Goal: Communication & Community: Share content

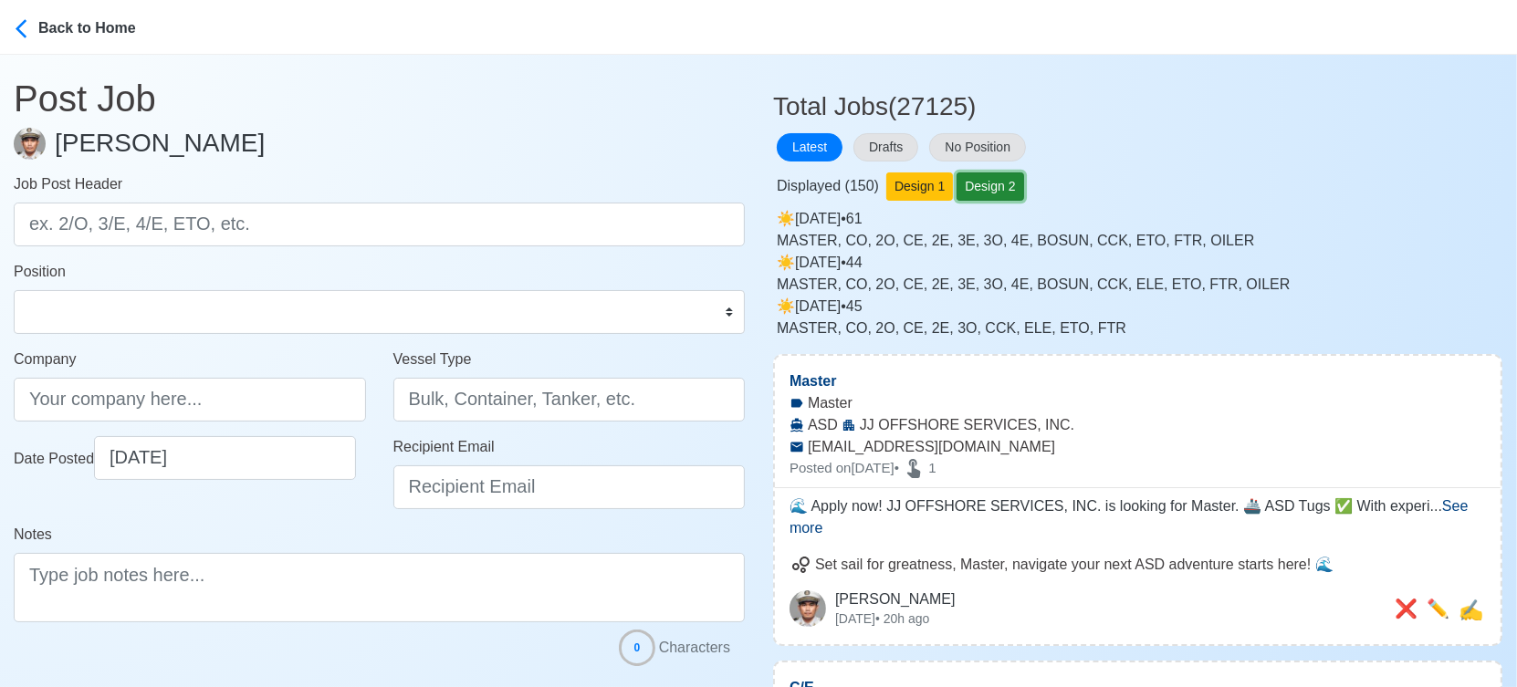
click at [992, 190] on button "Design 2" at bounding box center [989, 186] width 67 height 28
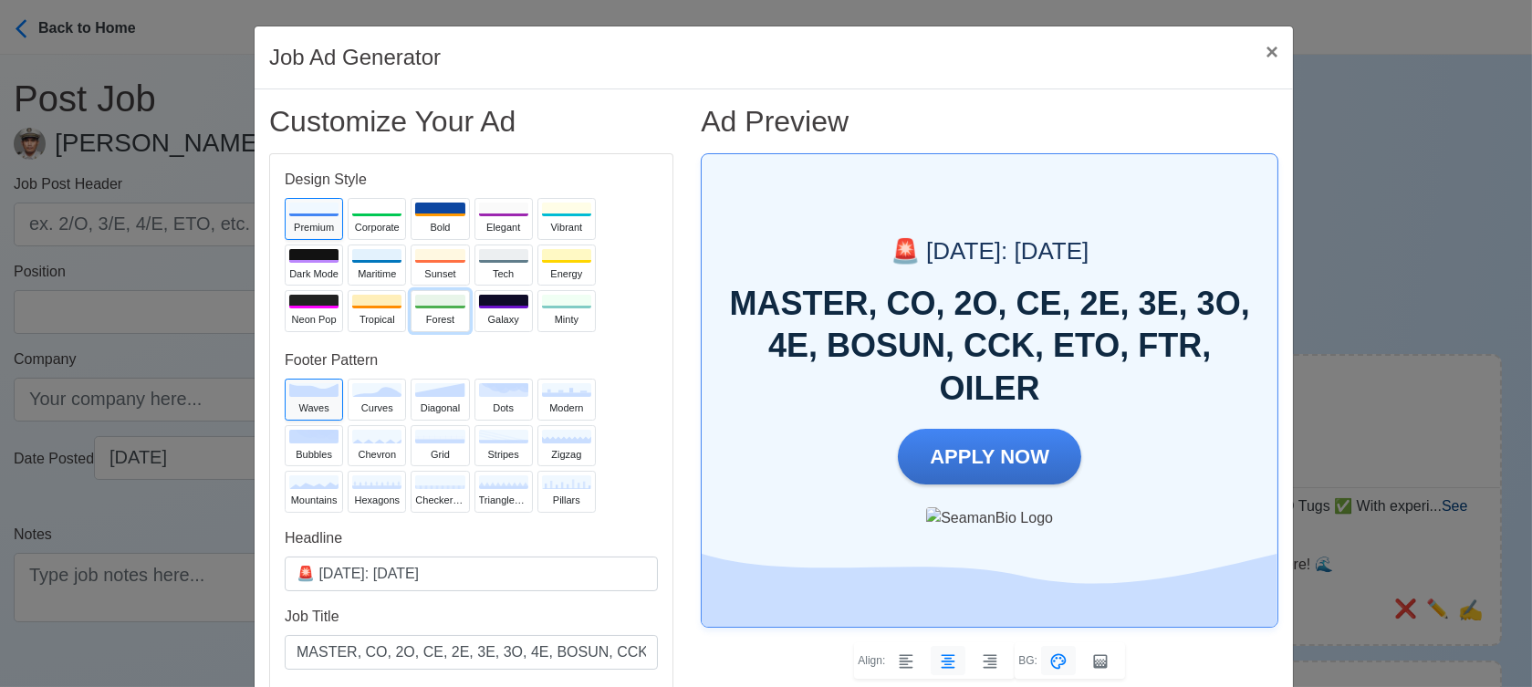
click at [428, 319] on div "Forest" at bounding box center [439, 320] width 49 height 16
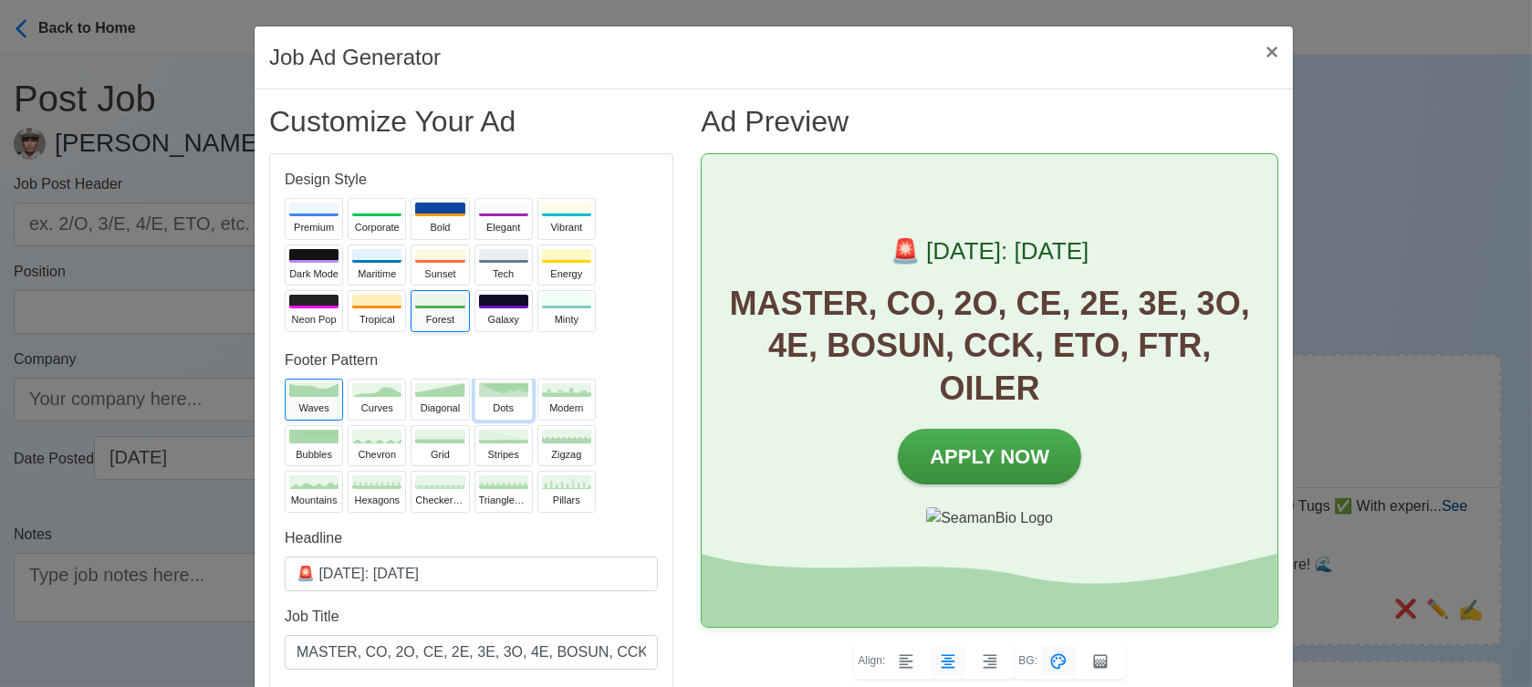
click at [500, 397] on button "dots" at bounding box center [503, 400] width 58 height 42
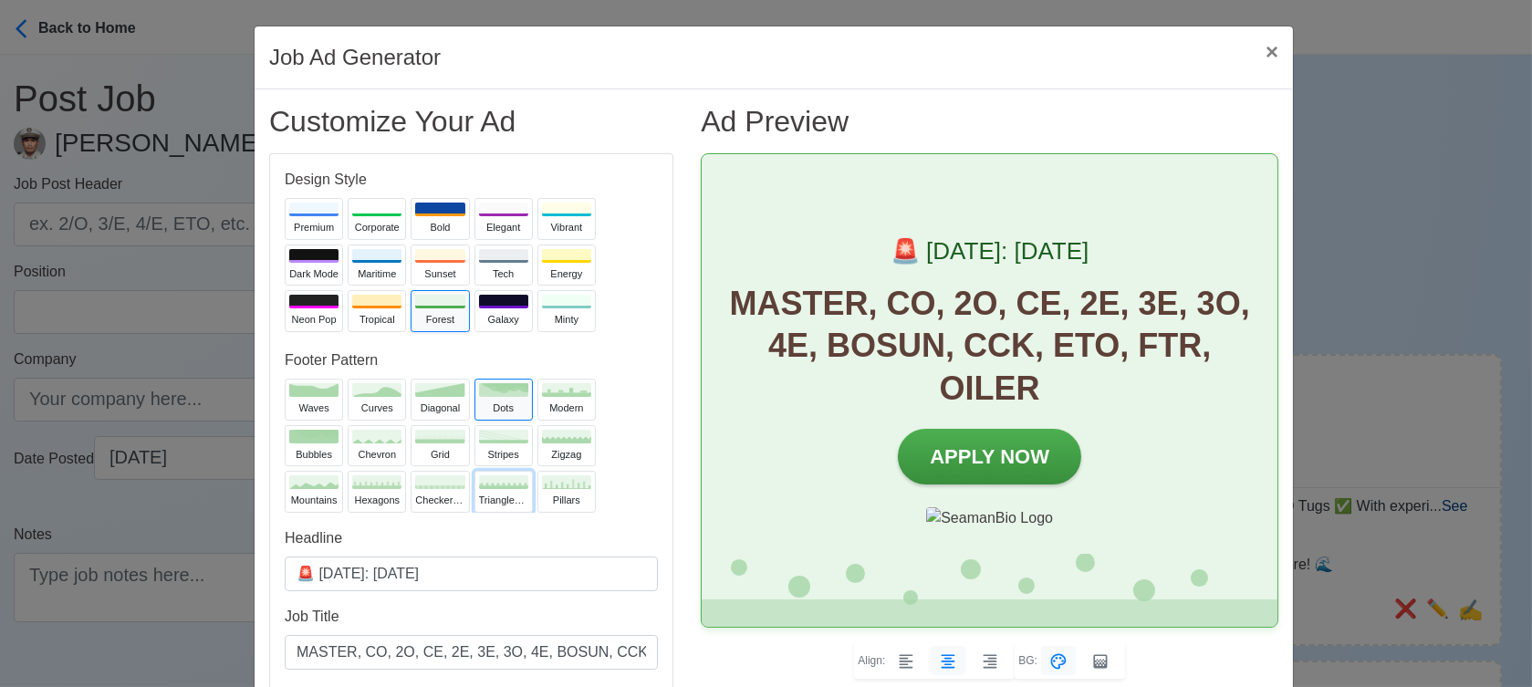
click at [491, 497] on div "trianglesUp" at bounding box center [503, 501] width 49 height 16
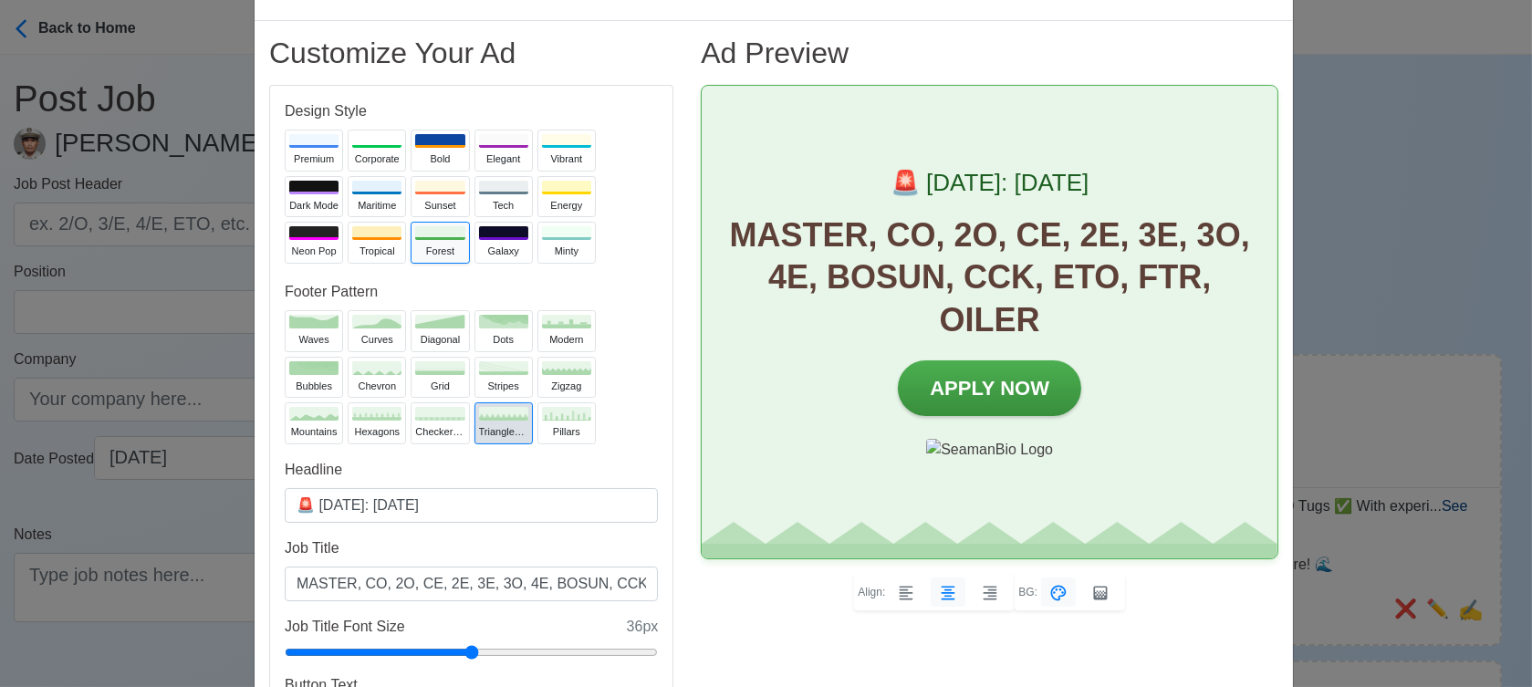
scroll to position [101, 0]
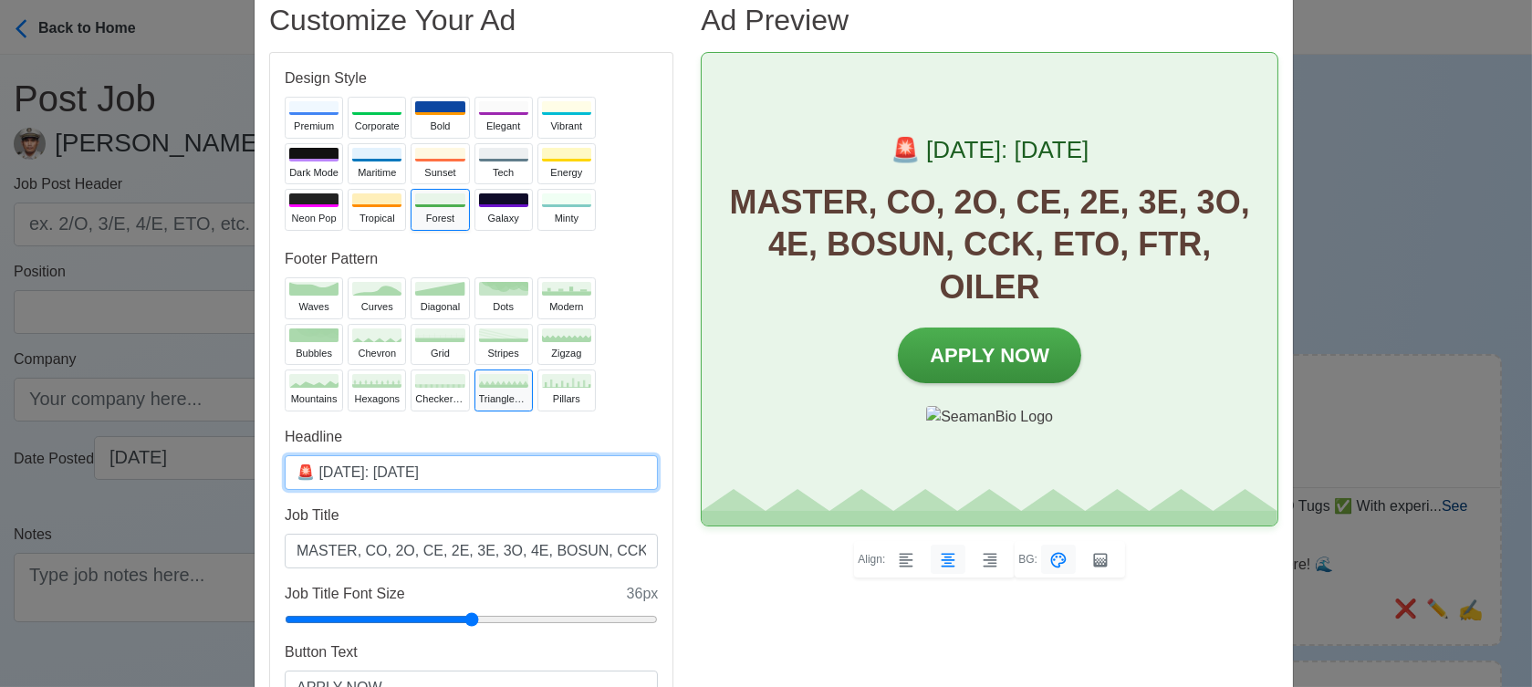
click at [401, 472] on input "🚨 [DATE]: [DATE]" at bounding box center [471, 472] width 373 height 35
type input "🚨 [DATE]: [DATE]"
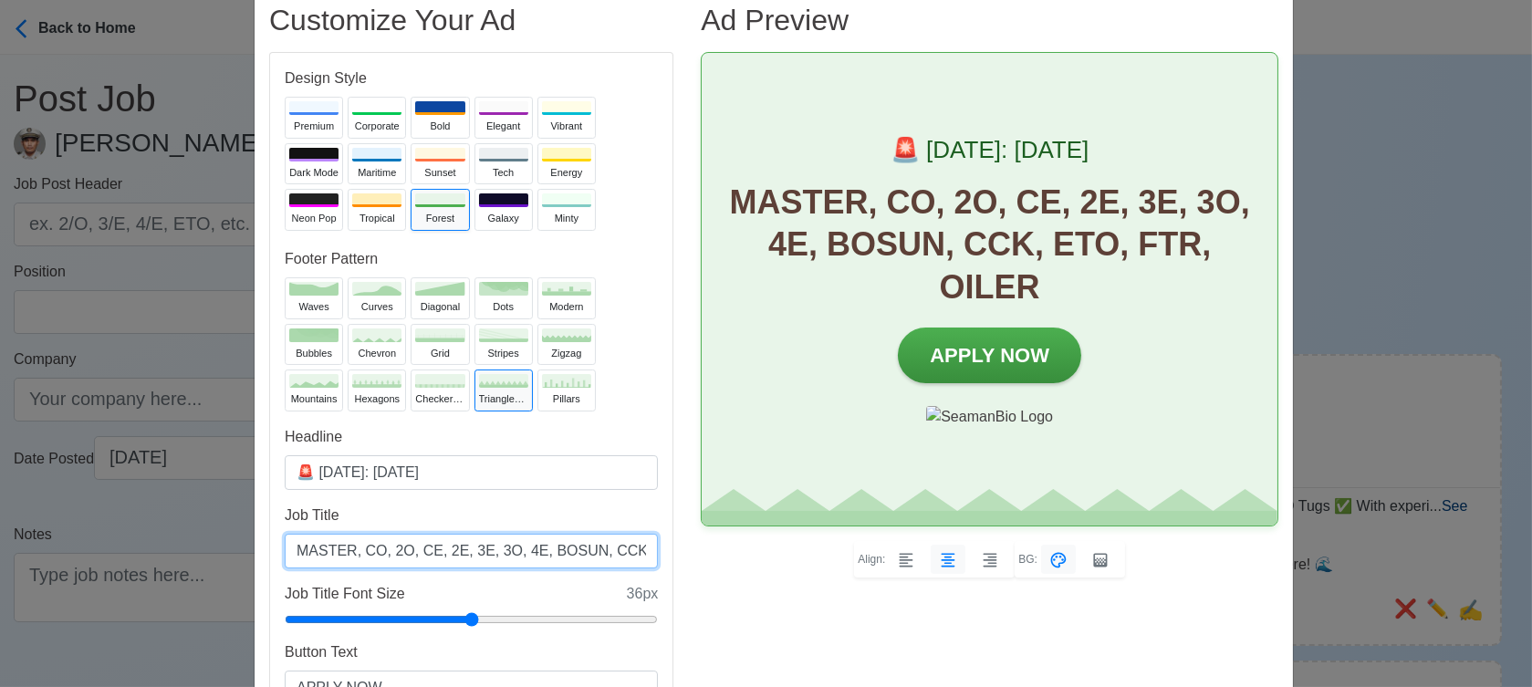
drag, startPoint x: 473, startPoint y: 549, endPoint x: 495, endPoint y: 543, distance: 22.8
click at [495, 543] on input "MASTER, CO, 2O, CE, 2E, 3E, 3O, 4E, BOSUN, CCK, ETO, FTR, OILER" at bounding box center [471, 551] width 373 height 35
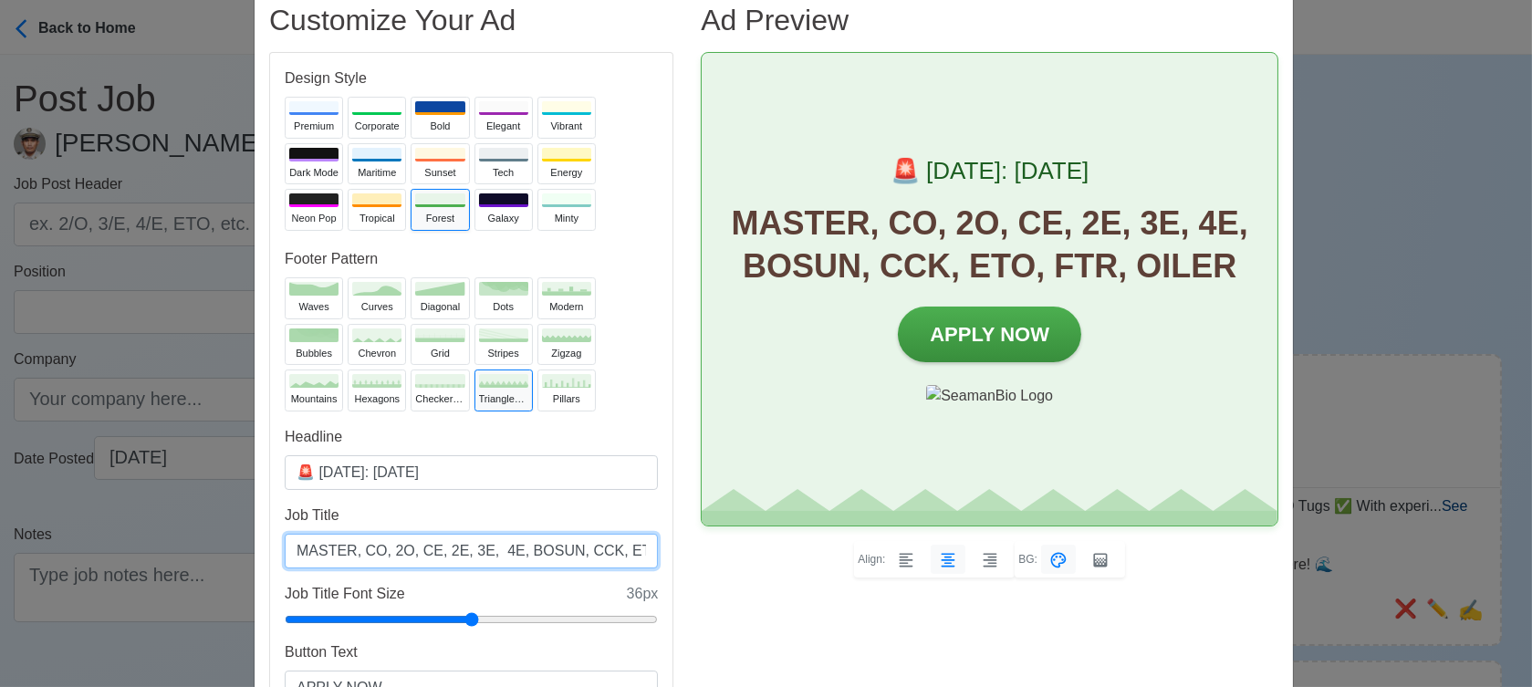
click at [397, 551] on input "MASTER, CO, 2O, CE, 2E, 3E, 4E, BOSUN, CCK, ETO, FTR, OILER" at bounding box center [471, 551] width 373 height 35
click at [401, 547] on input "MASTER, CO, 2O, CE, 2E, 3E, 4E, BOSUN, CCK, ETO, FTR, OILER" at bounding box center [471, 551] width 373 height 35
paste input "3O,"
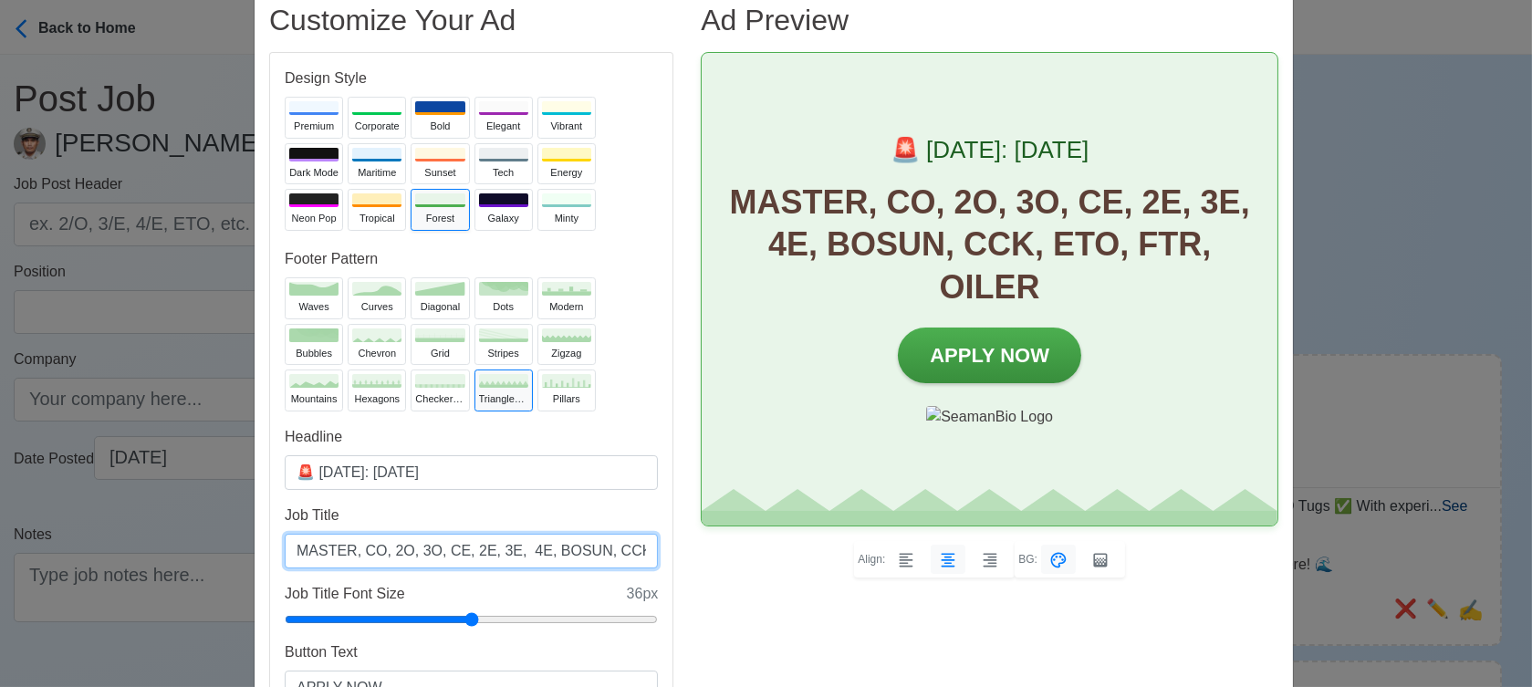
drag, startPoint x: 504, startPoint y: 548, endPoint x: 525, endPoint y: 548, distance: 21.0
click at [525, 548] on input "MASTER, CO, 2O, 3O, CE, 2E, 3E, 4E, BOSUN, CCK, ETO, FTR, OILER" at bounding box center [471, 551] width 373 height 35
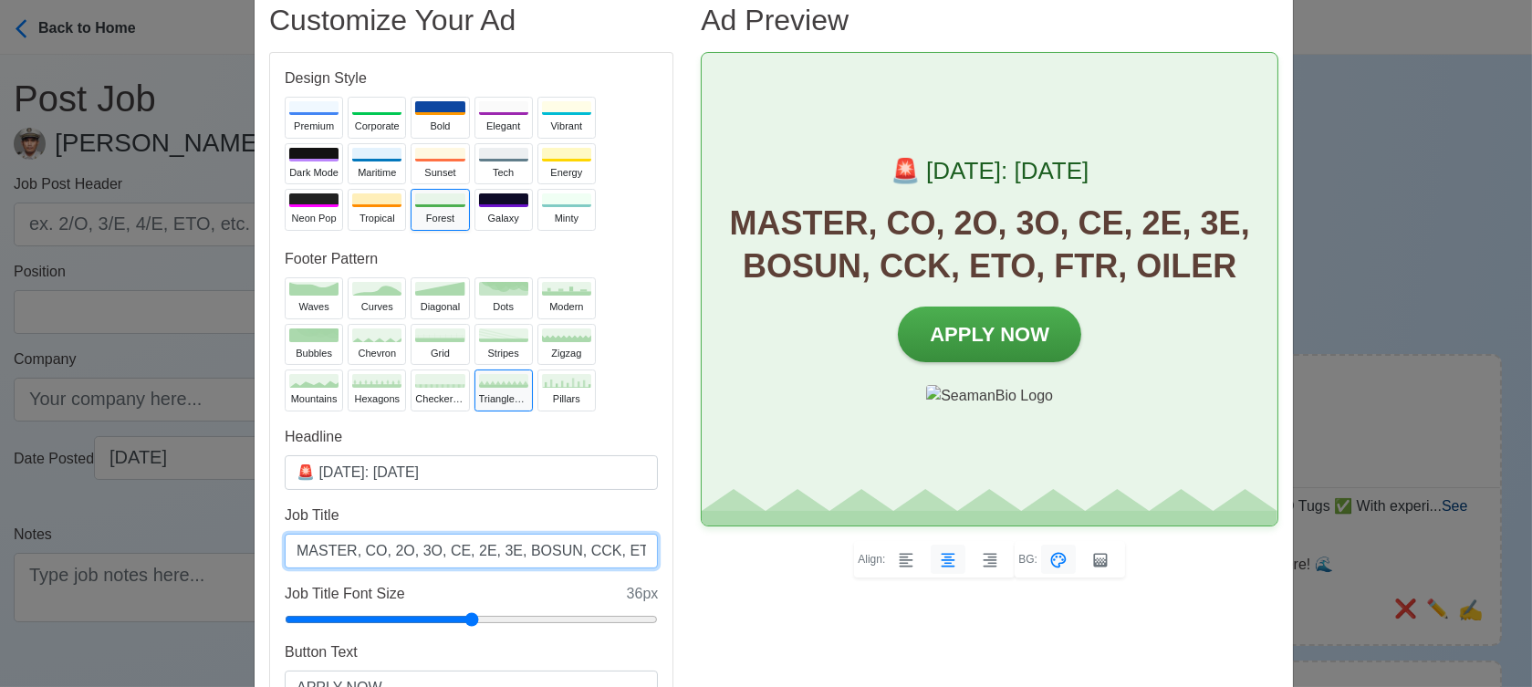
drag, startPoint x: 584, startPoint y: 547, endPoint x: 616, endPoint y: 547, distance: 32.0
click at [616, 547] on input "MASTER, CO, 2O, 3O, CE, 2E, 3E, BOSUN, CCK, ETO, FTR, OILER" at bounding box center [471, 551] width 373 height 35
click at [499, 552] on input "MASTER, CO, 2O, 3O, CE, 2E, 3E, BOSUN, CCK, FTR, OILER" at bounding box center [471, 551] width 373 height 35
paste input "ETO,"
click at [496, 551] on input "MASTER, CO, 2O, 3O, CE, 2E, 3E, ETO, BOSUN, CCK, FTR, OILER" at bounding box center [471, 551] width 373 height 35
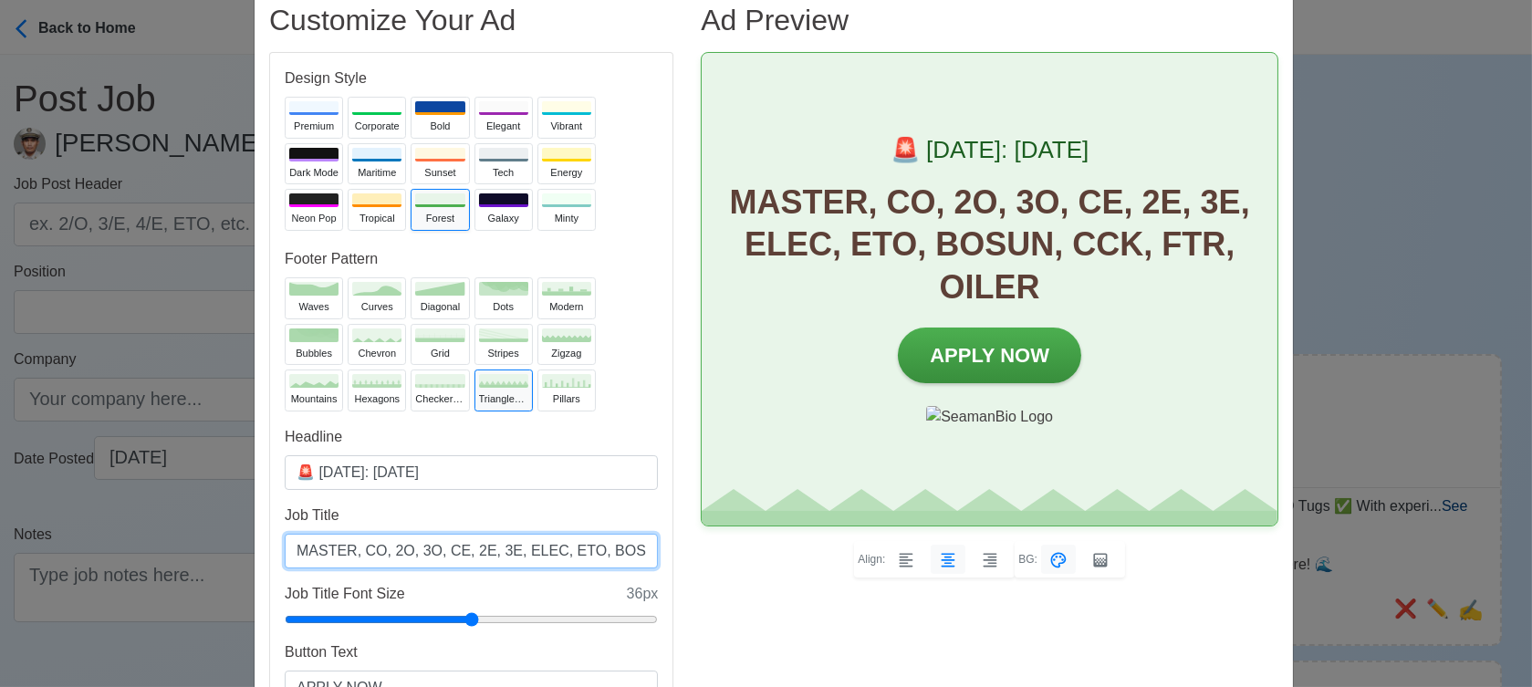
click at [621, 551] on input "MASTER, CO, 2O, 3O, CE, 2E, 3E, ELEC, ETO, BOSUN, CCK, FTR, OILER" at bounding box center [471, 551] width 373 height 35
click at [617, 554] on input "MASTER, CO, 2O, 3O, CE, 2E, 3E, ELEC, ETO, BOSUN, CCK, FTR, OILER" at bounding box center [471, 551] width 373 height 35
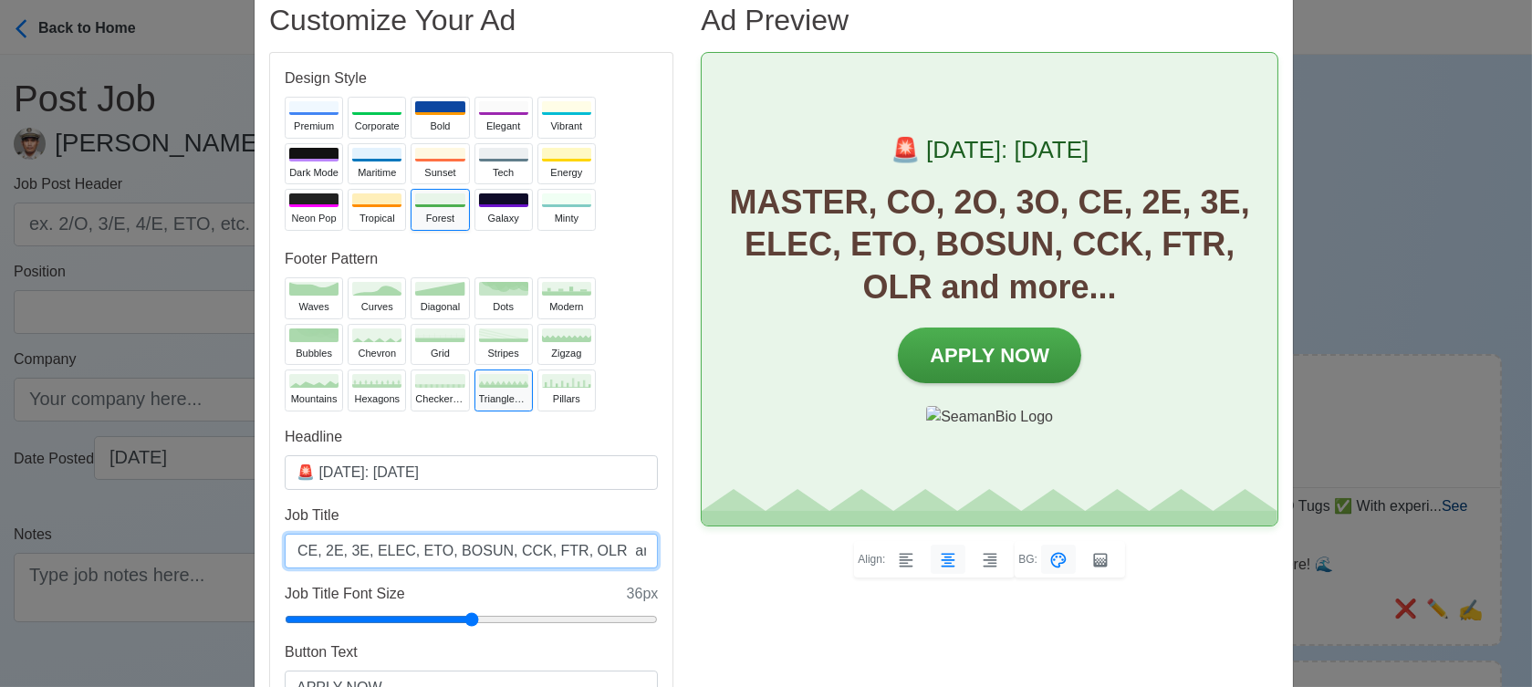
click at [556, 552] on input "MASTER, CO, 2O, 3O, CE, 2E, 3E, ELEC, ETO, BOSUN, CCK, FTR, OLR and more..." at bounding box center [471, 551] width 373 height 35
type input "MASTER, CO, 2O, 3O, CE, 2E, 3E, ELEC, ETO, BOSUN, CCK, FTR, OLR, WPR and more..."
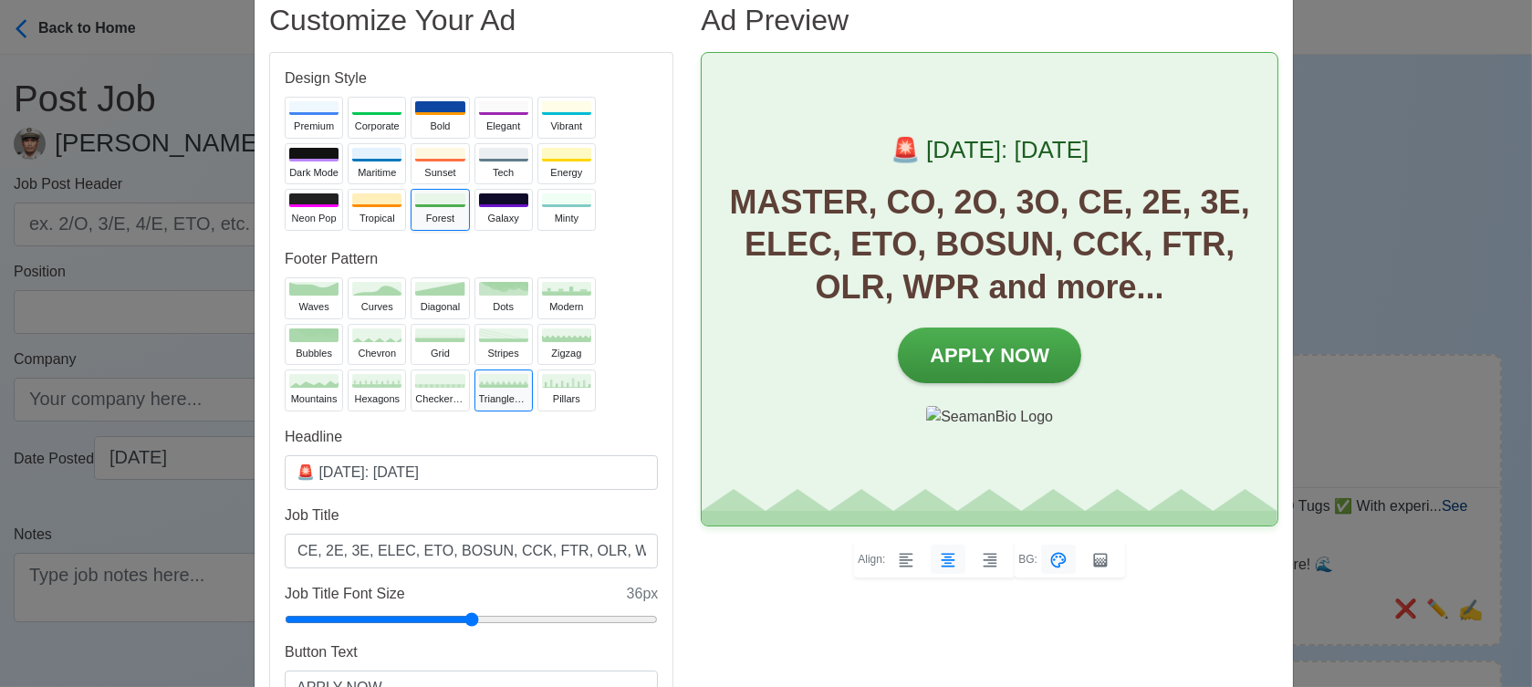
scroll to position [0, 0]
click at [809, 621] on div "Ad Preview 🚨 [DATE]: [DATE] MASTER, CO, 2O, 3O, CE, 2E, 3E, ELEC, ETO, BOSUN, C…" at bounding box center [989, 376] width 605 height 747
click at [309, 208] on button "Neon Pop" at bounding box center [314, 210] width 58 height 42
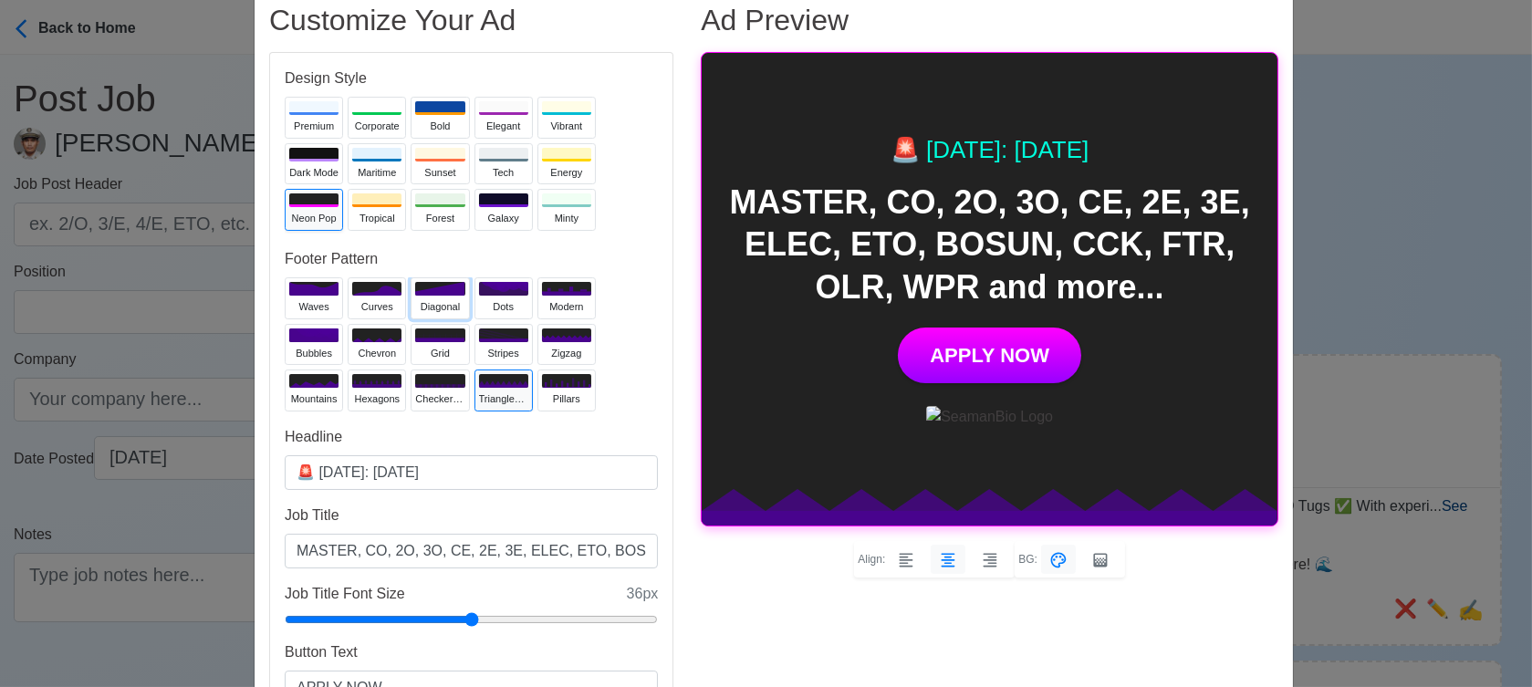
click at [416, 297] on button "diagonal" at bounding box center [440, 298] width 58 height 42
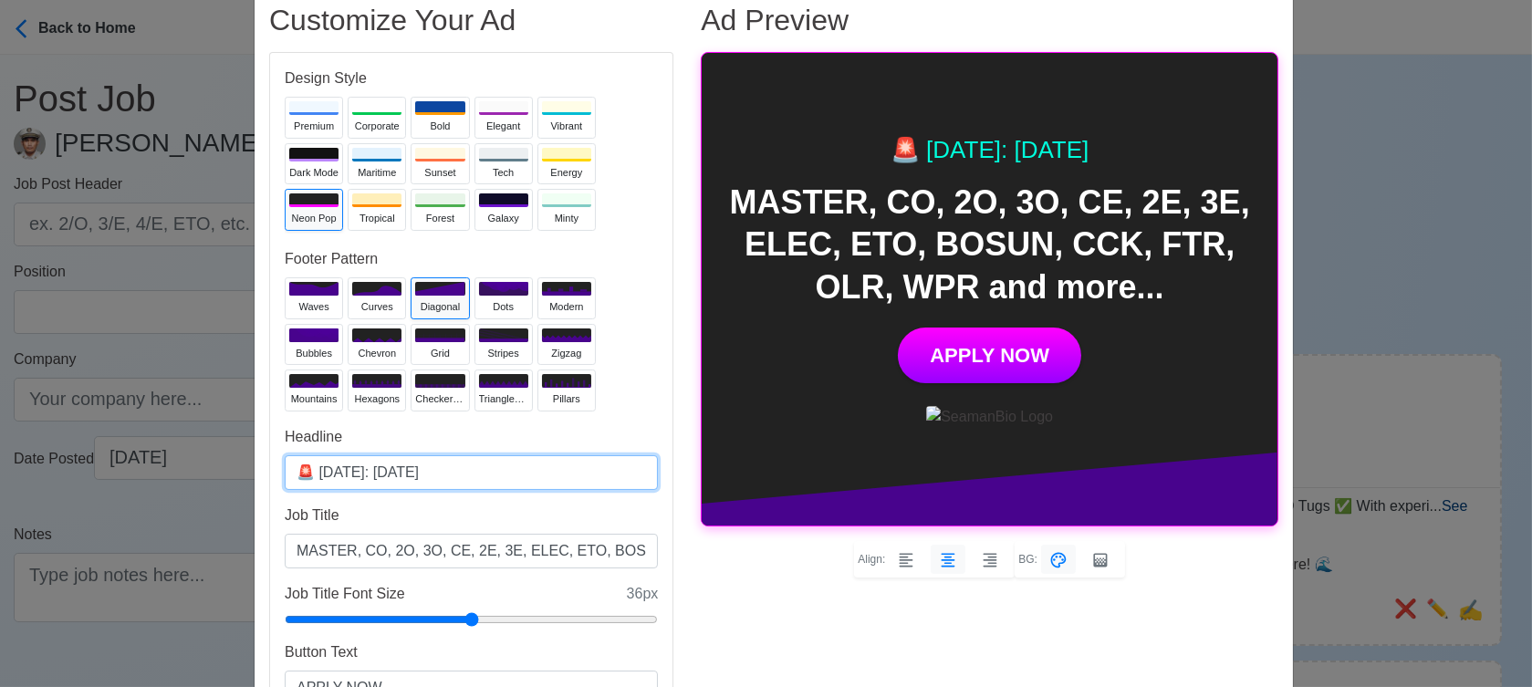
click at [399, 474] on input "🚨 [DATE]: [DATE]" at bounding box center [471, 472] width 373 height 35
type input "🚨 [DATE]: [DATE]"
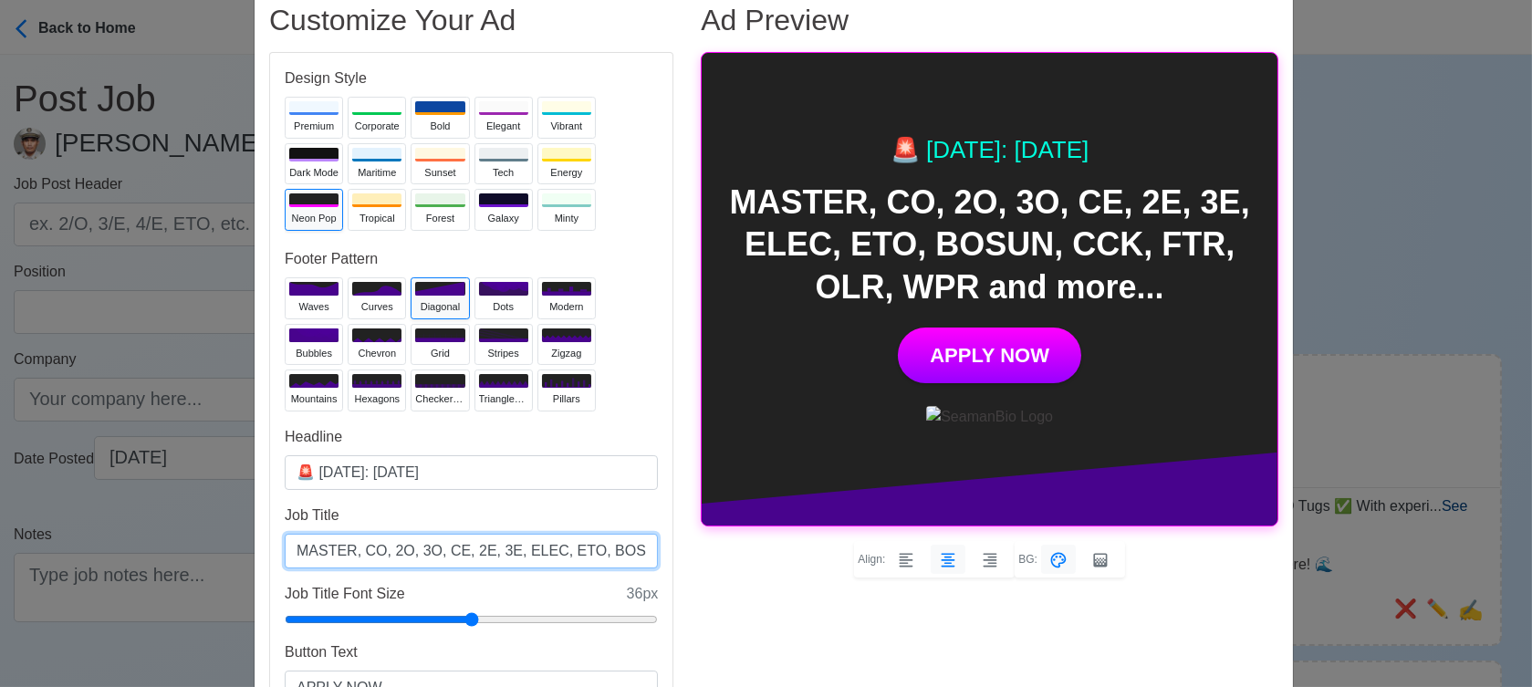
click at [508, 552] on input "MASTER, CO, 2O, 3O, CE, 2E, 3E, ELEC, ETO, BOSUN, CCK, FTR, OLR, WPR and more..." at bounding box center [471, 551] width 373 height 35
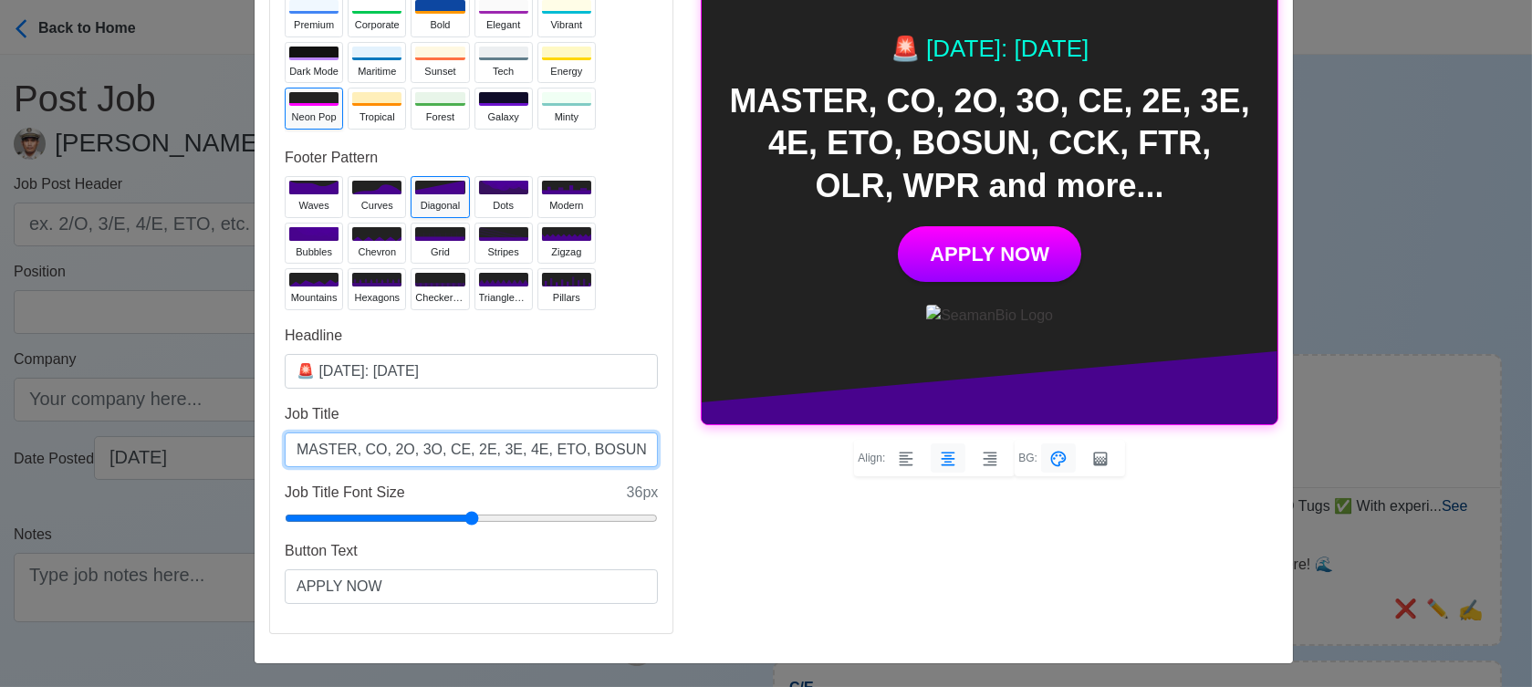
click at [589, 449] on input "MASTER, CO, 2O, 3O, CE, 2E, 3E, 4E, ETO, BOSUN, CCK, FTR, OLR, WPR and more..." at bounding box center [471, 450] width 373 height 35
drag, startPoint x: 612, startPoint y: 447, endPoint x: 553, endPoint y: 444, distance: 59.4
click at [553, 444] on input "MASTER, CO, 2O, 3O, CE, 2E, 3E, 4E, ETO, BOSUN, CCK, FTR, OLR, WPR and more..." at bounding box center [471, 450] width 373 height 35
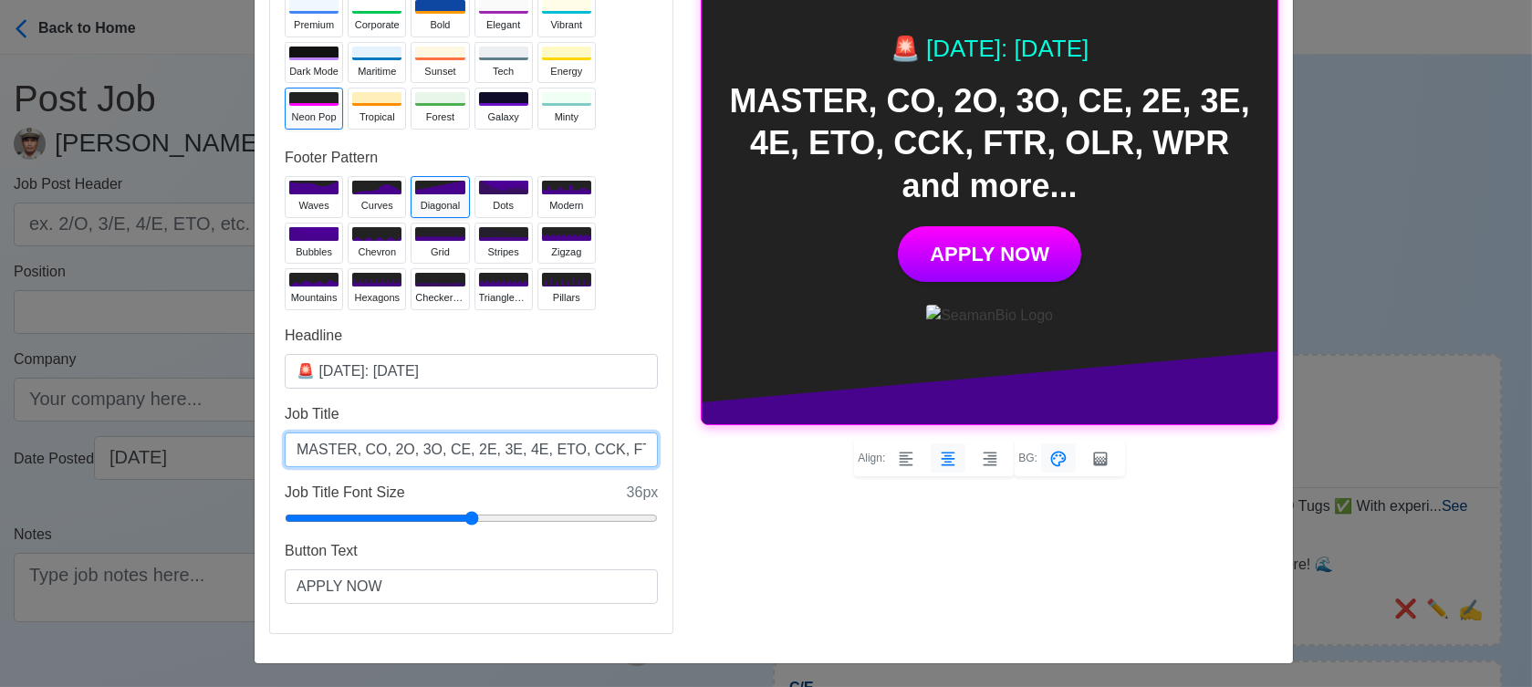
click at [581, 443] on input "MASTER, CO, 2O, 3O, CE, 2E, 3E, 4E, ETO, CCK, FTR, OLR, WPR and more..." at bounding box center [471, 450] width 373 height 35
click at [555, 448] on input "MASTER, CO, 2O, 3O, CE, 2E, 3E, 4E, ETO, CCK, BSN, FTR, OLR, WPR and more..." at bounding box center [471, 450] width 373 height 35
type input "MASTER, CO, 2O, 3O, CE, 2E, 3E, 4E, ETO, CCK, BSN, FTR, OLR, WPR and more..."
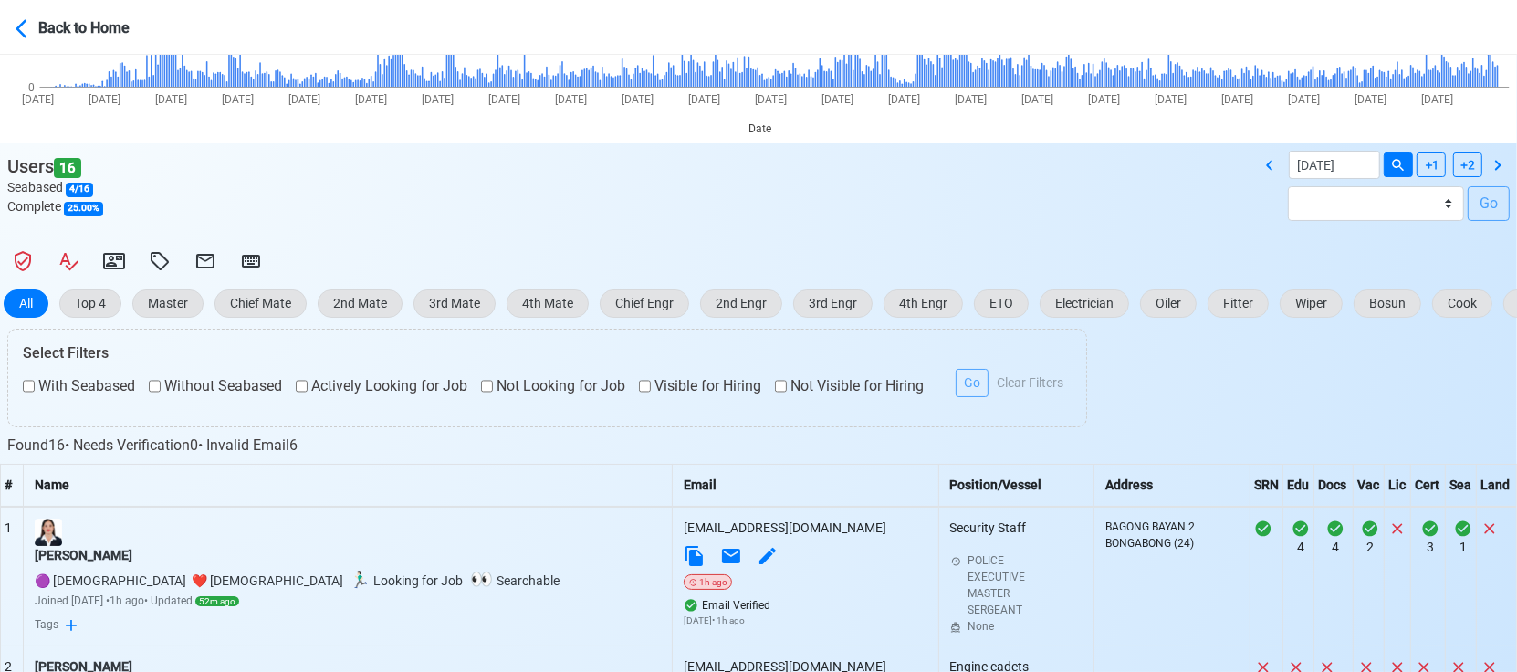
scroll to position [304, 0]
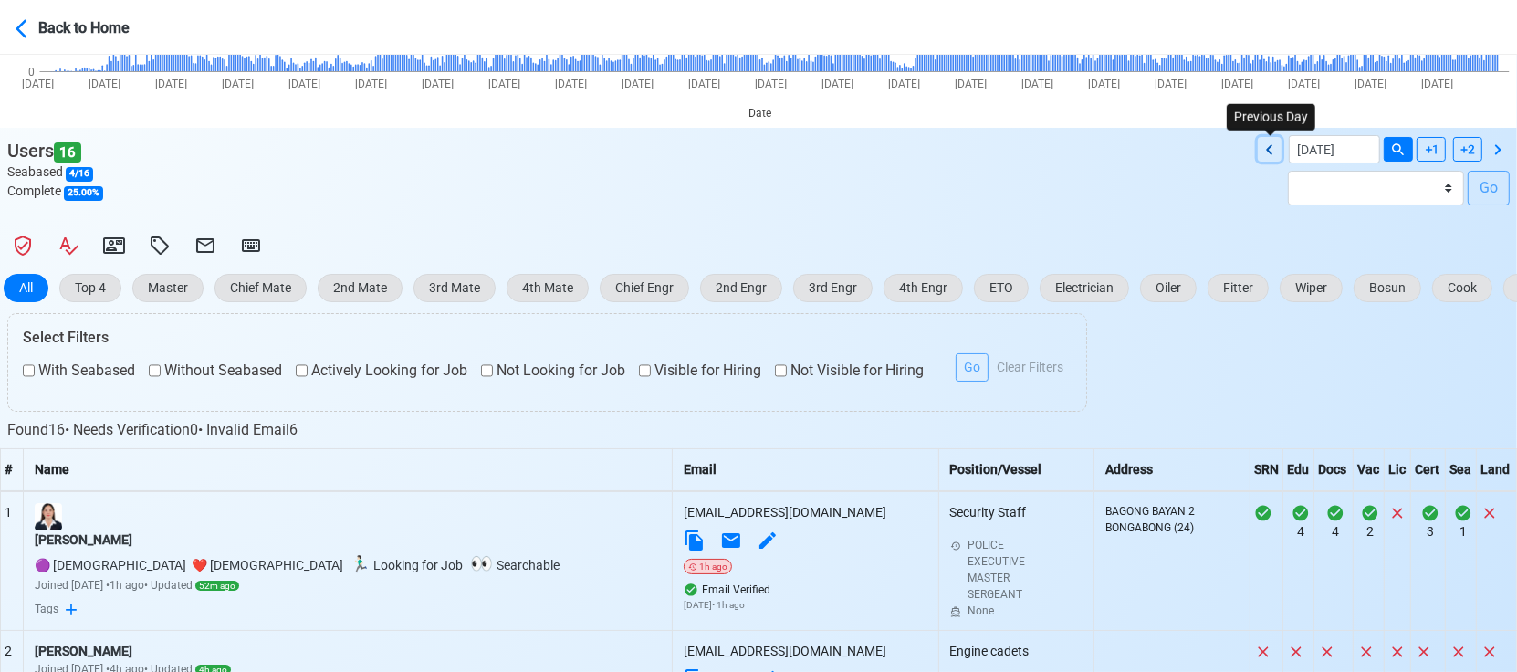
click at [1270, 144] on icon at bounding box center [1269, 149] width 6 height 10
type input "09/19/2025"
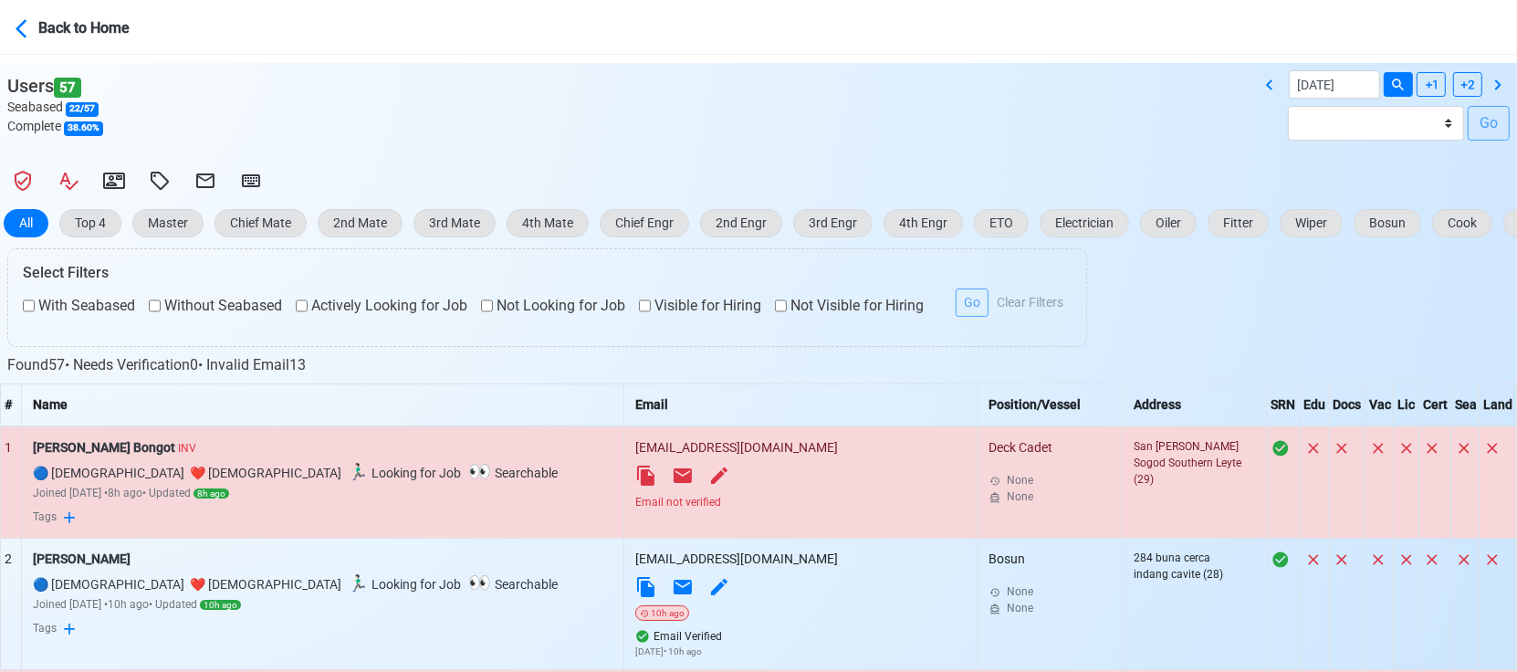
scroll to position [506, 0]
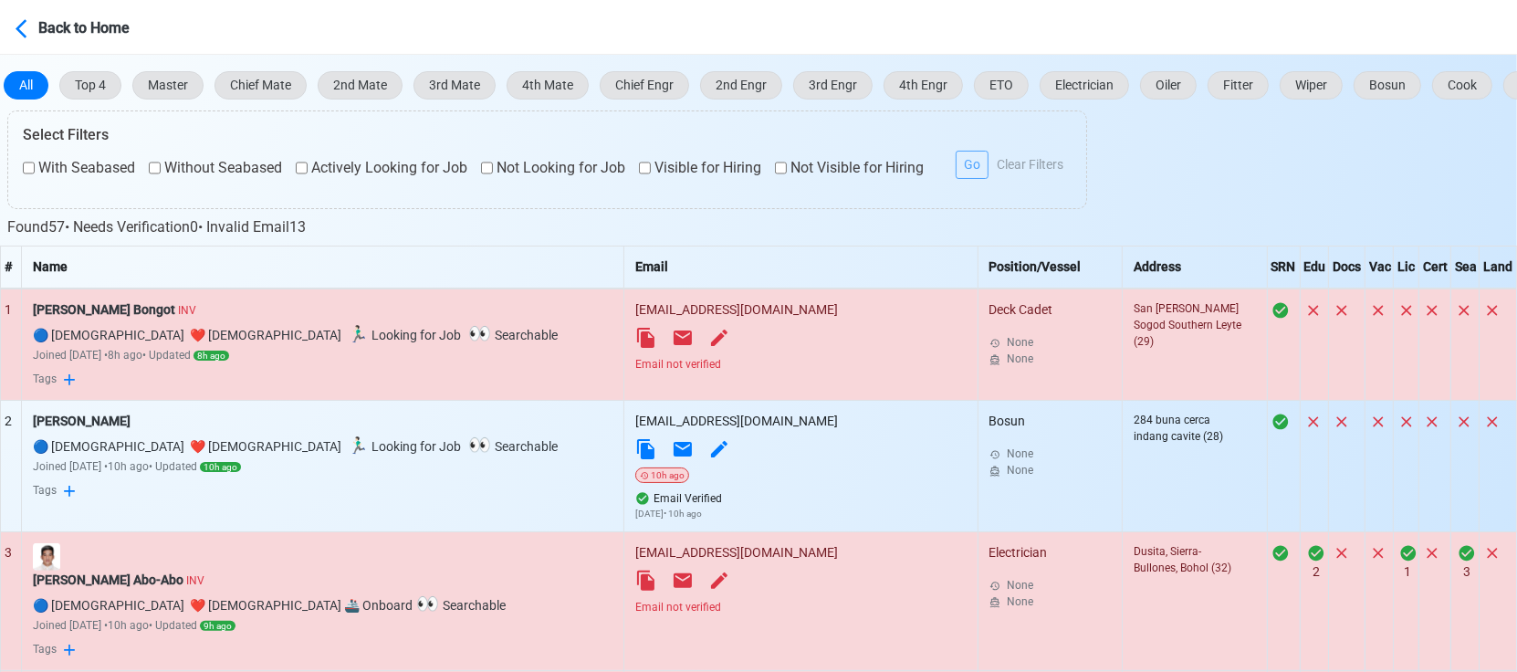
click at [635, 368] on div "Email not verified" at bounding box center [800, 364] width 330 height 16
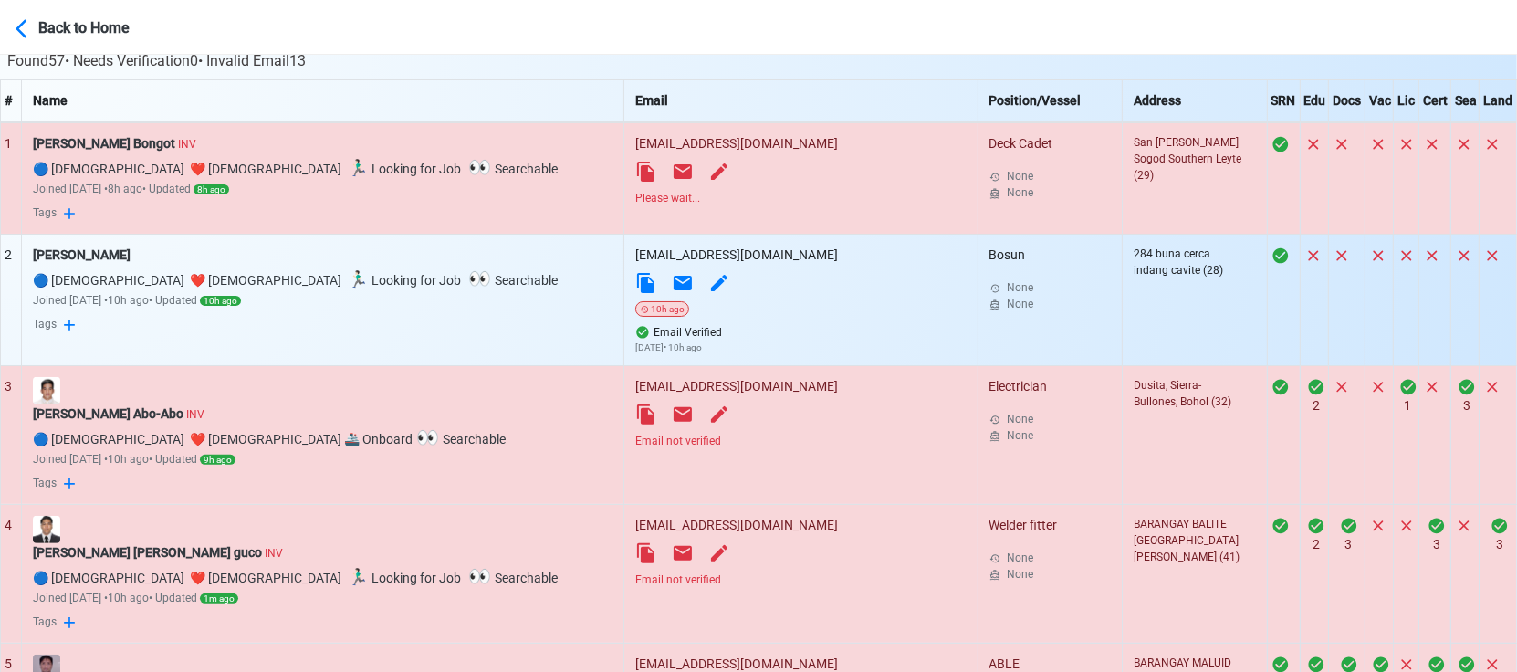
scroll to position [709, 0]
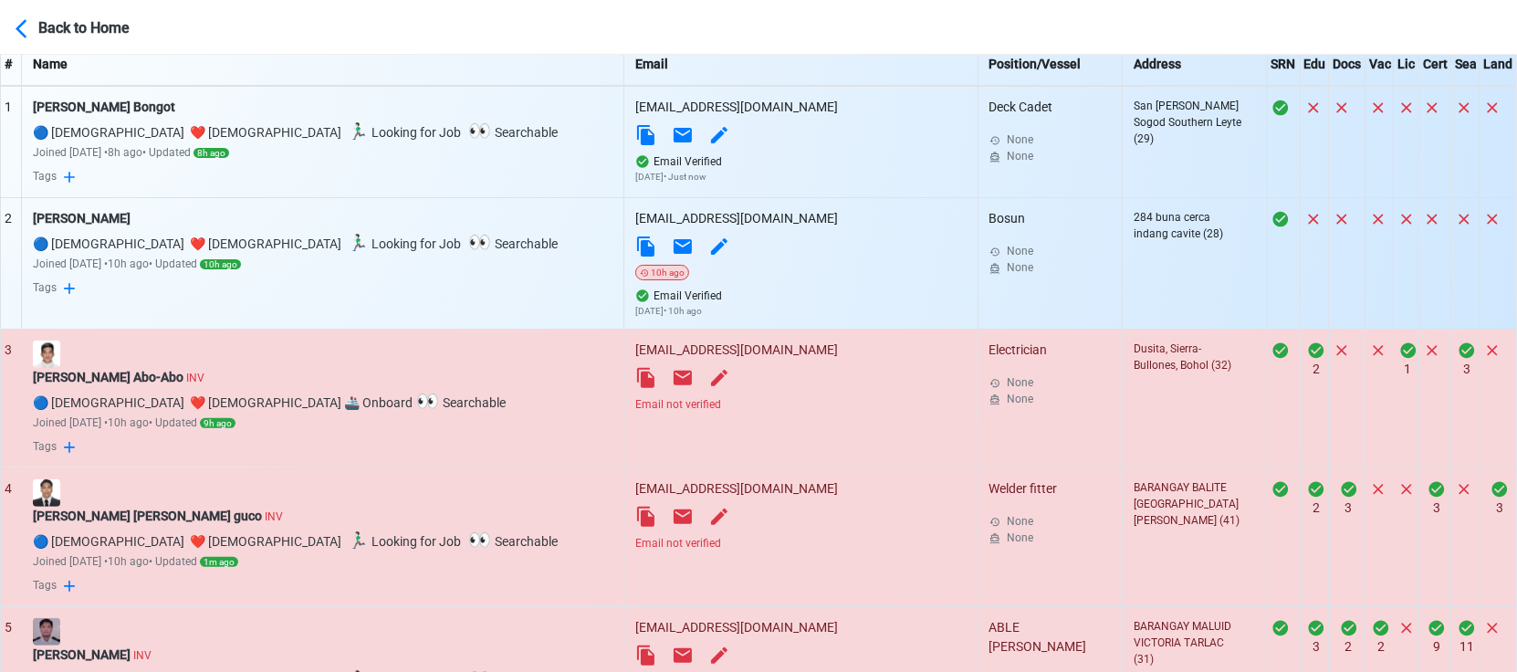
click at [635, 401] on div "Email not verified" at bounding box center [800, 404] width 330 height 16
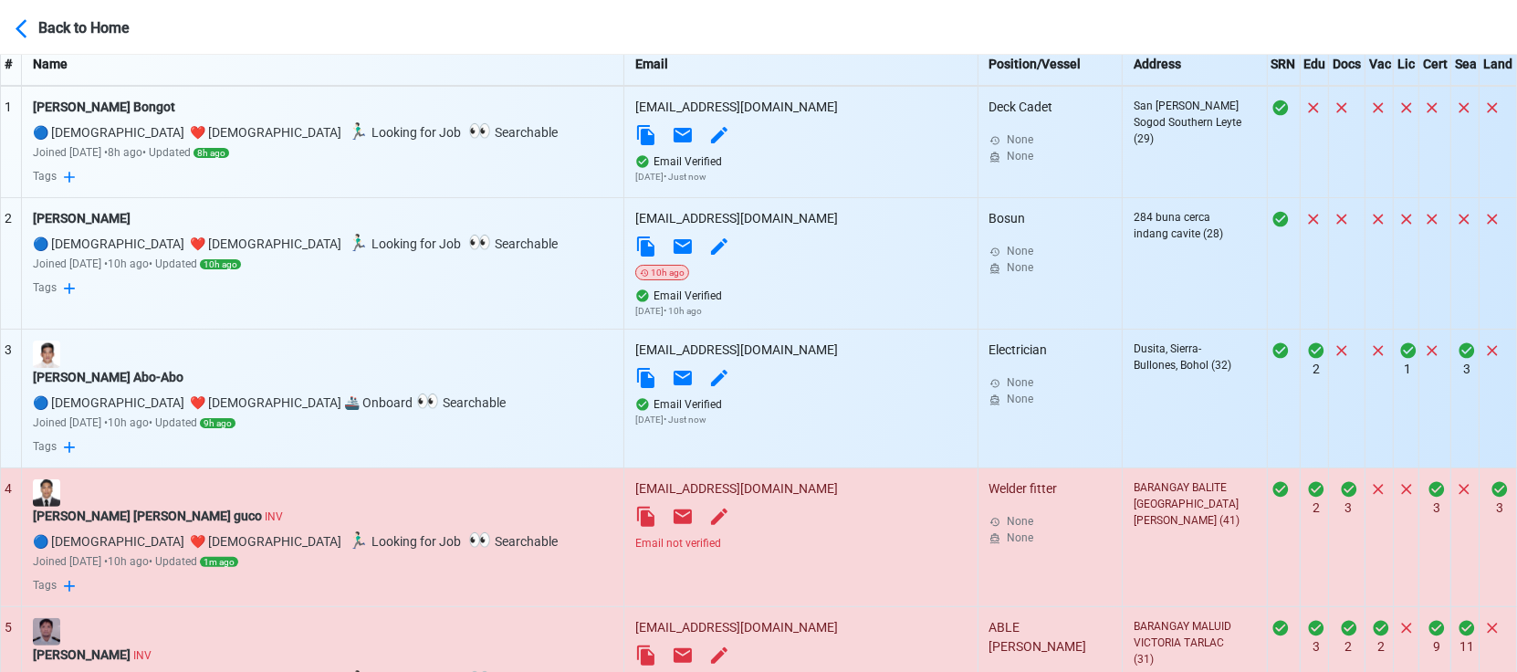
click at [635, 548] on div "Email not verified" at bounding box center [800, 543] width 330 height 16
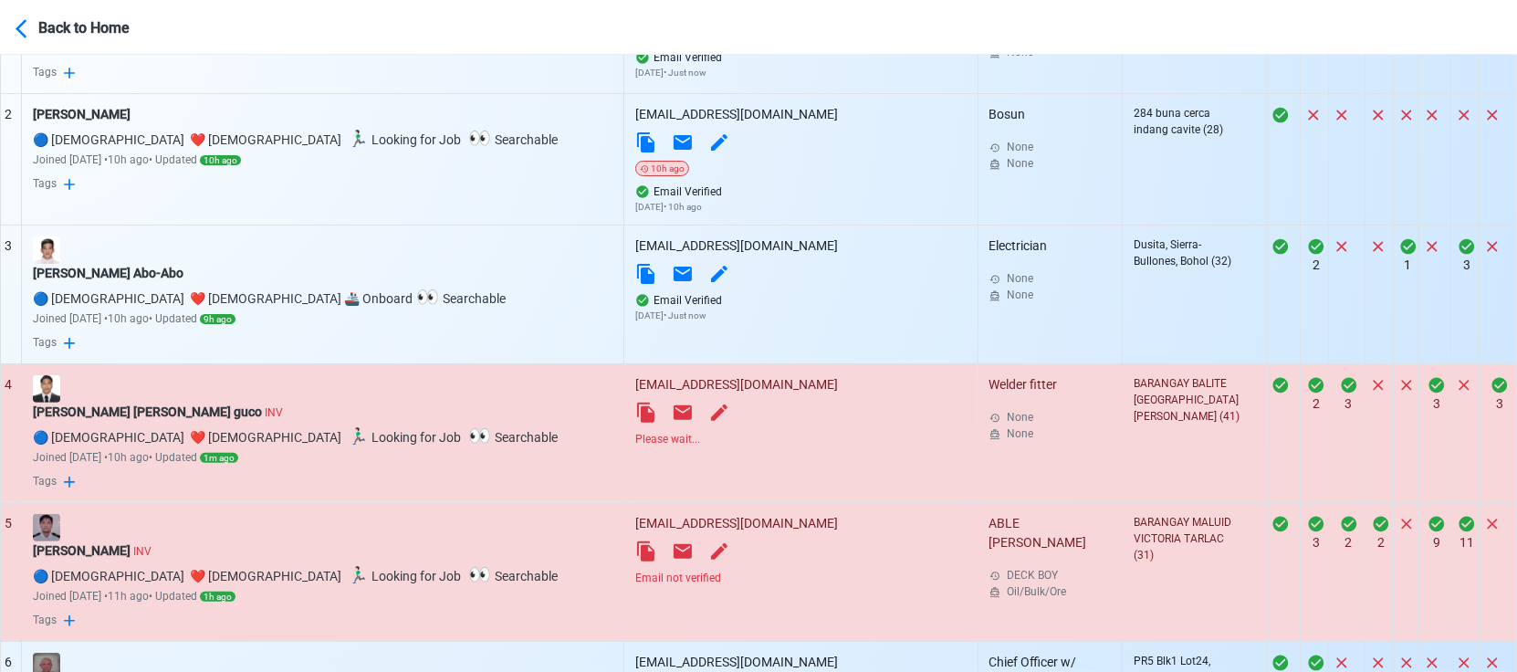
scroll to position [912, 0]
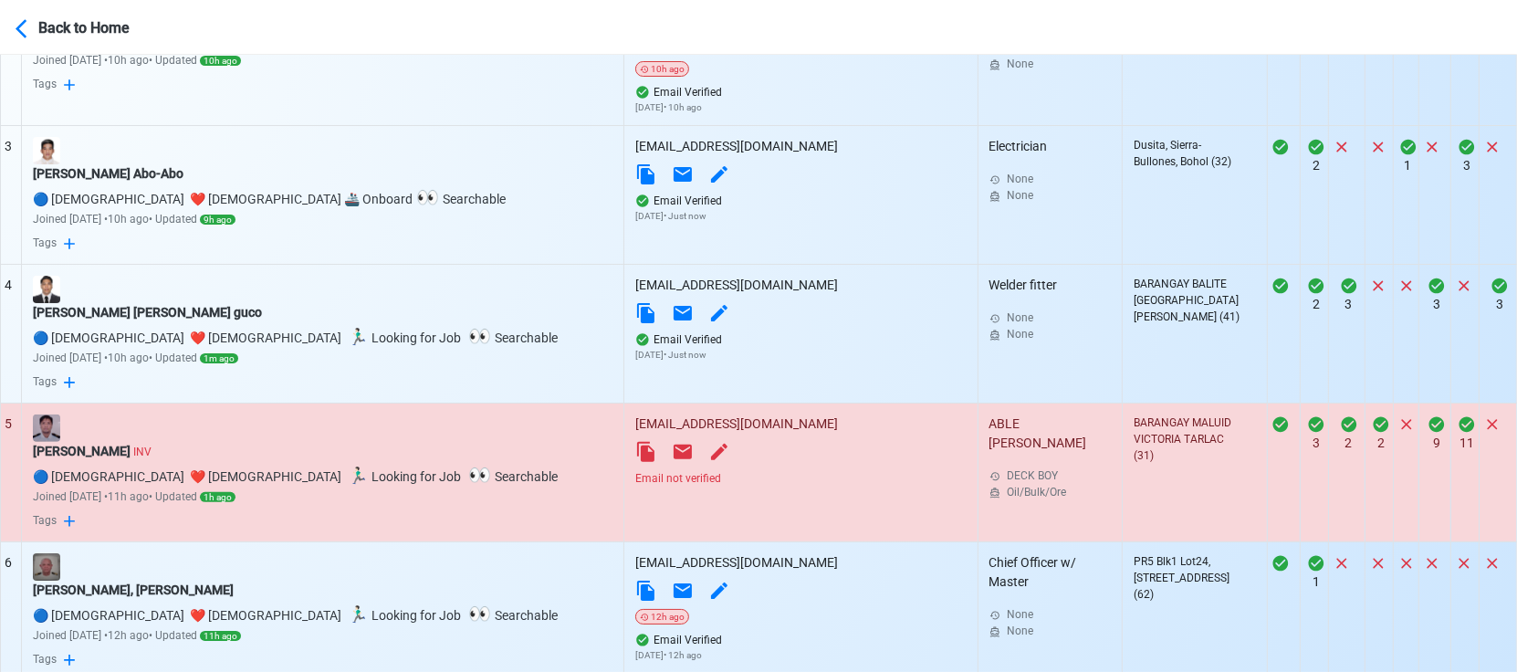
click at [635, 479] on div "Email not verified" at bounding box center [800, 478] width 330 height 16
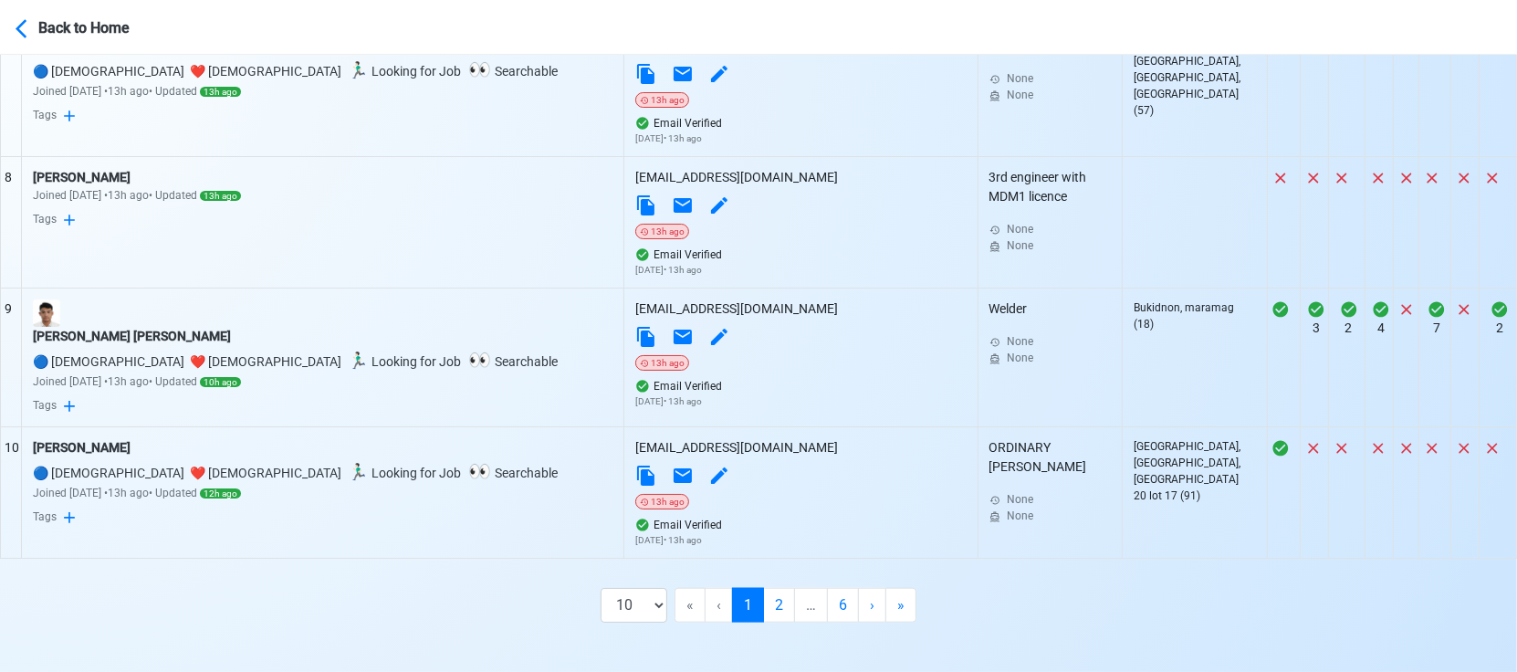
scroll to position [1585, 0]
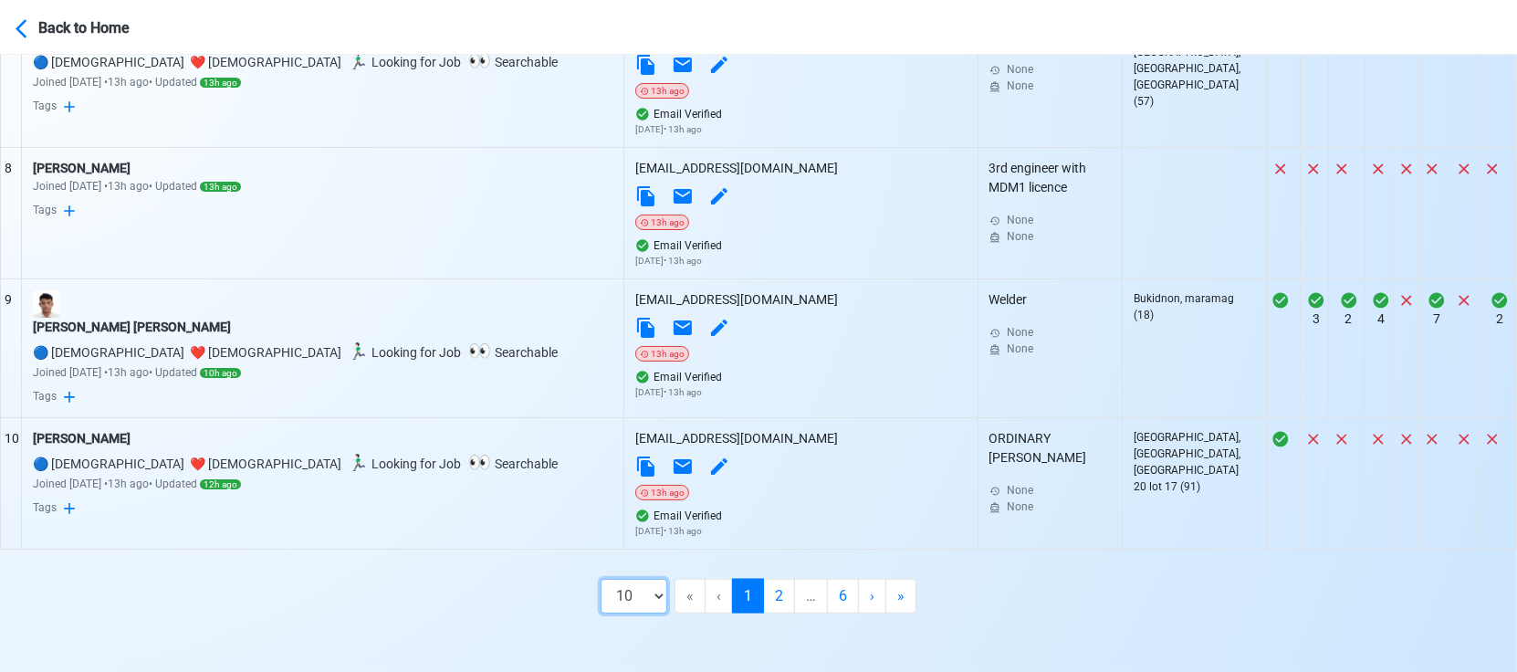
click at [641, 600] on select "10 50 100 200" at bounding box center [633, 596] width 67 height 35
select select "100"
click at [648, 613] on select "10 50 100 200" at bounding box center [633, 596] width 67 height 35
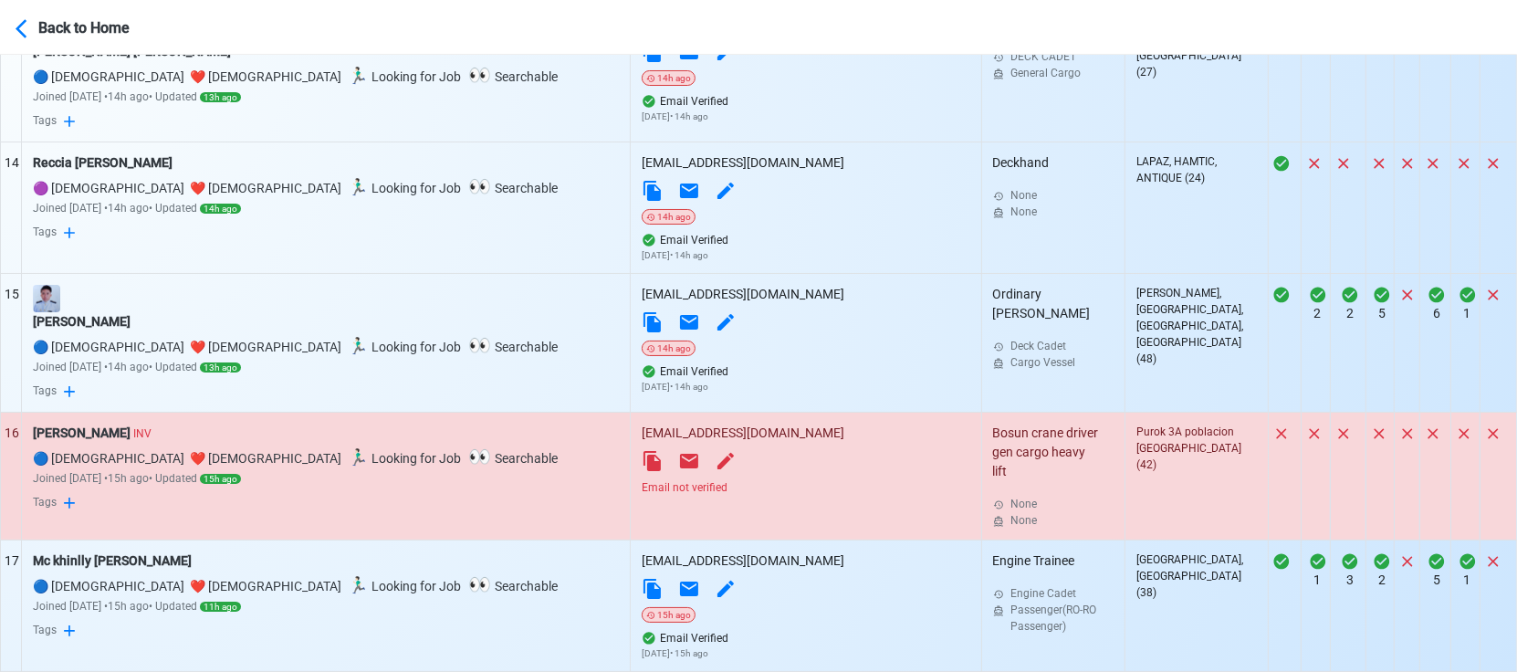
scroll to position [2396, 0]
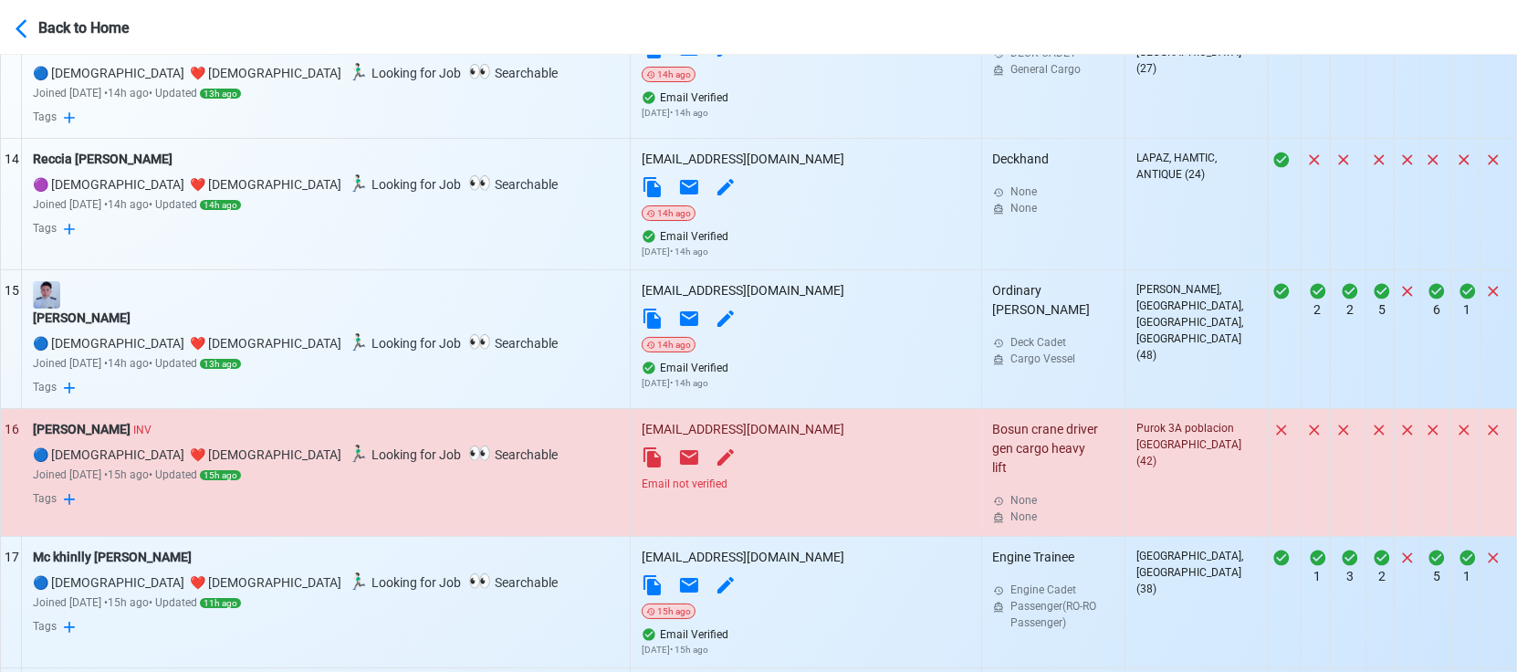
click at [641, 492] on div "Email not verified" at bounding box center [805, 483] width 328 height 16
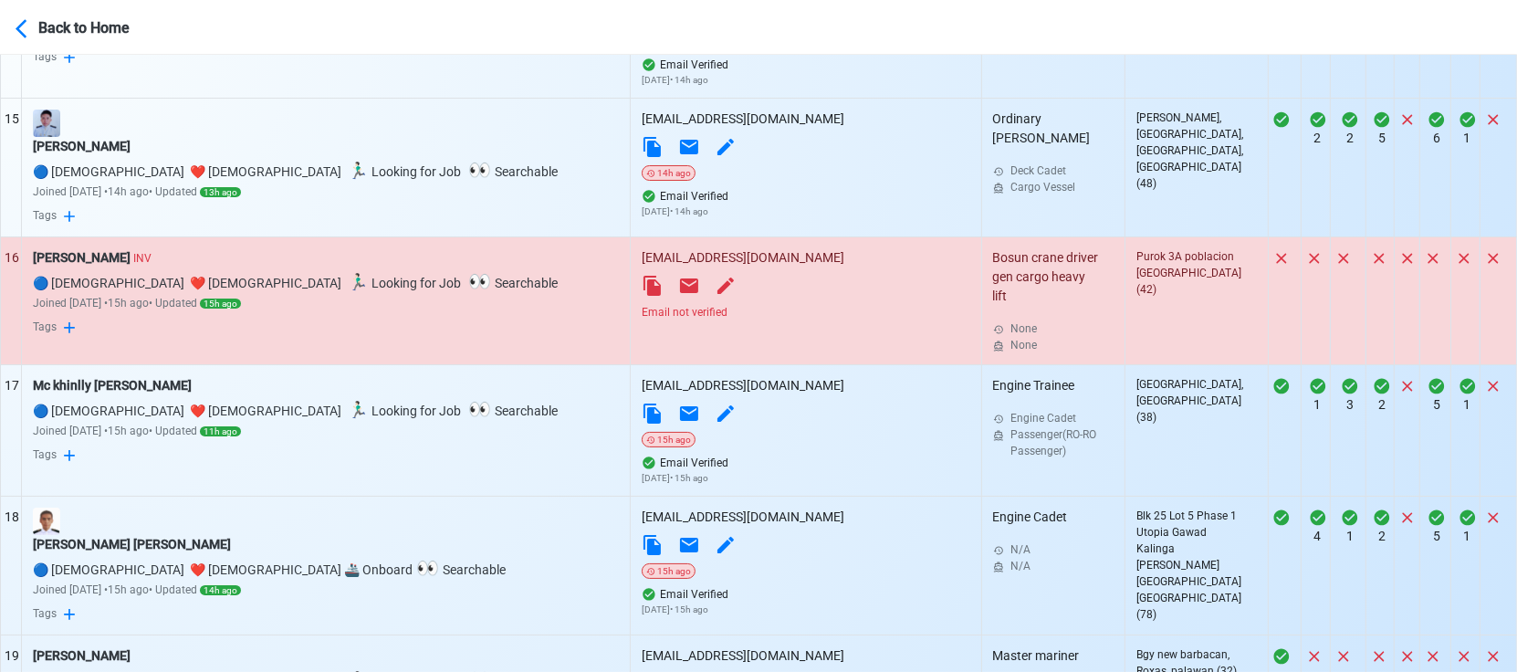
scroll to position [2599, 0]
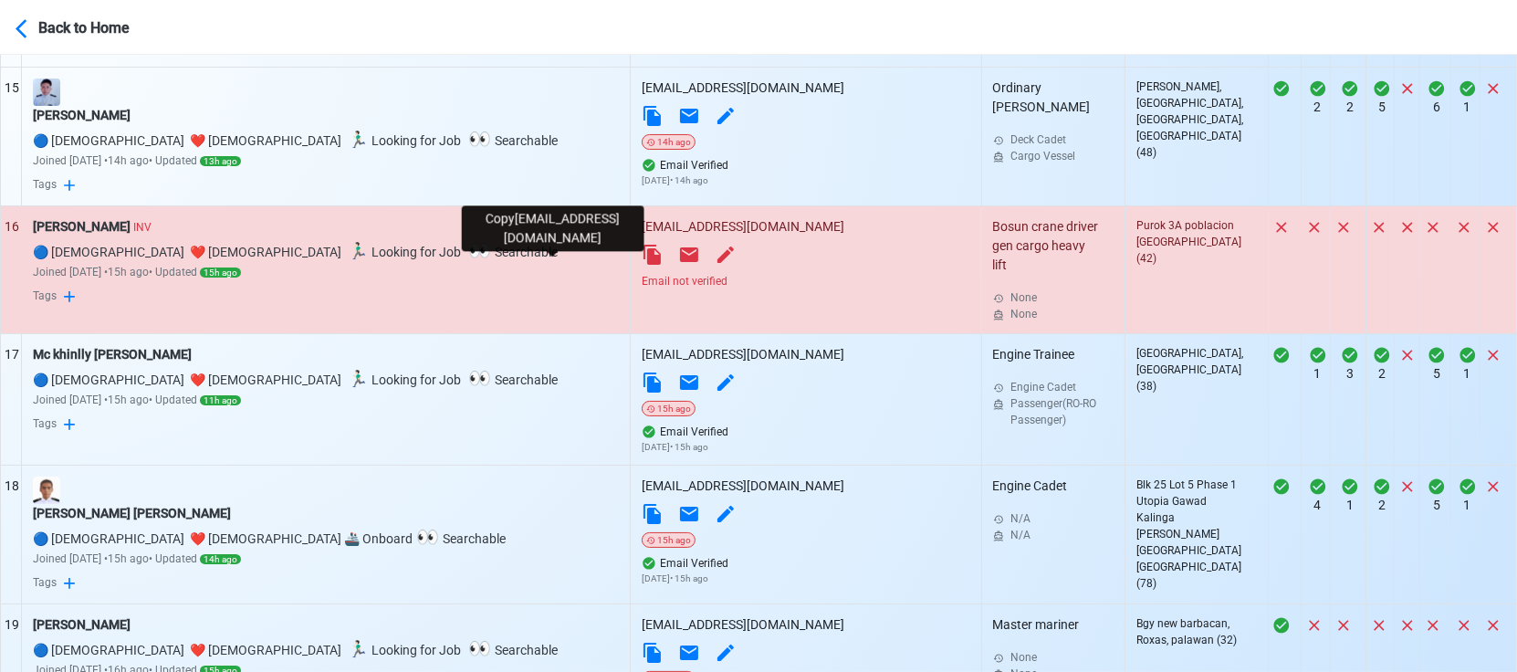
click at [641, 260] on icon at bounding box center [652, 255] width 22 height 22
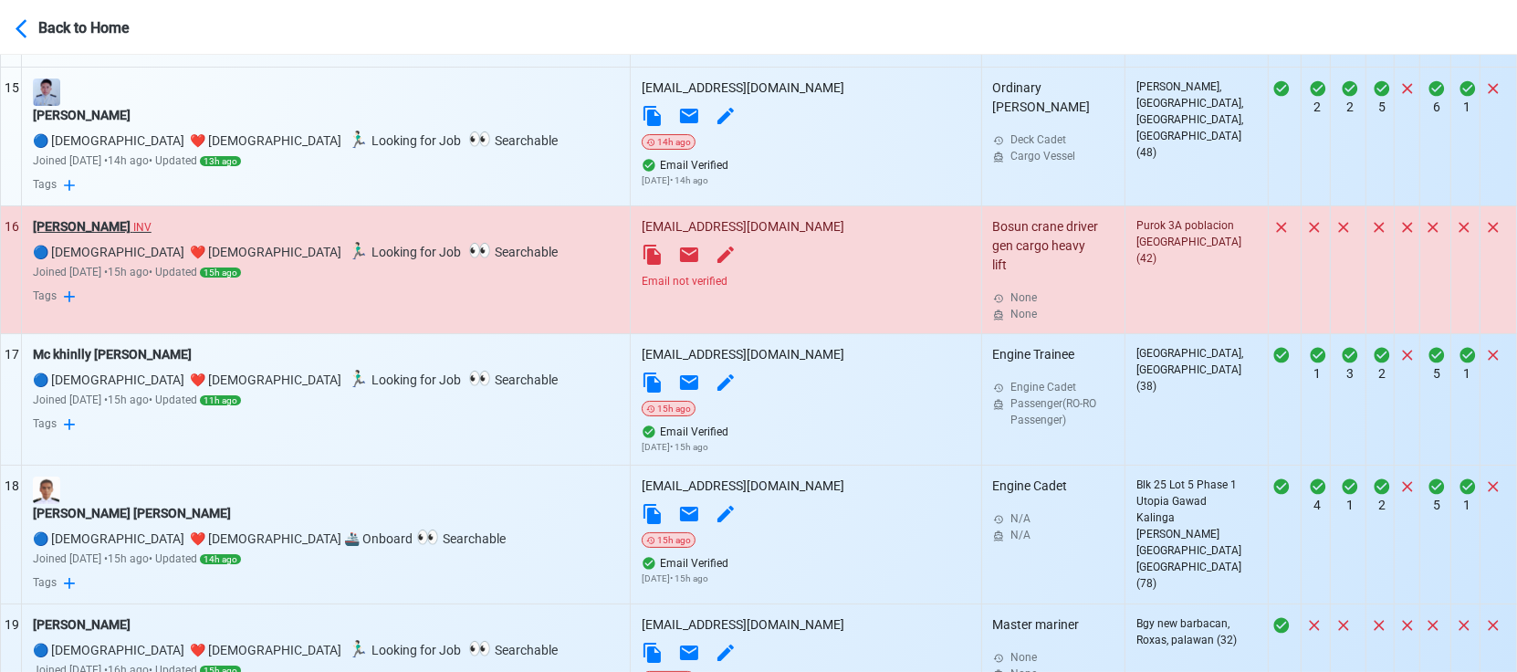
click at [96, 236] on div "Roberto castro INV" at bounding box center [326, 226] width 587 height 19
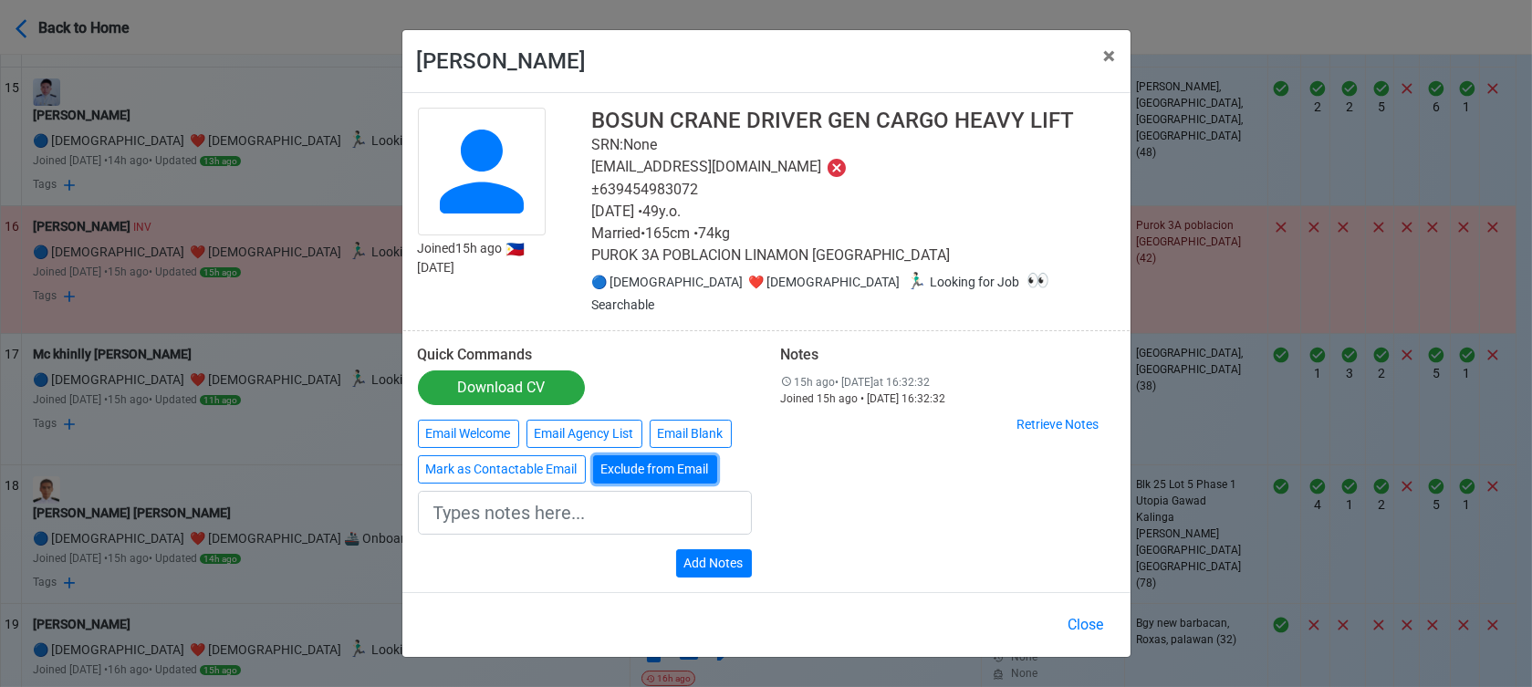
click at [631, 465] on button "Exclude from Email" at bounding box center [655, 469] width 124 height 28
type input "Exclude from Email"
click at [733, 549] on button "Add Notes" at bounding box center [714, 563] width 76 height 28
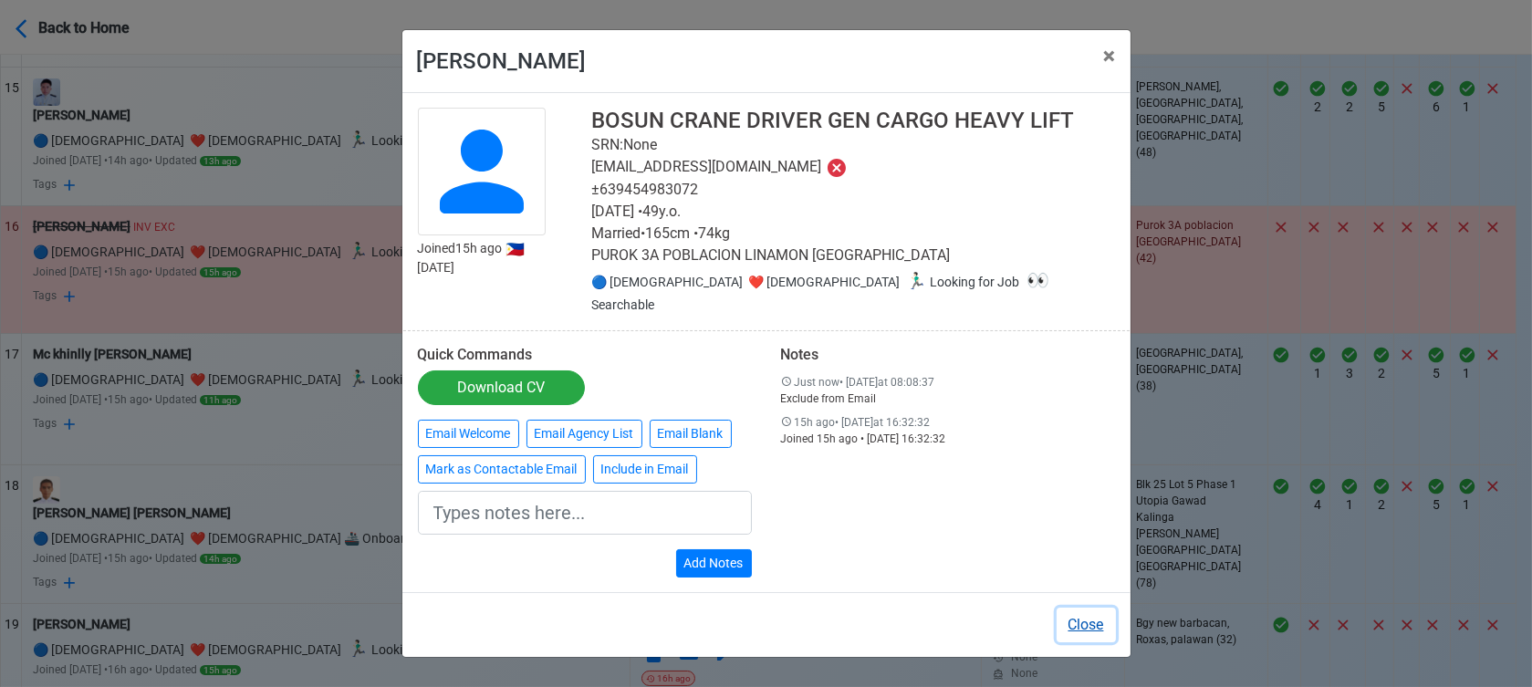
click at [1094, 610] on button "Close" at bounding box center [1086, 625] width 59 height 35
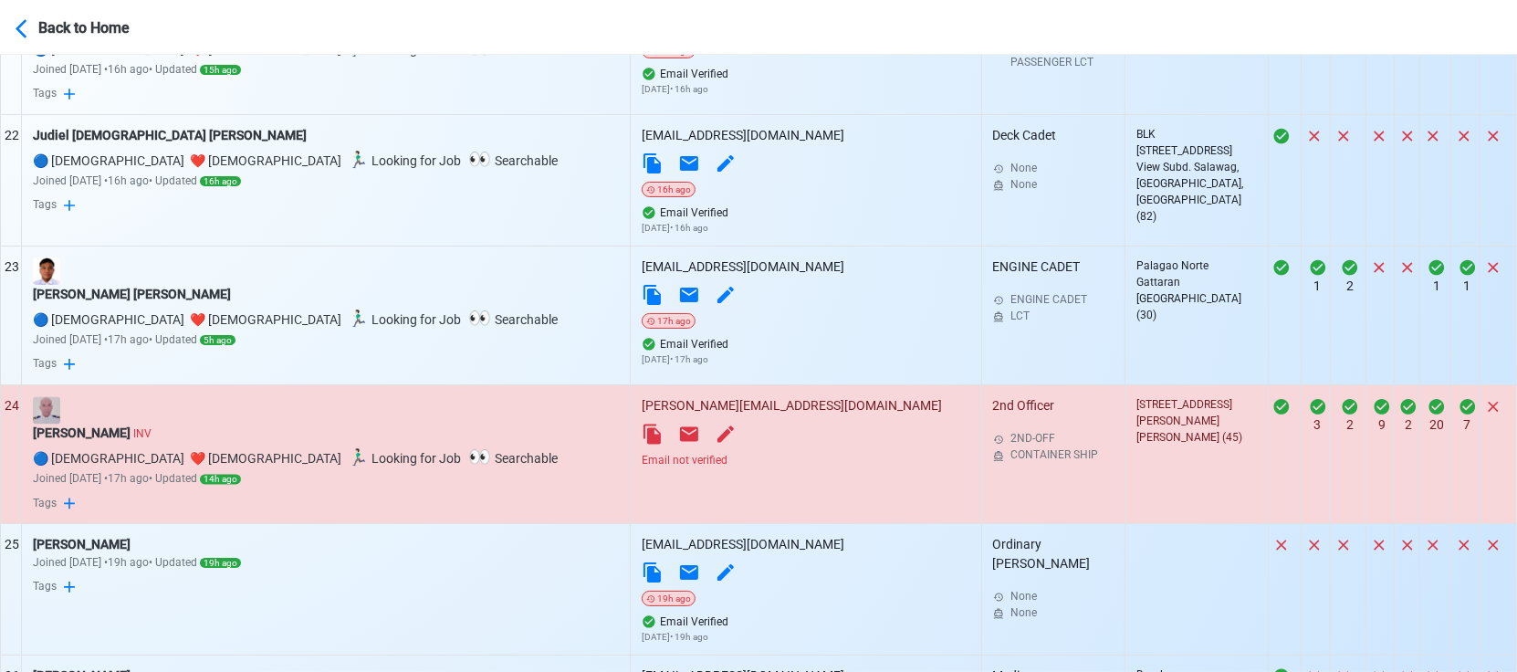
scroll to position [3511, 0]
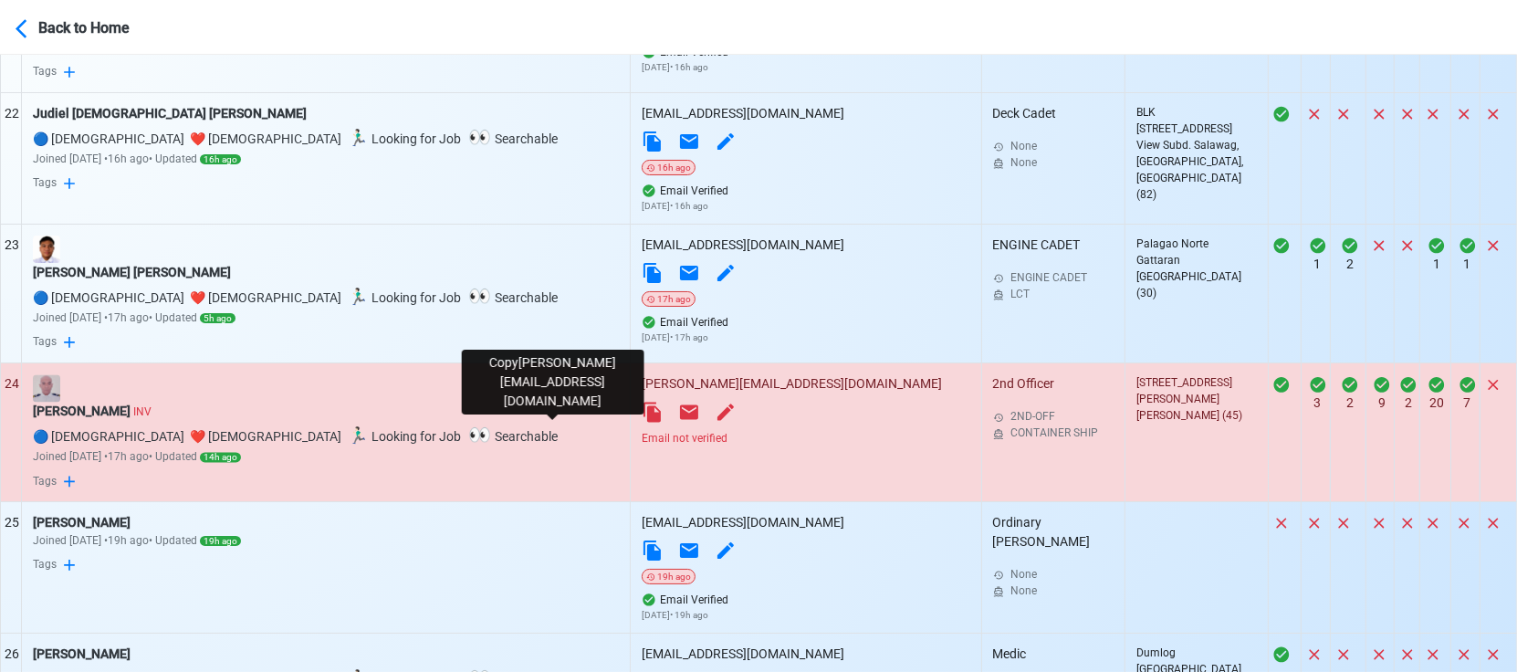
click at [643, 422] on icon at bounding box center [651, 411] width 17 height 20
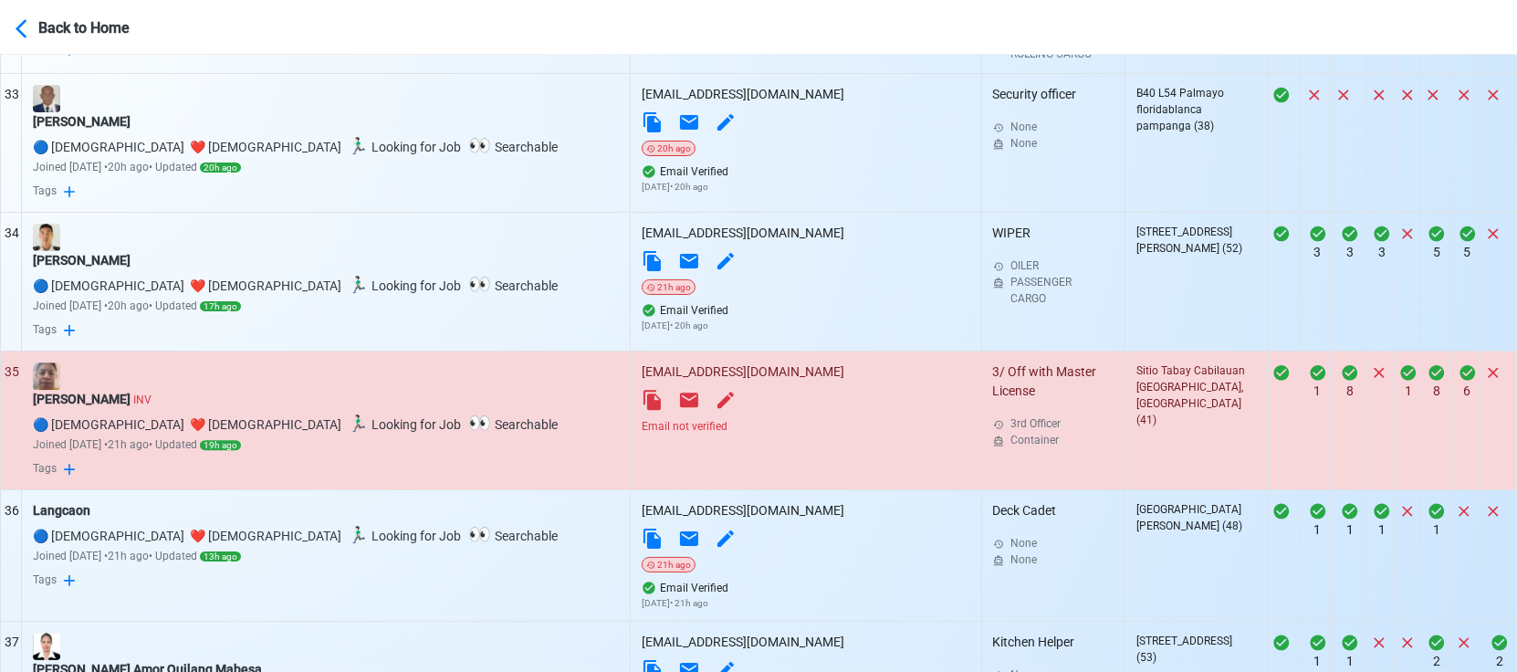
scroll to position [5032, 0]
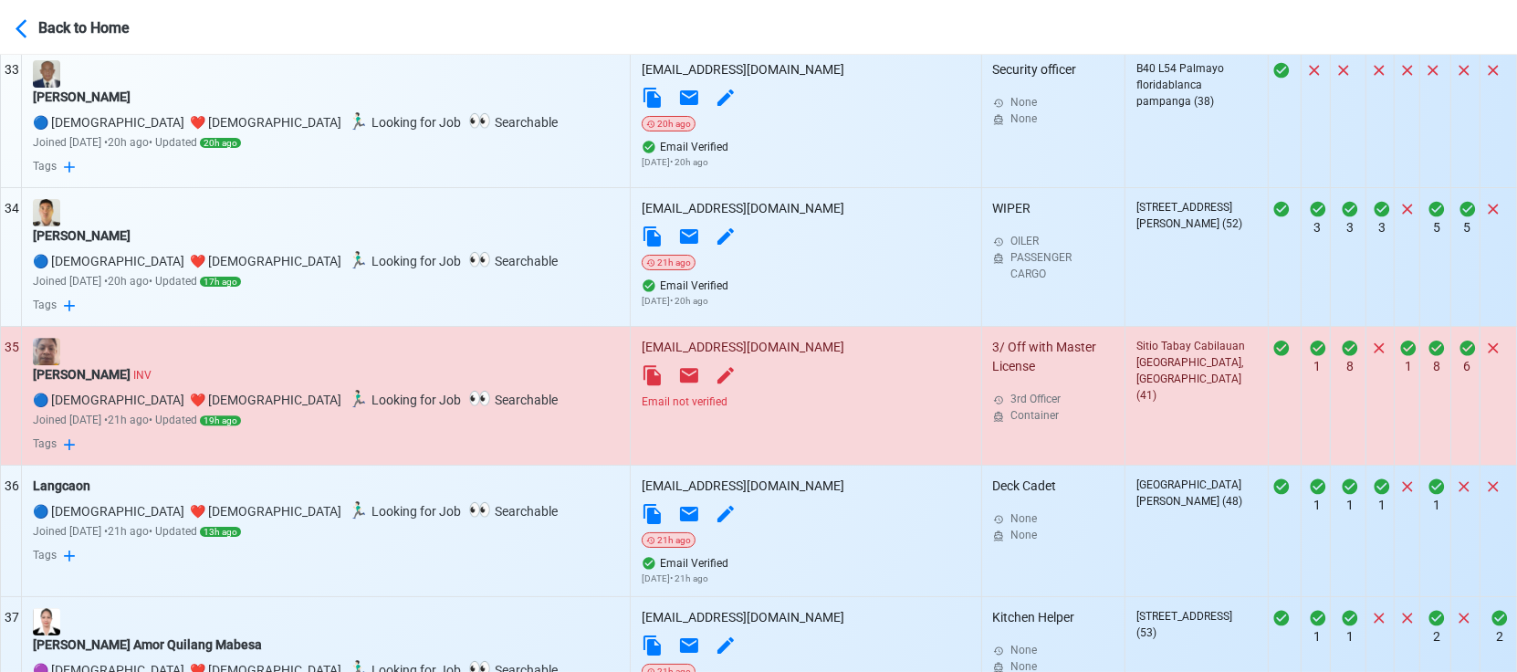
click at [641, 410] on div "Email not verified" at bounding box center [805, 401] width 328 height 16
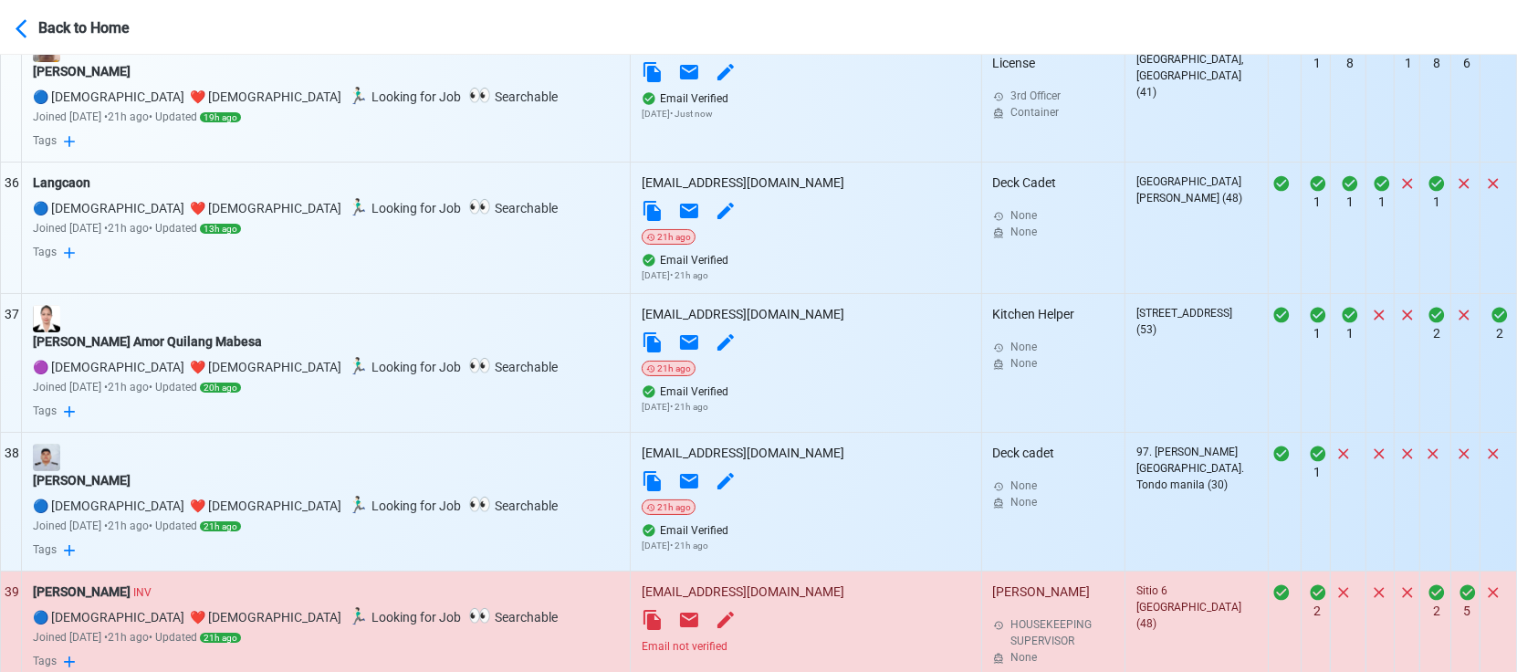
scroll to position [5540, 0]
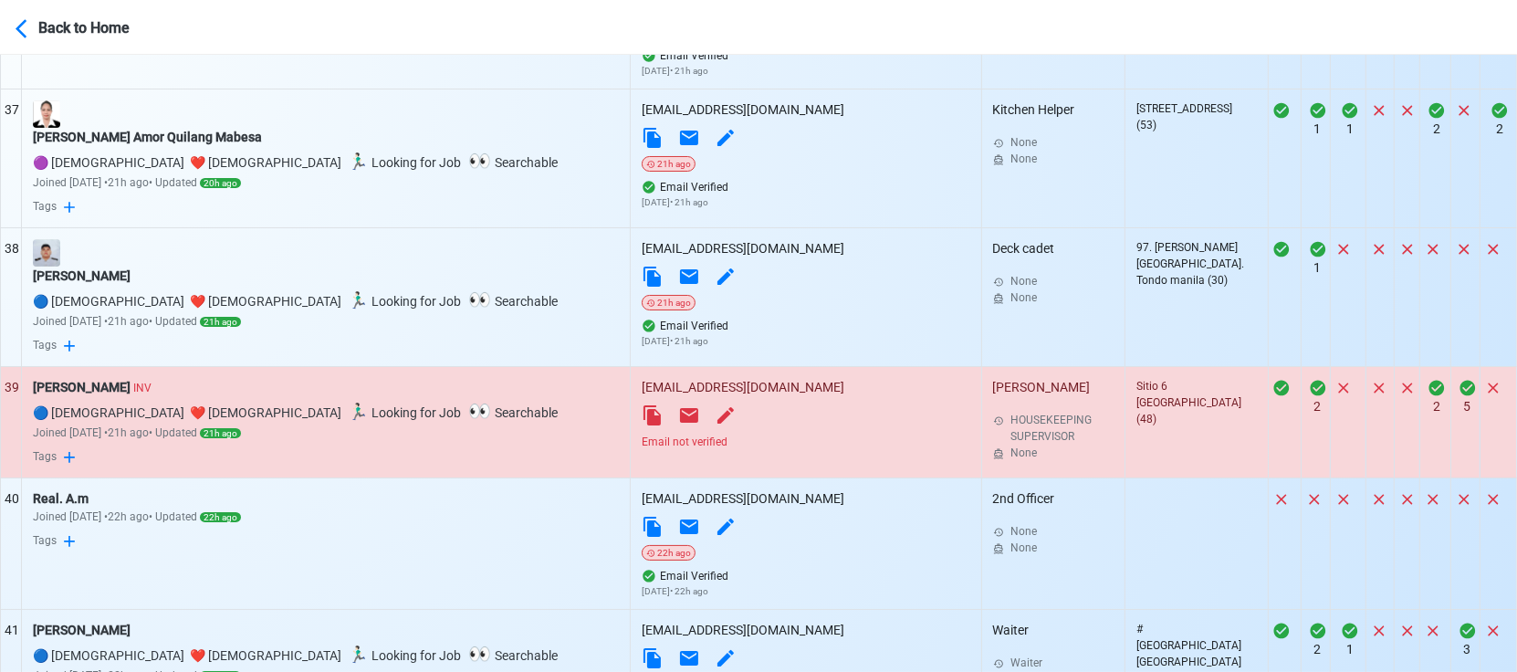
click at [641, 450] on div "Email not verified" at bounding box center [805, 441] width 328 height 16
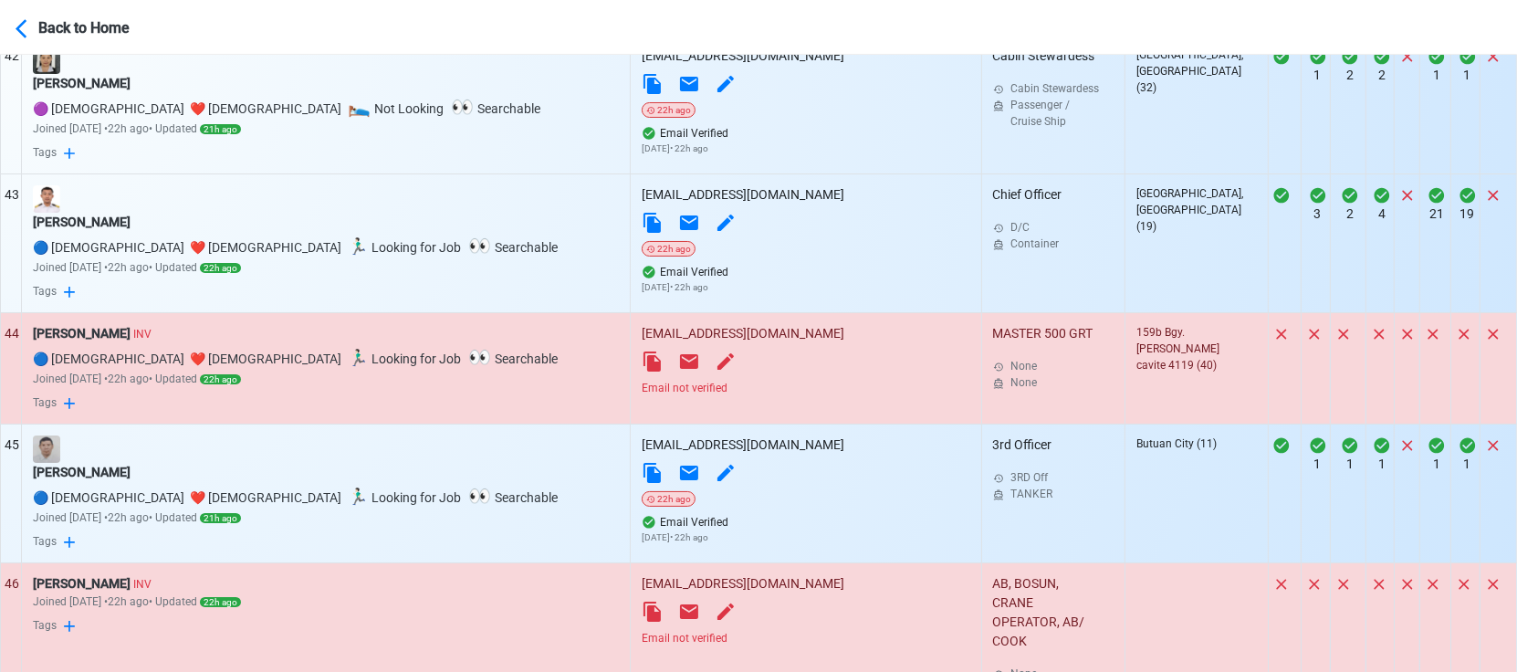
scroll to position [6249, 0]
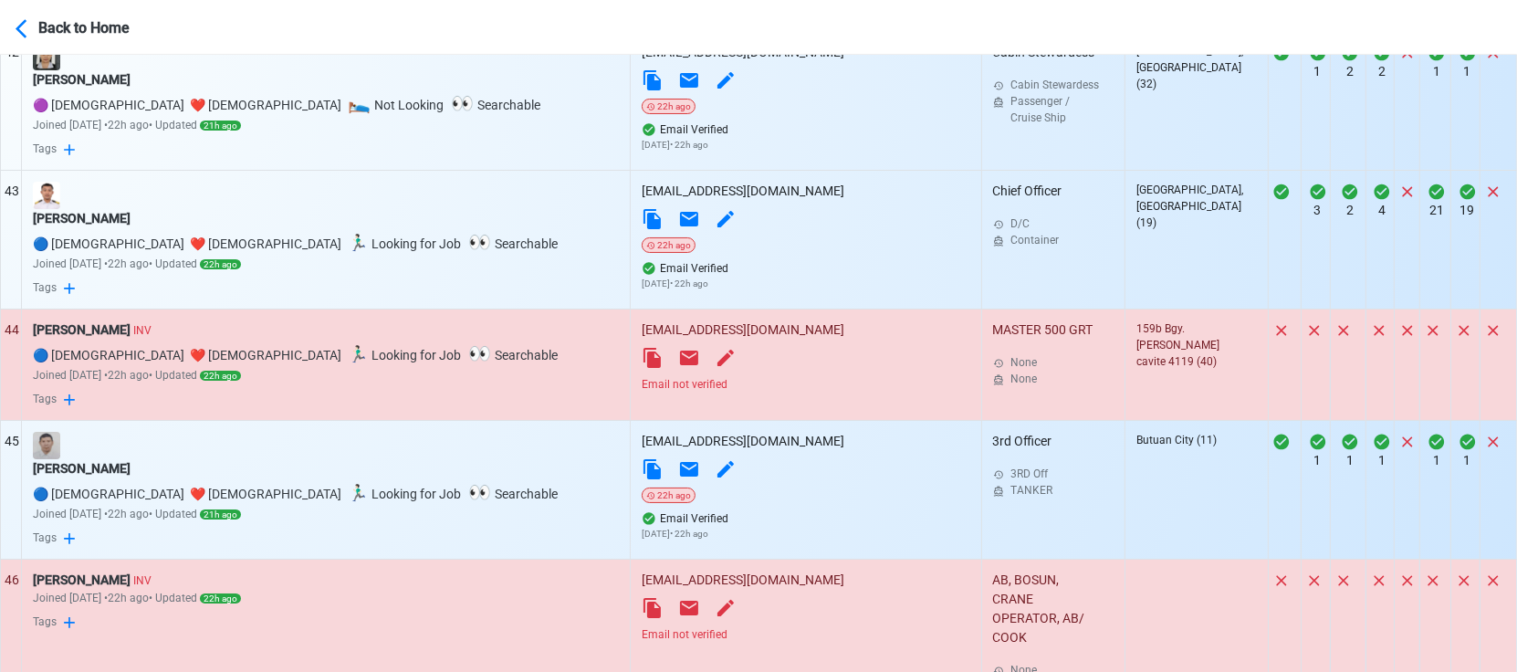
click at [641, 392] on div "Email not verified" at bounding box center [805, 384] width 328 height 16
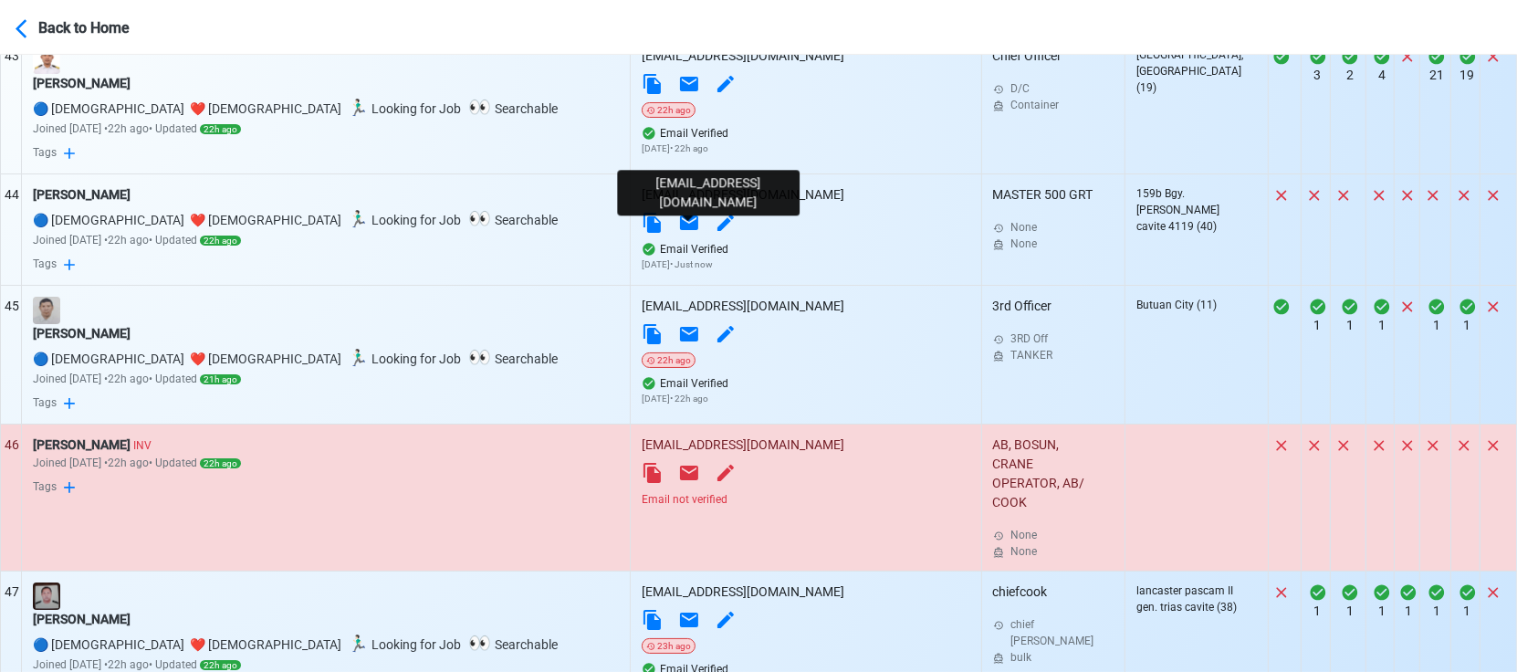
scroll to position [6452, 0]
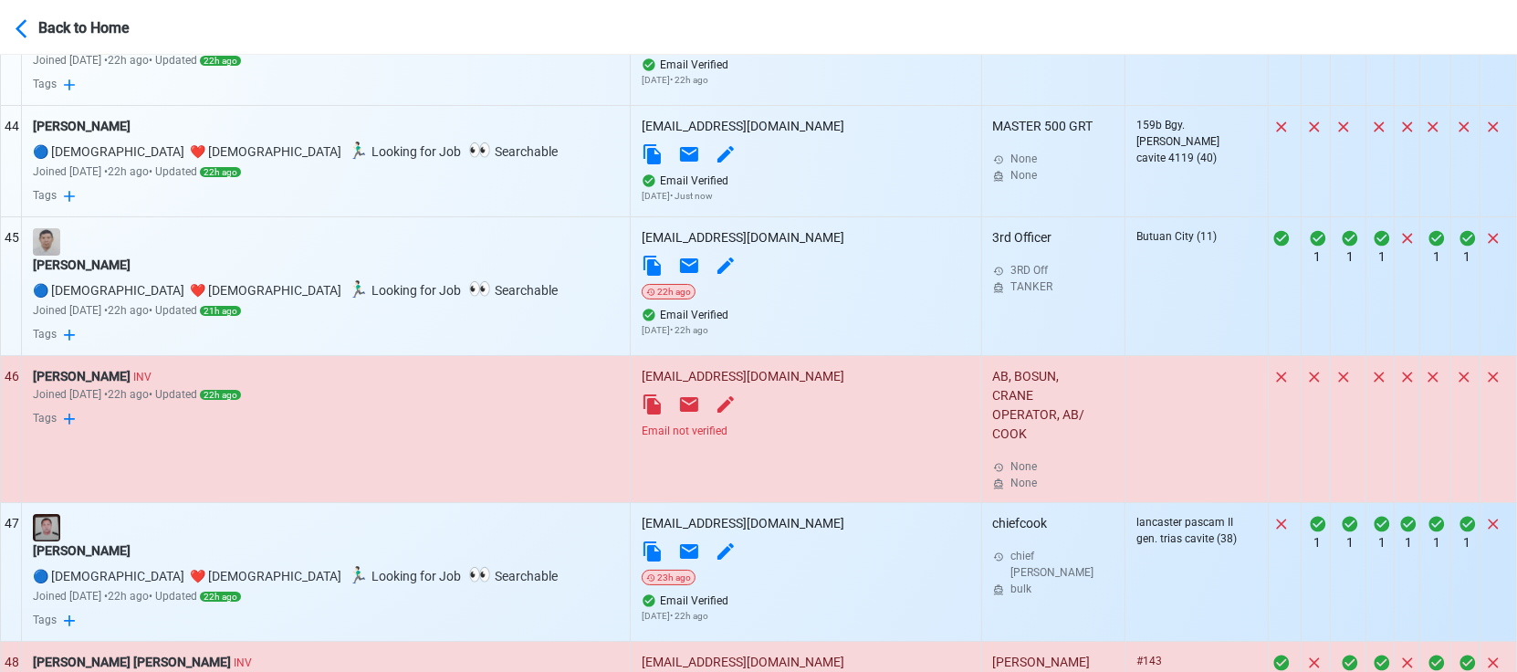
click at [641, 439] on div "Email not verified" at bounding box center [805, 430] width 328 height 16
click at [643, 414] on icon at bounding box center [651, 404] width 17 height 20
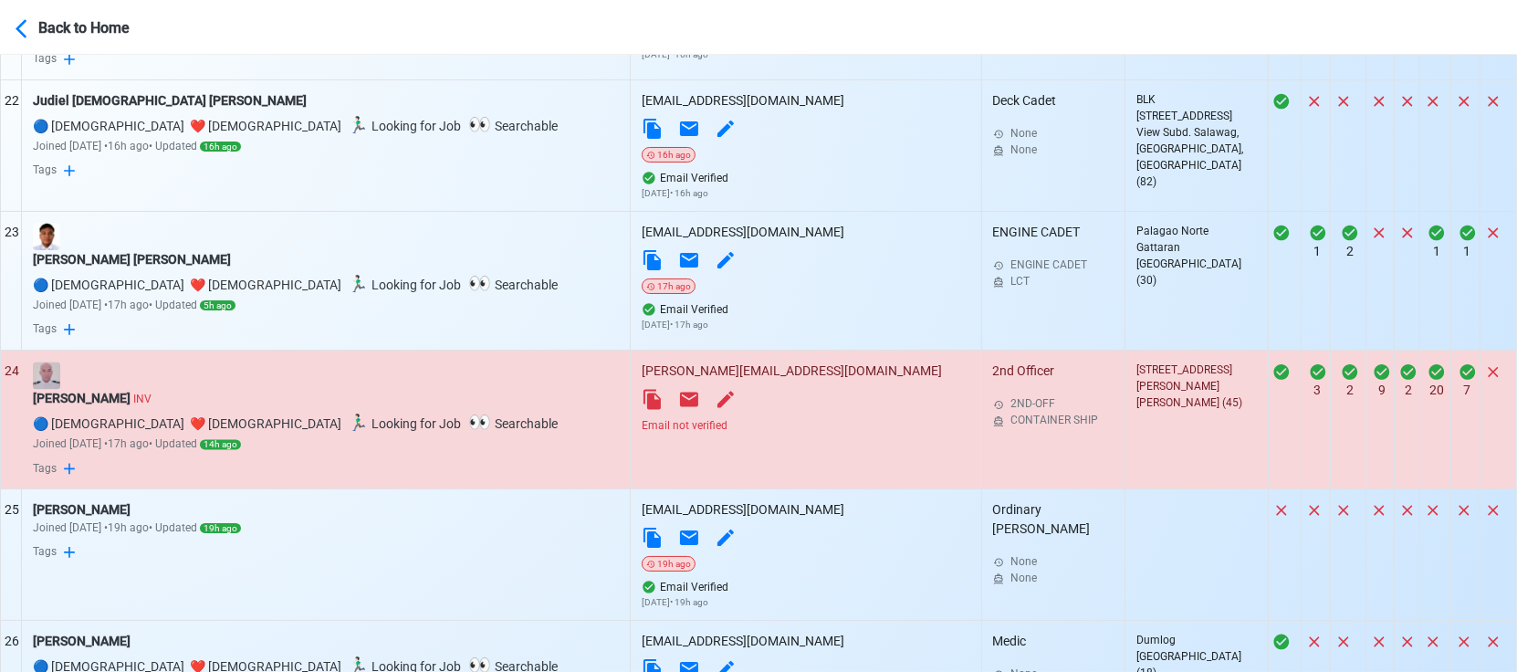
scroll to position [3410, 0]
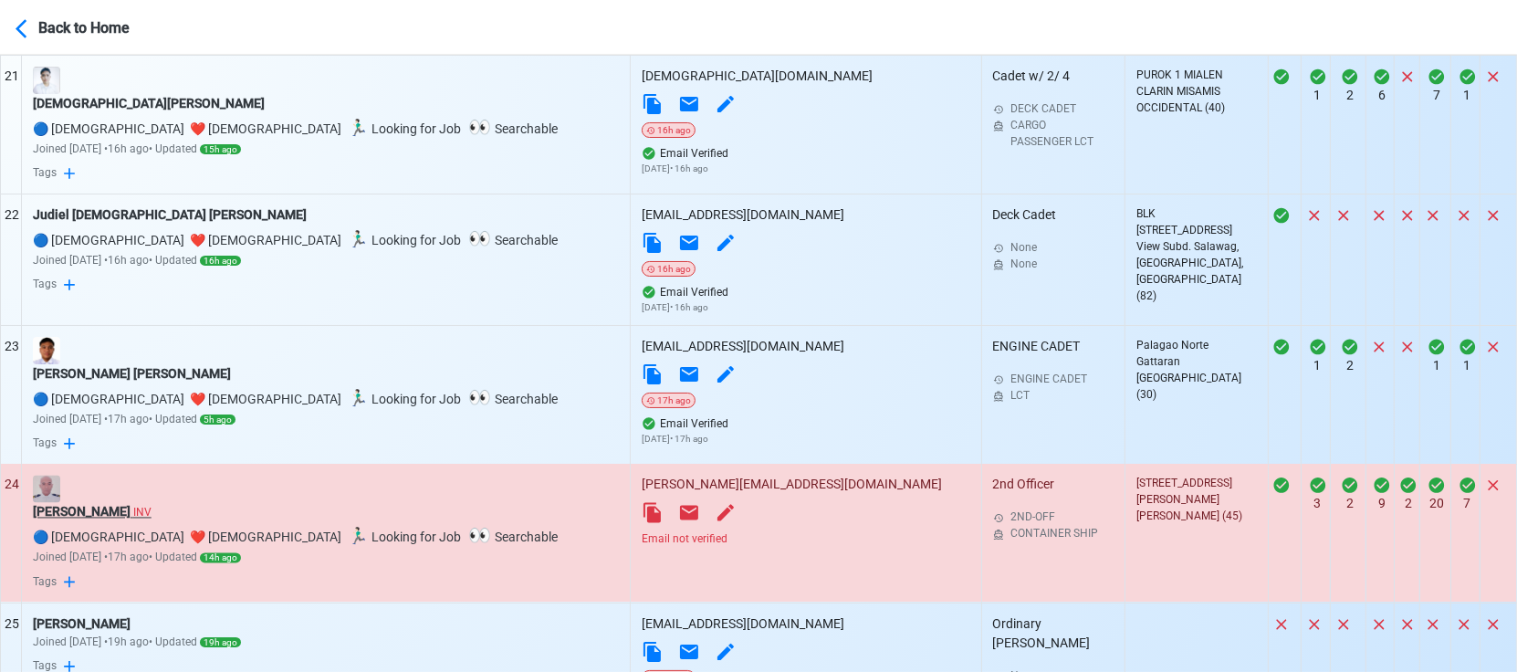
click at [120, 522] on div "Jovanny P Cadion INV" at bounding box center [326, 512] width 587 height 19
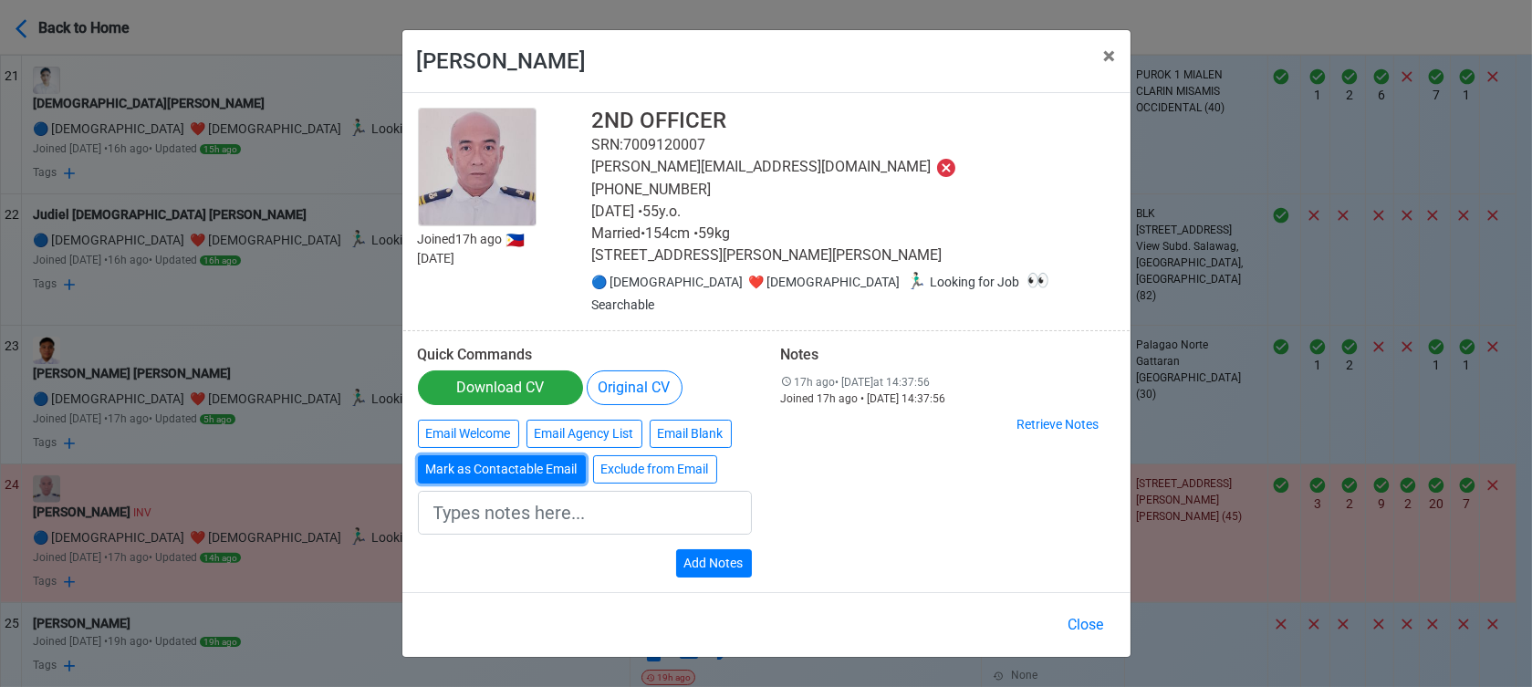
click at [537, 465] on button "Mark as Contactable Email" at bounding box center [502, 469] width 168 height 28
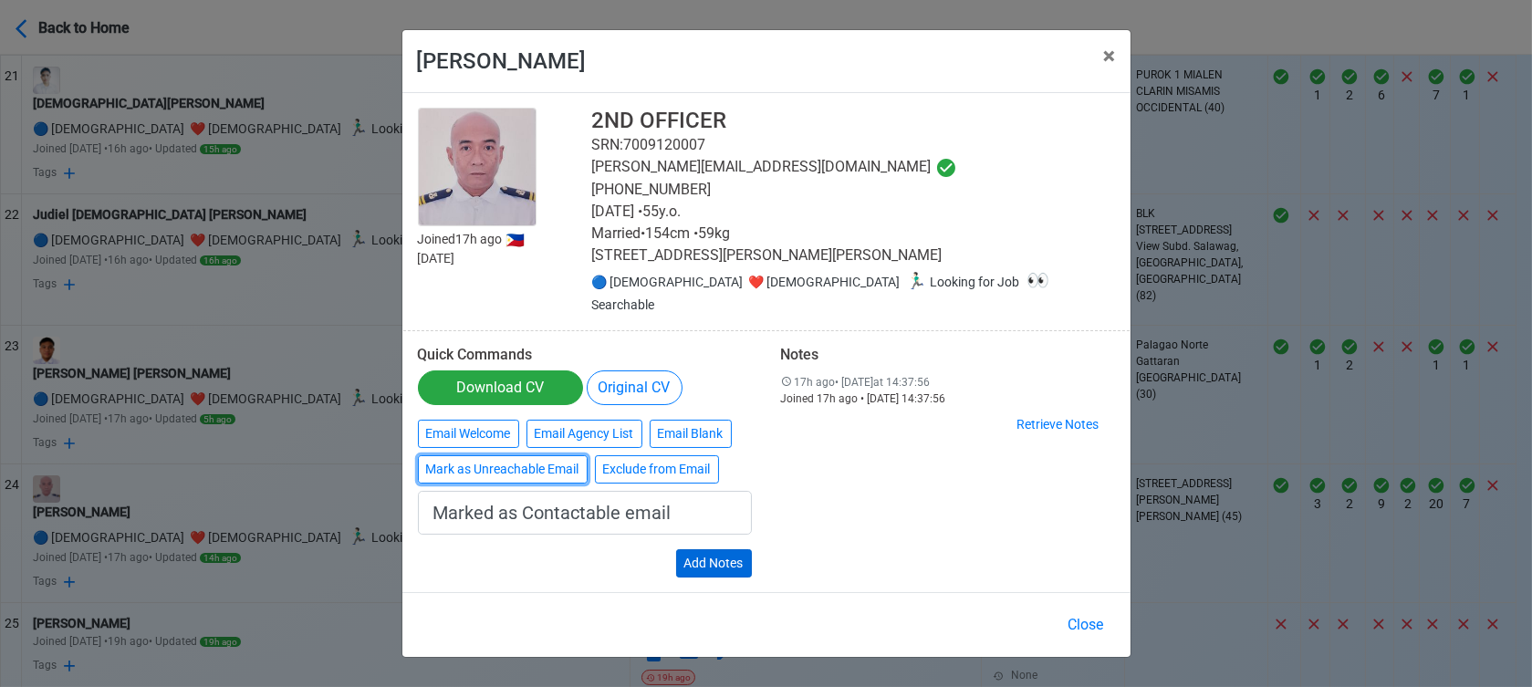
type input "Marked as Contactable email"
click at [715, 551] on button "Add Notes" at bounding box center [714, 563] width 76 height 28
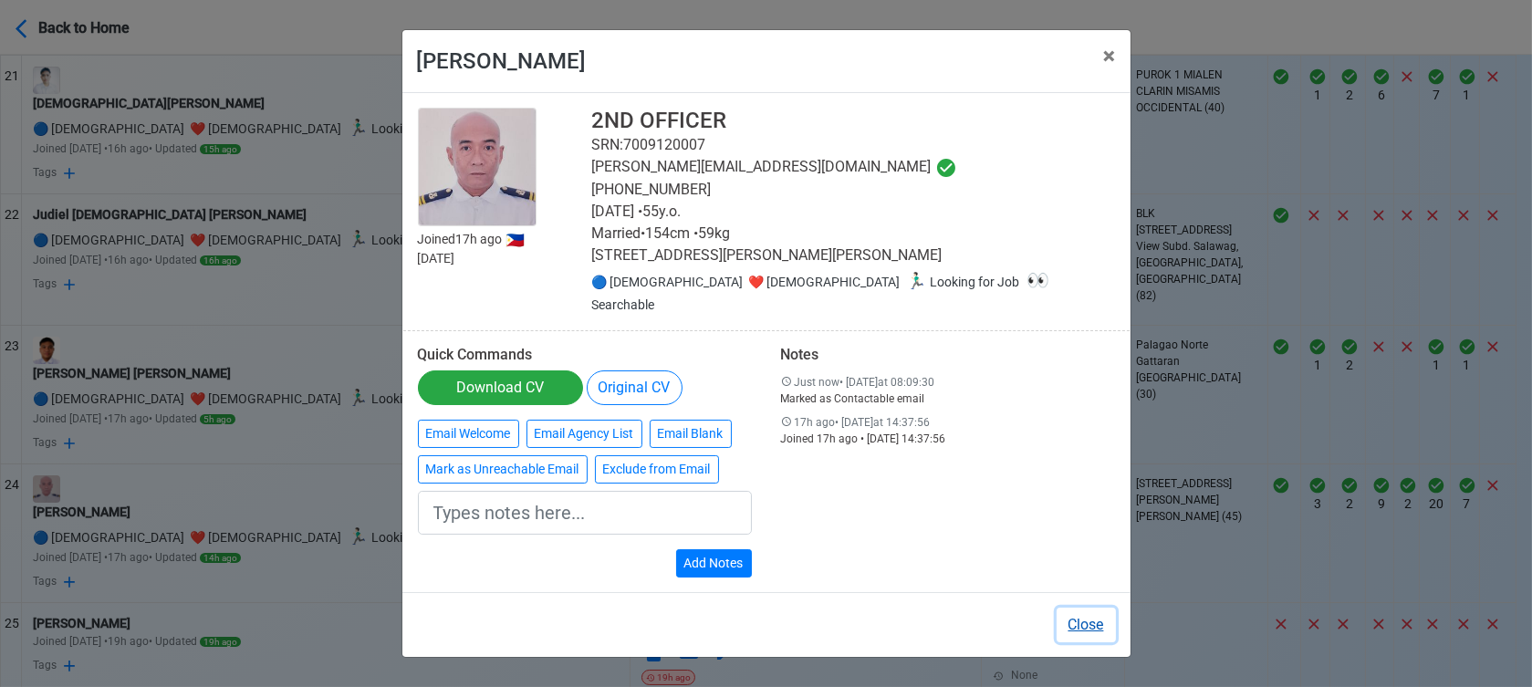
click at [1087, 610] on button "Close" at bounding box center [1086, 625] width 59 height 35
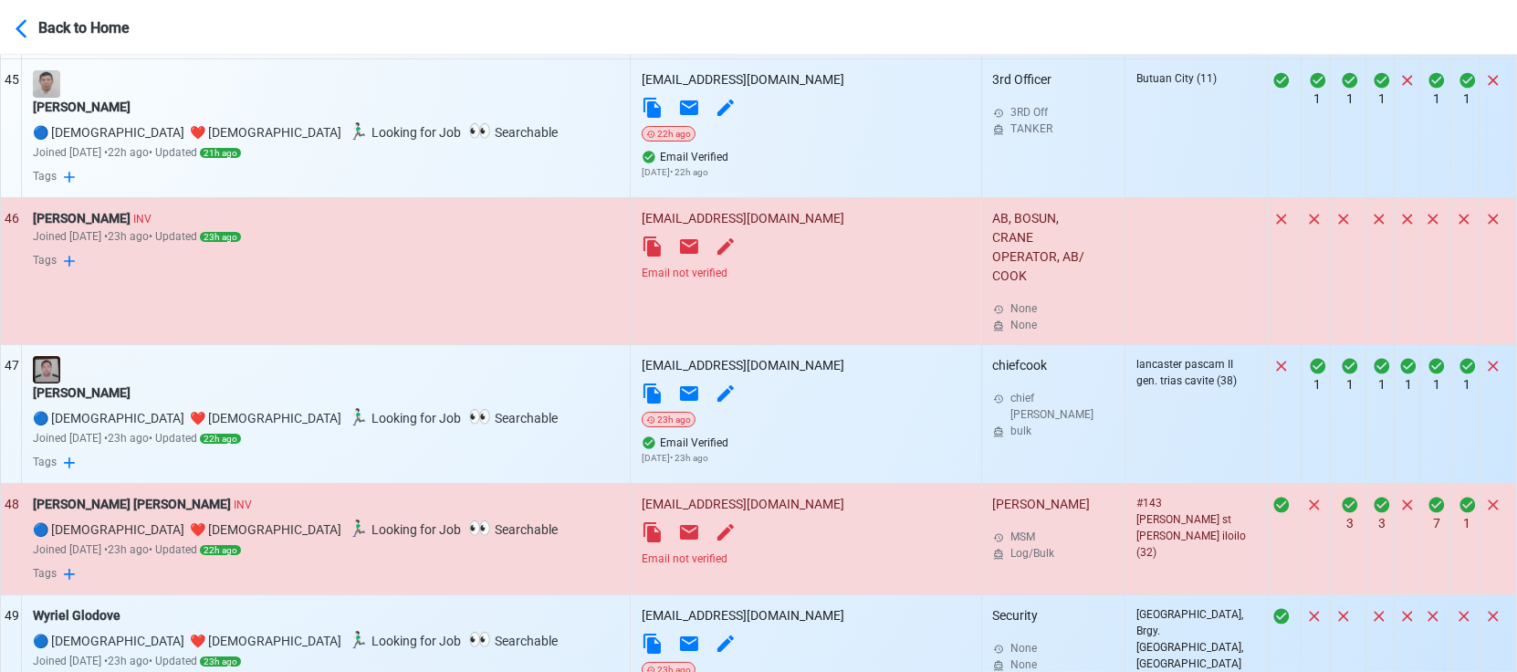
scroll to position [6655, 0]
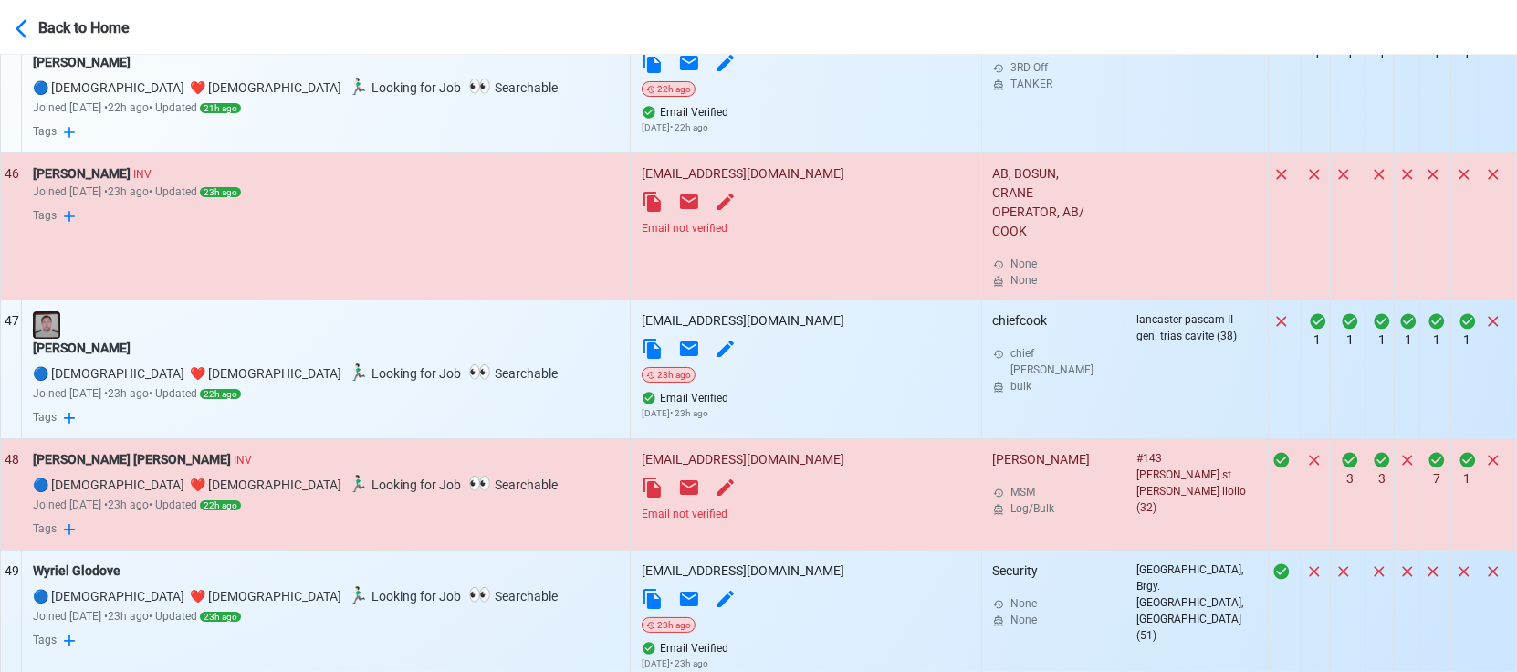
click at [641, 522] on div "Email not verified" at bounding box center [805, 514] width 328 height 16
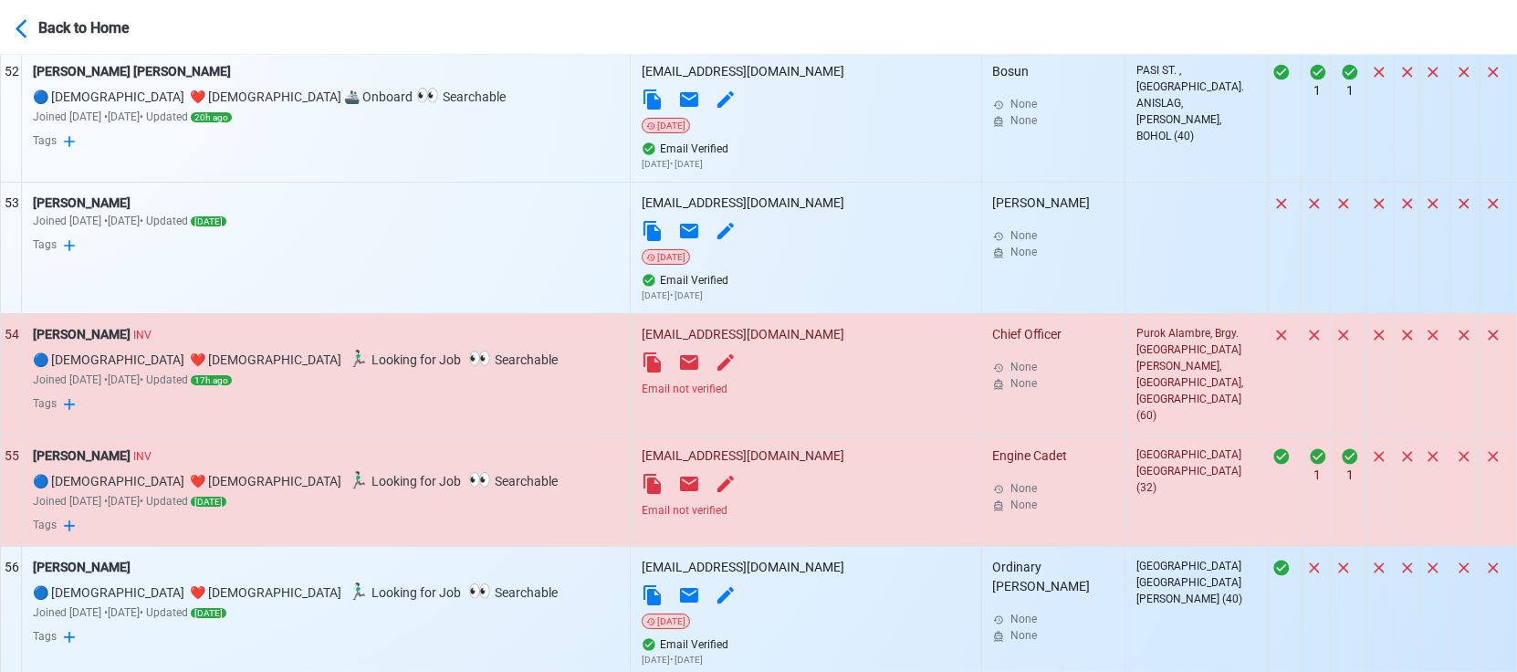
scroll to position [7567, 0]
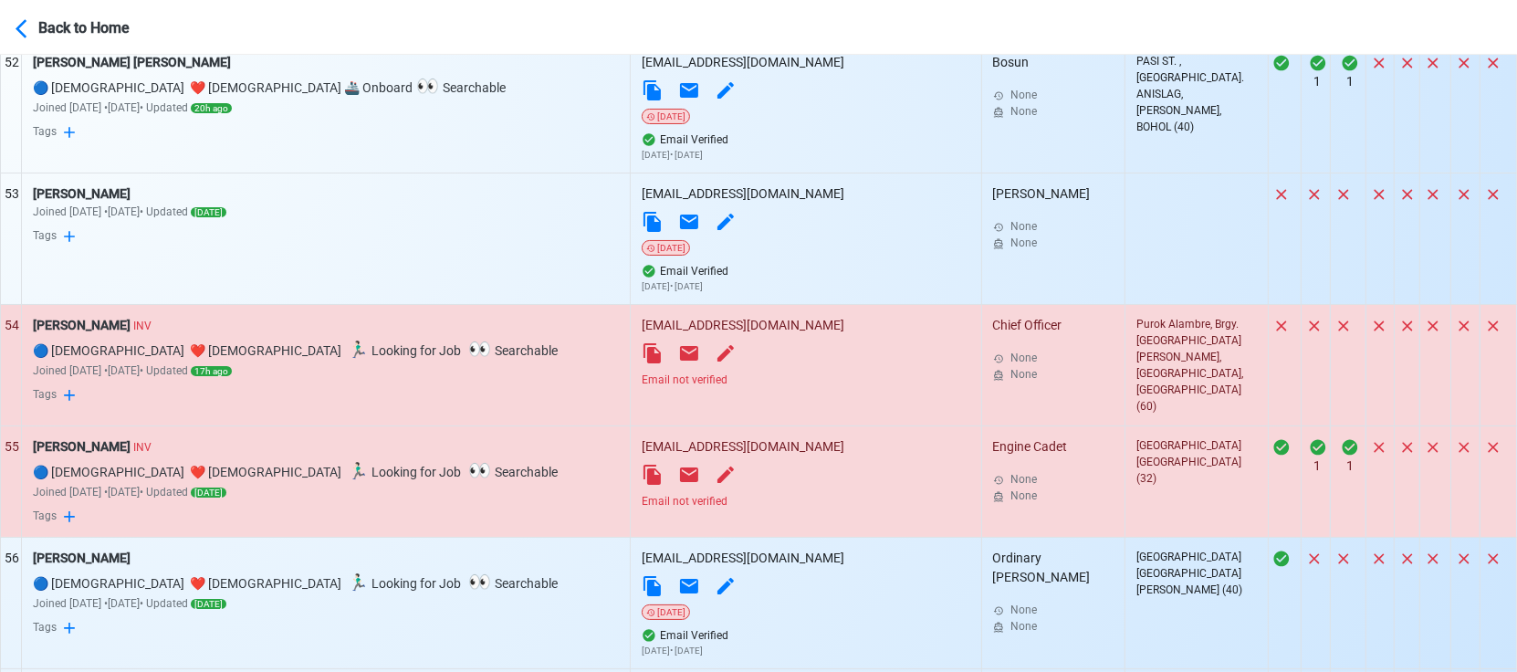
click at [641, 388] on div "Email not verified" at bounding box center [805, 379] width 328 height 16
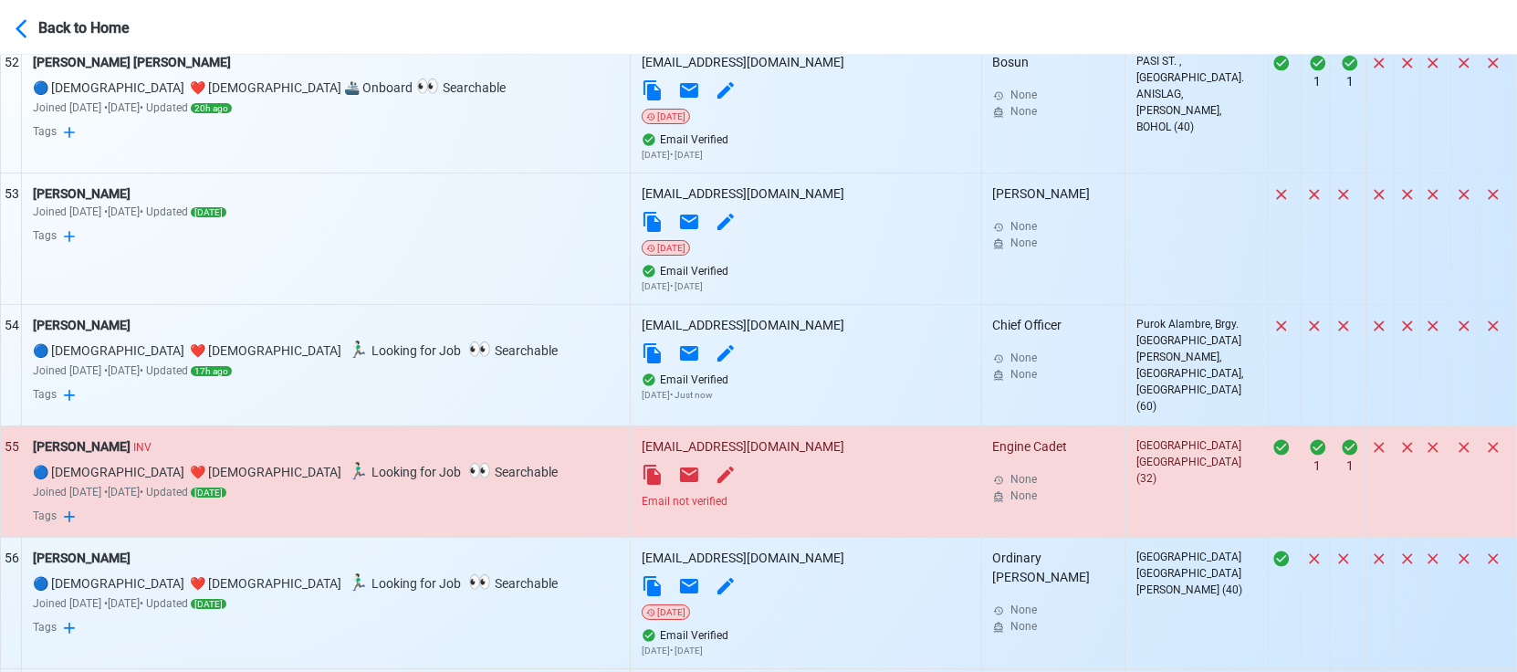
click at [641, 509] on div "Email not verified" at bounding box center [805, 501] width 328 height 16
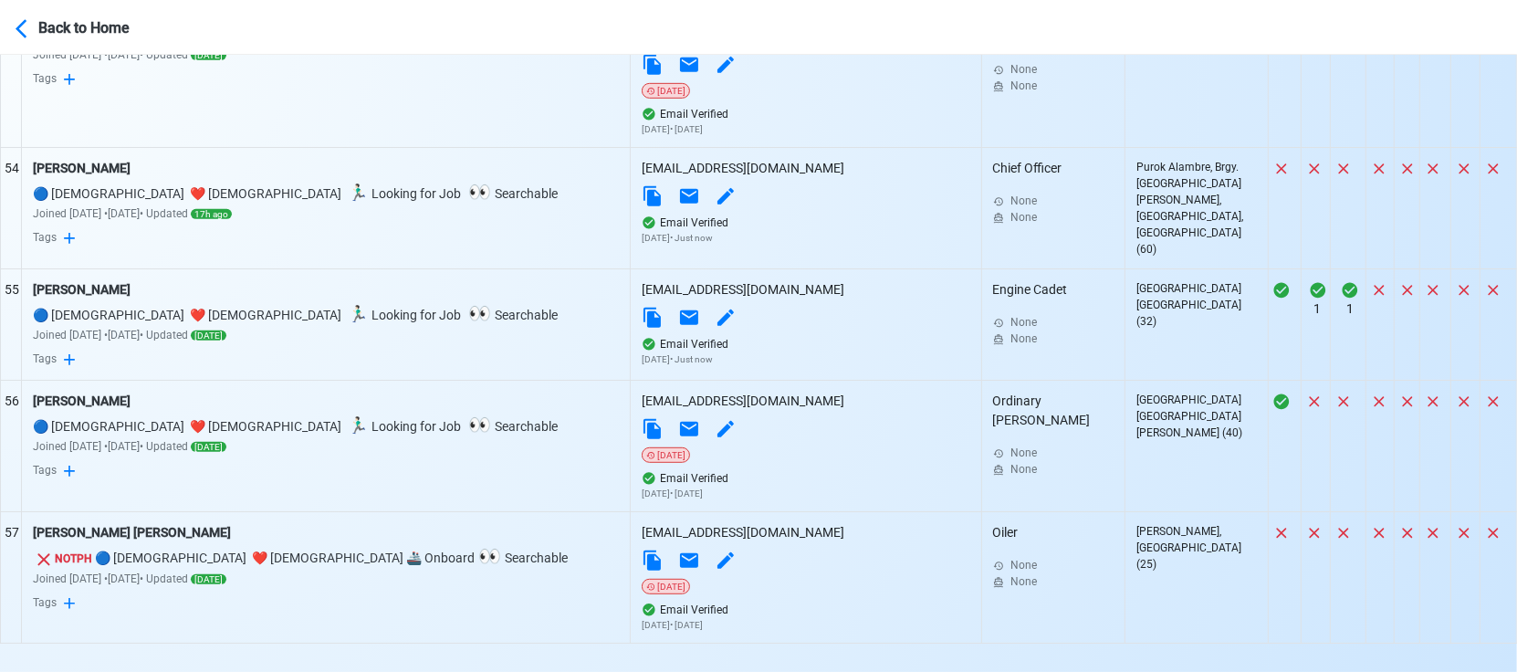
scroll to position [7834, 0]
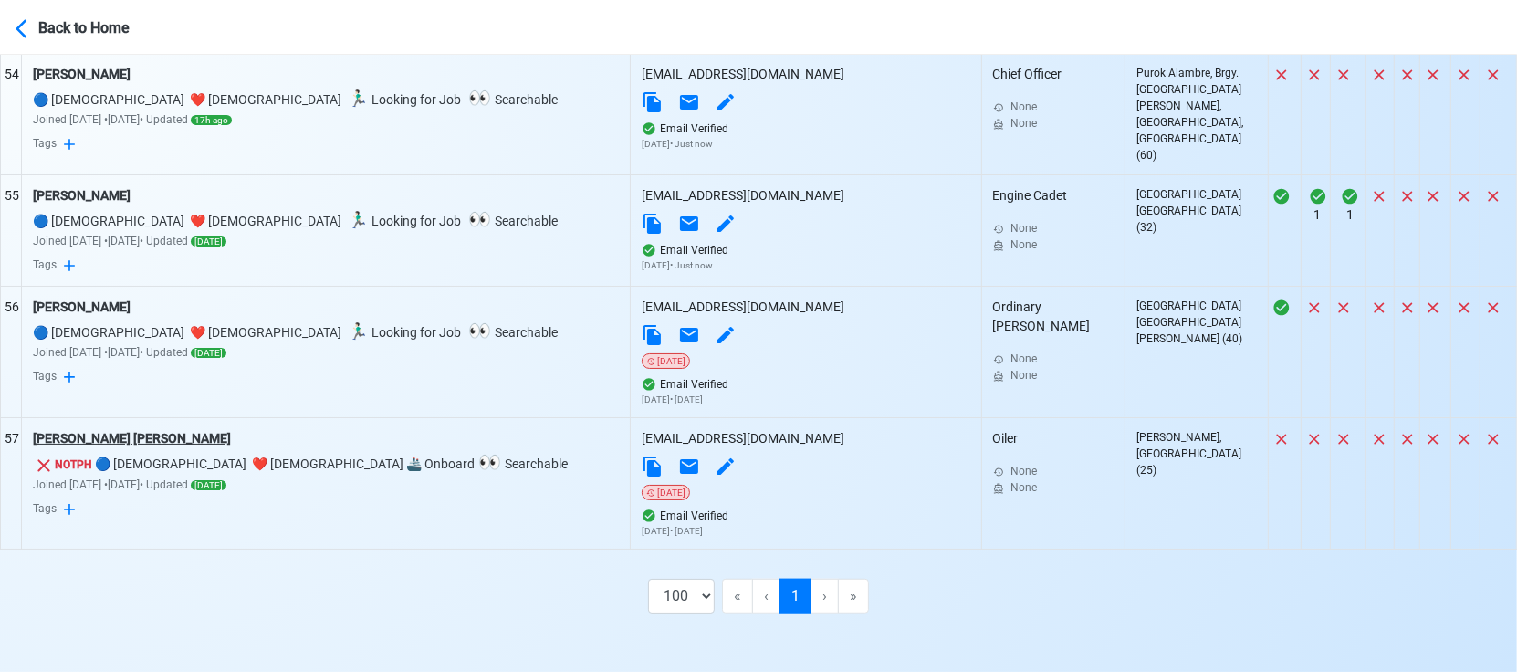
click at [135, 436] on div "Emanuel Petro Julius" at bounding box center [326, 438] width 587 height 19
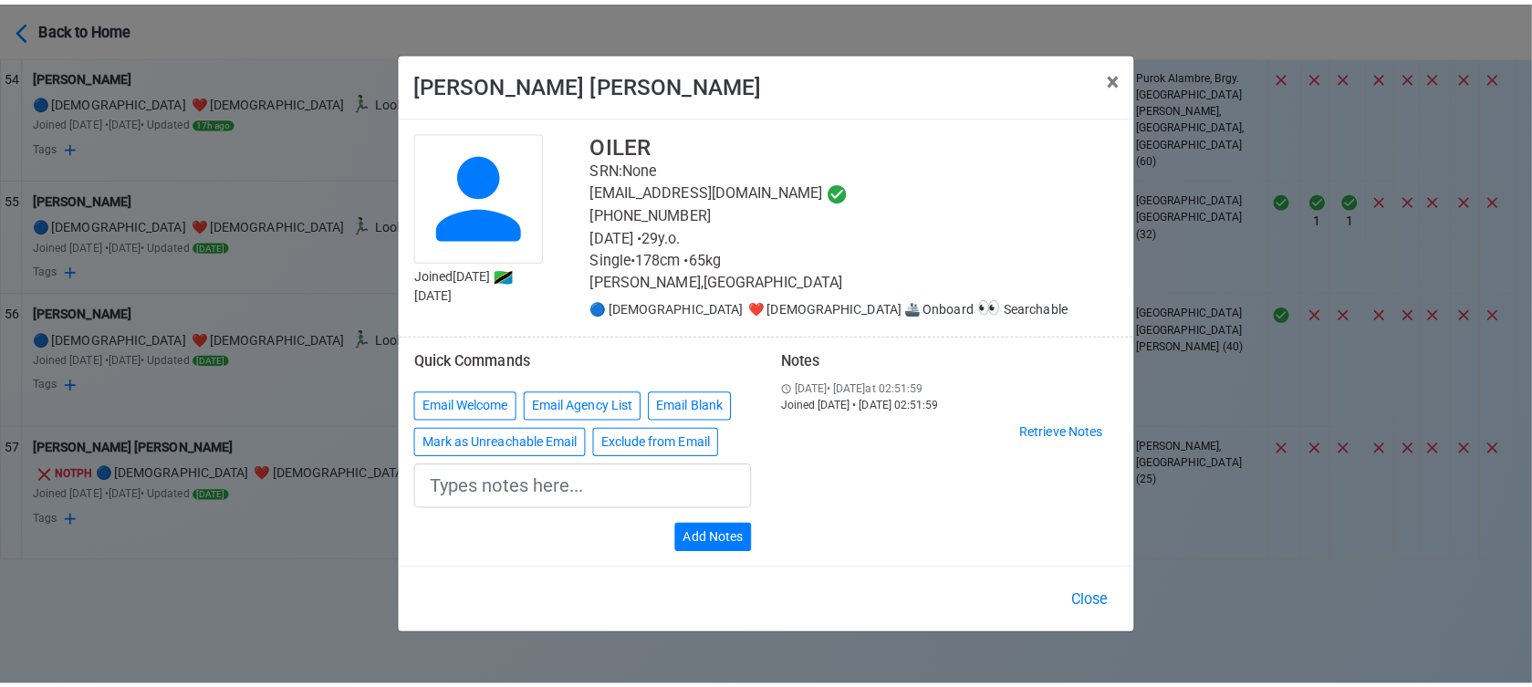
scroll to position [7818, 0]
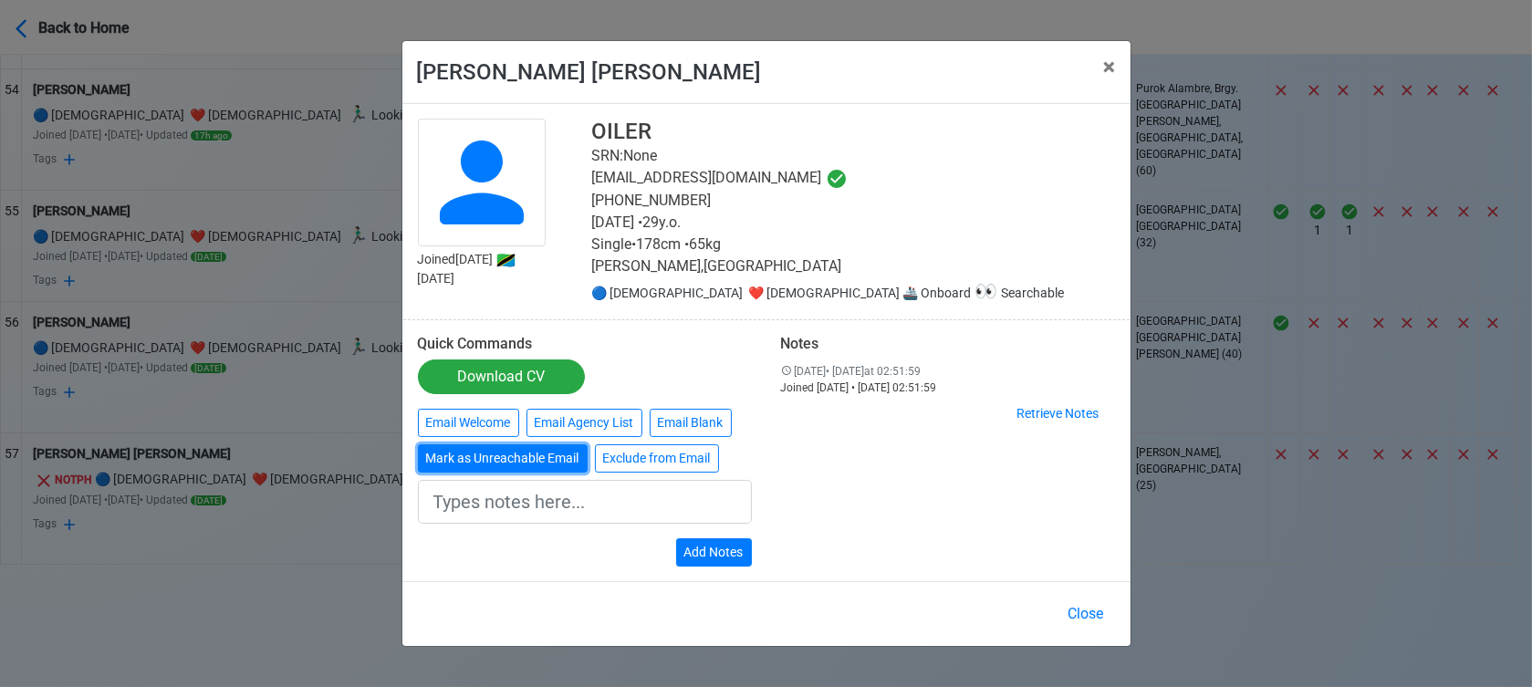
click at [513, 462] on button "Mark as Unreachable Email" at bounding box center [503, 458] width 170 height 28
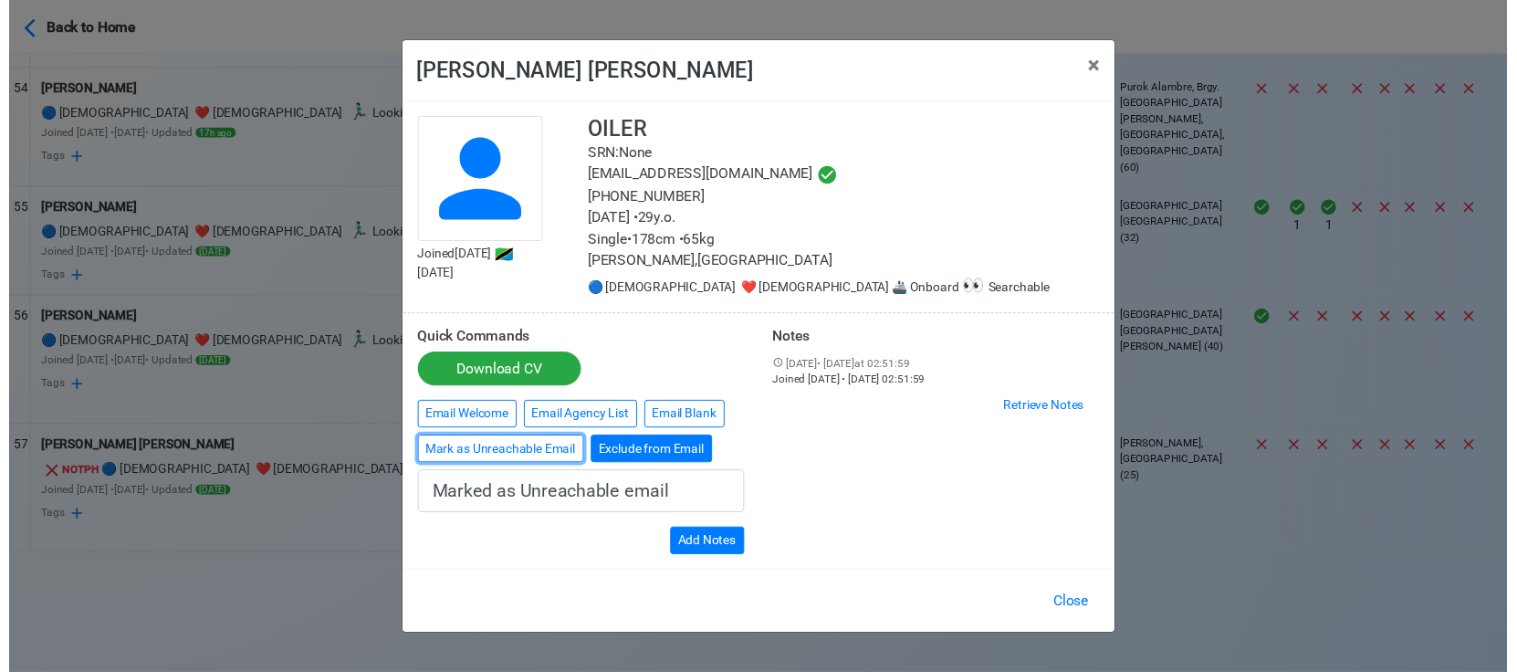
scroll to position [7805, 0]
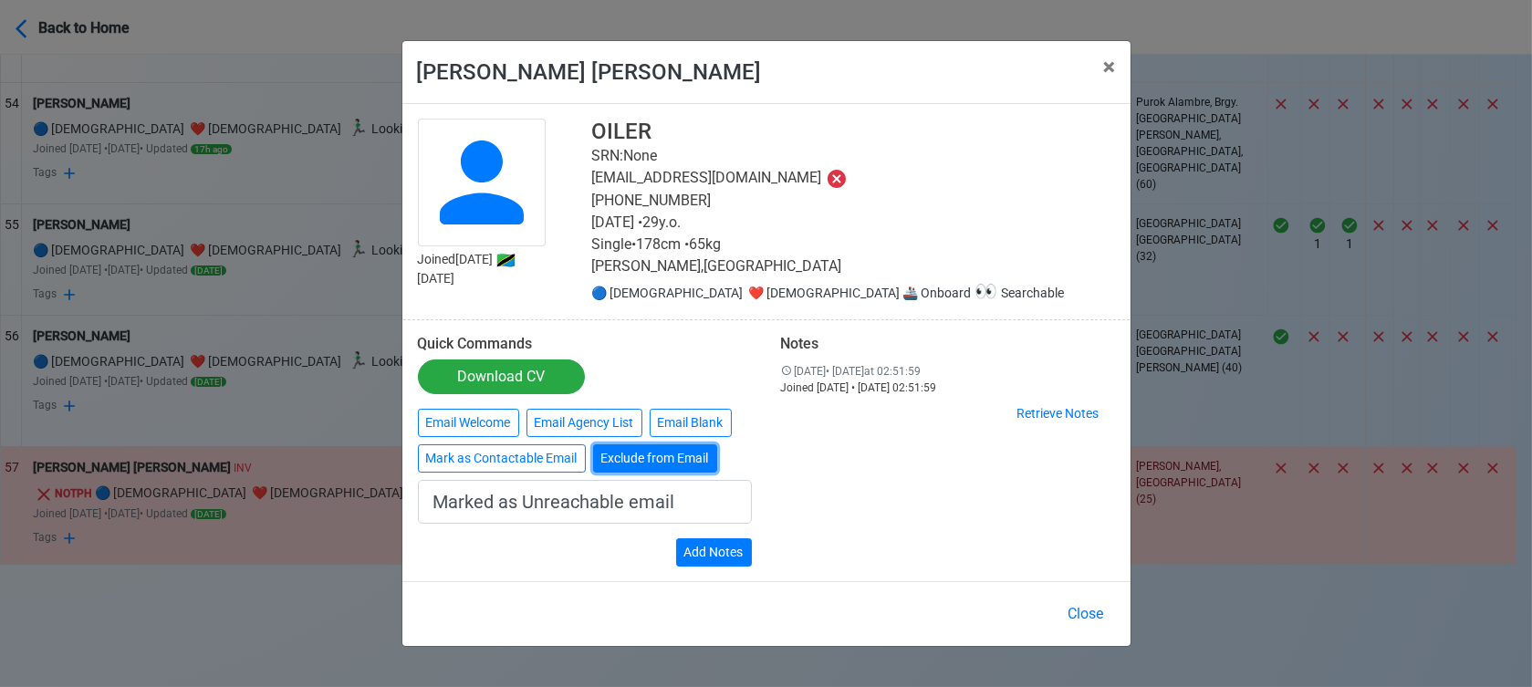
click at [638, 458] on button "Exclude from Email" at bounding box center [655, 458] width 124 height 28
type input "Exclude from Email"
click at [710, 550] on button "Add Notes" at bounding box center [714, 552] width 76 height 28
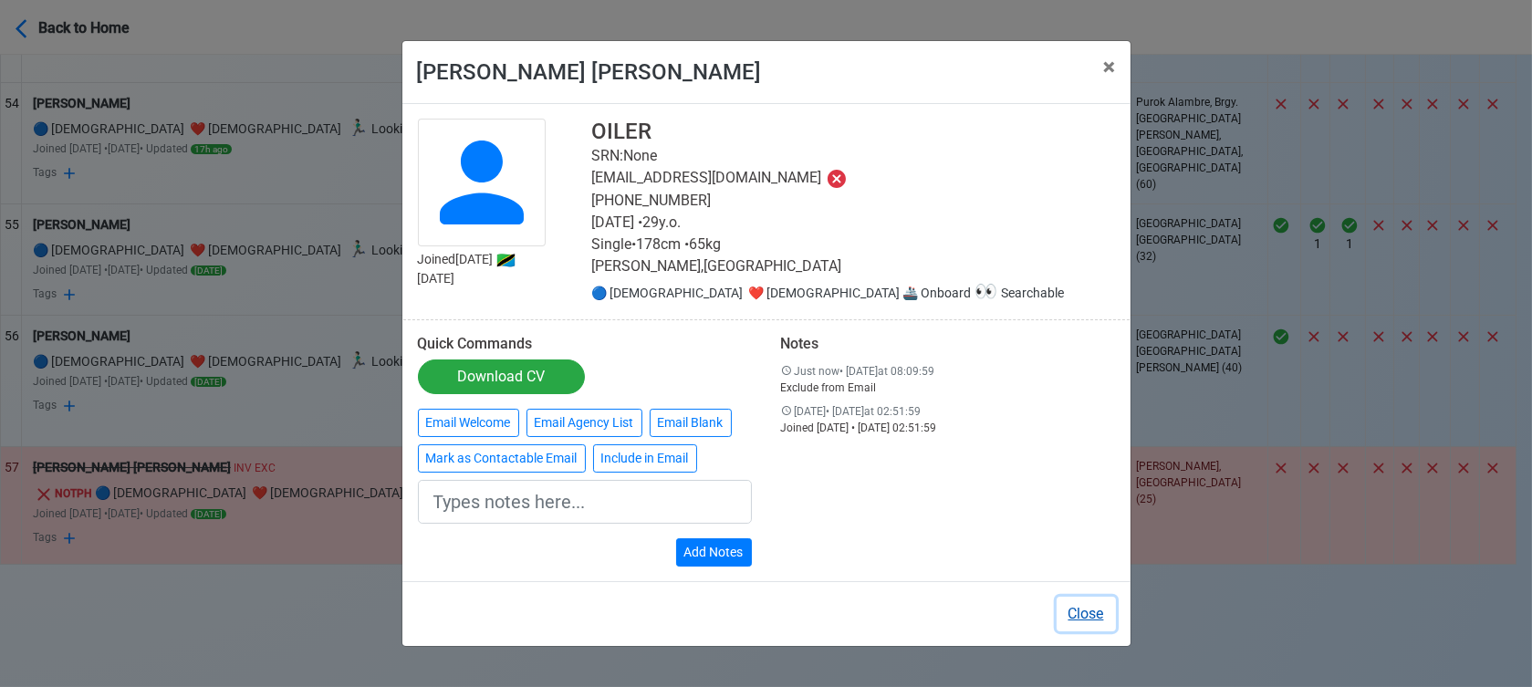
click at [1093, 611] on button "Close" at bounding box center [1086, 614] width 59 height 35
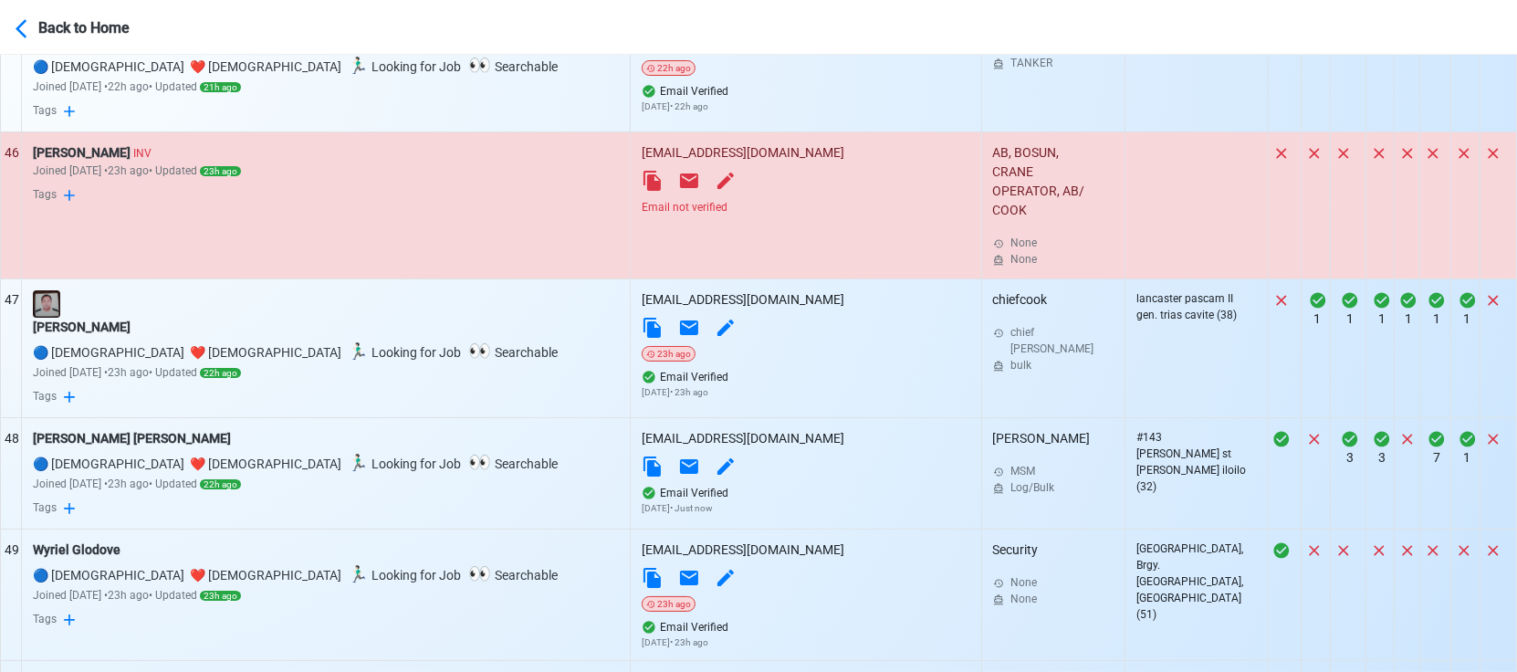
scroll to position [6487, 0]
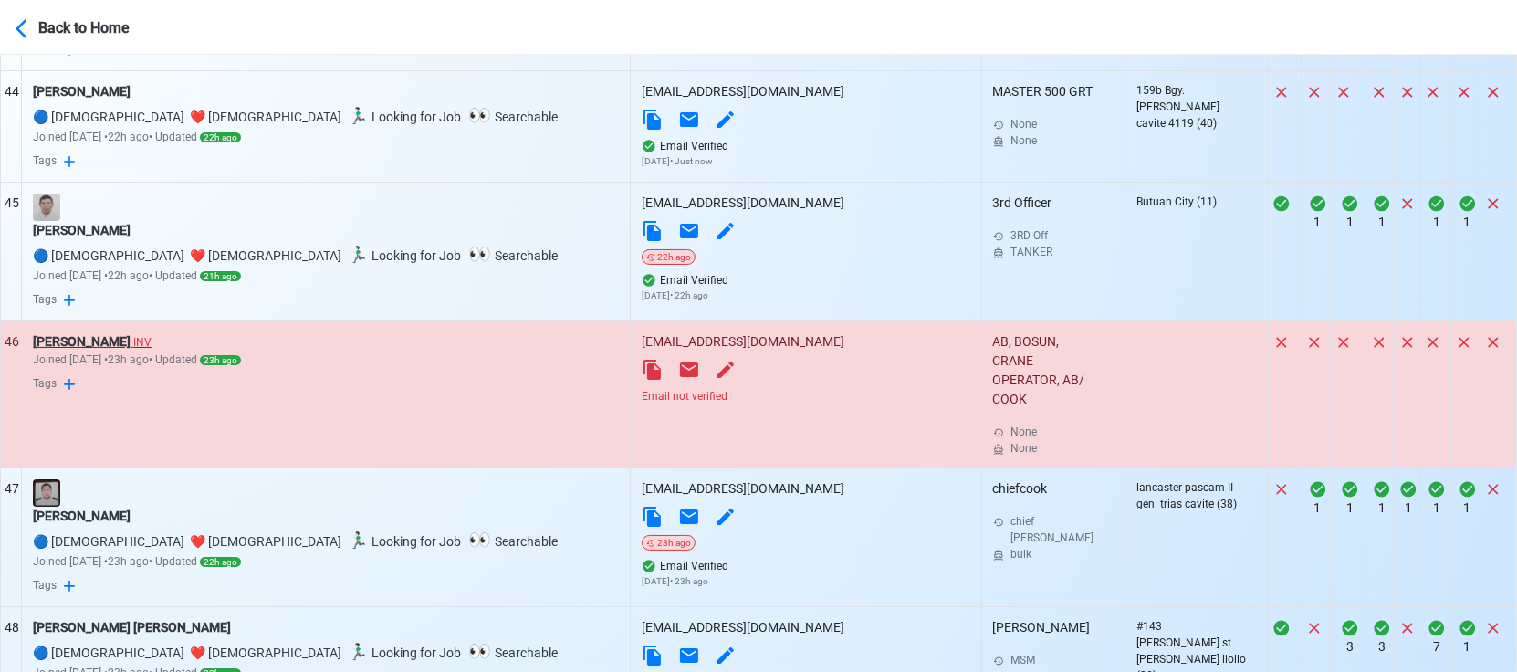
click at [85, 351] on div "Romie Muldez INV" at bounding box center [326, 341] width 587 height 19
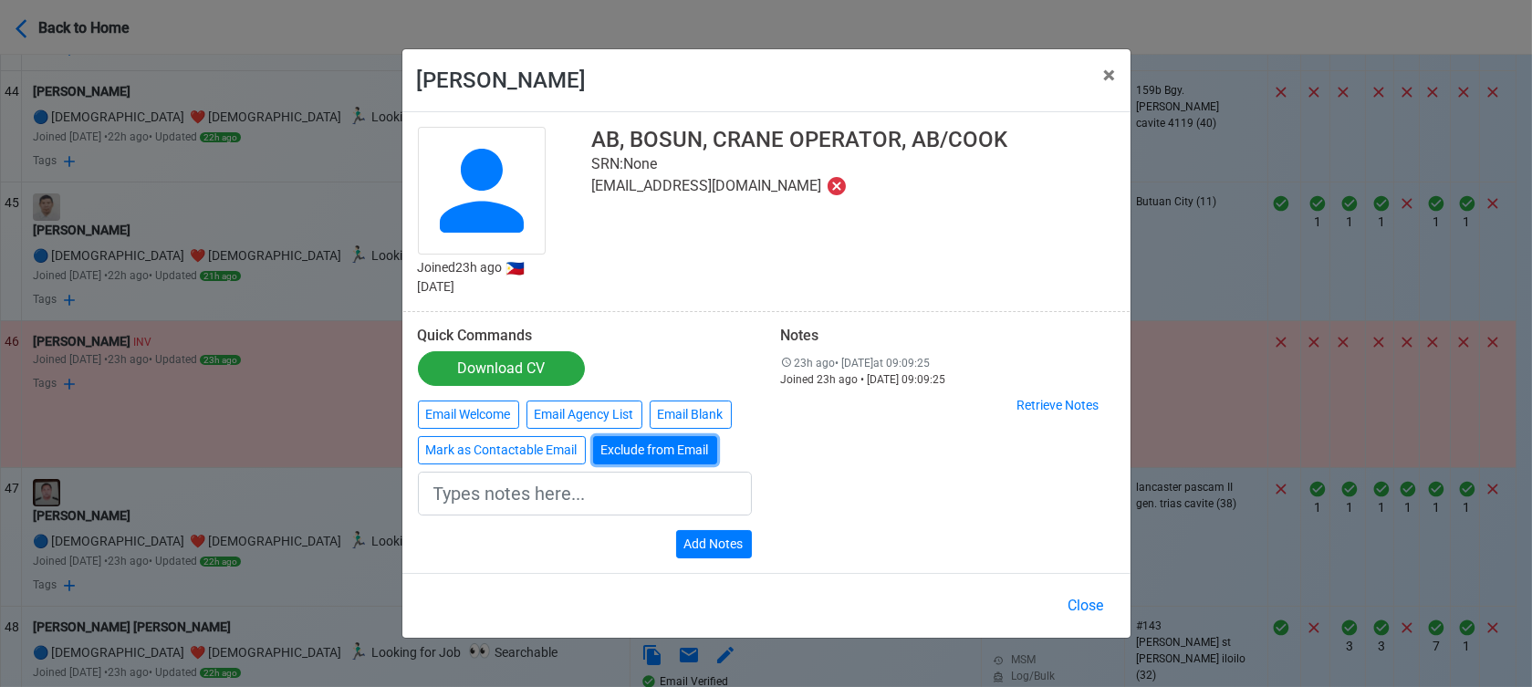
click at [647, 454] on button "Exclude from Email" at bounding box center [655, 450] width 124 height 28
type input "Exclude from Email"
click at [727, 540] on button "Add Notes" at bounding box center [714, 544] width 76 height 28
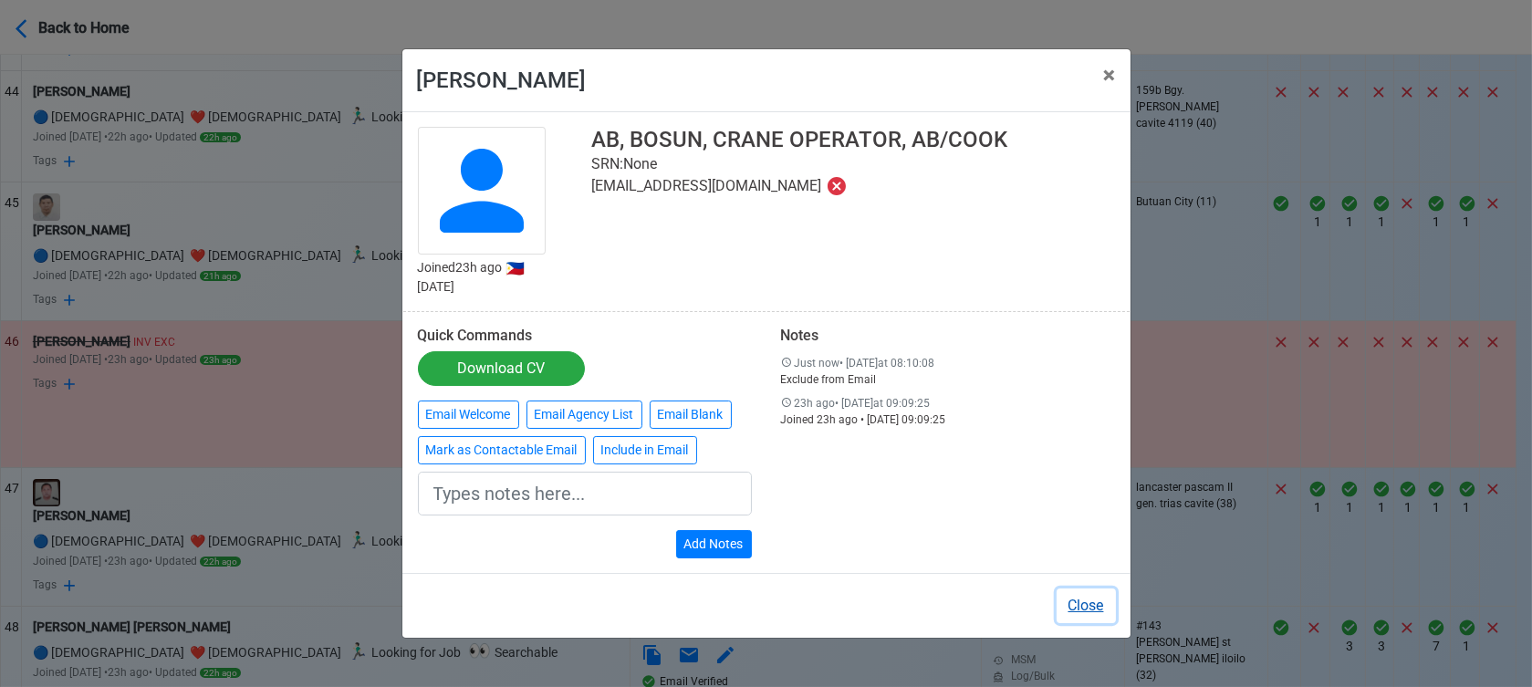
click at [1093, 607] on button "Close" at bounding box center [1086, 606] width 59 height 35
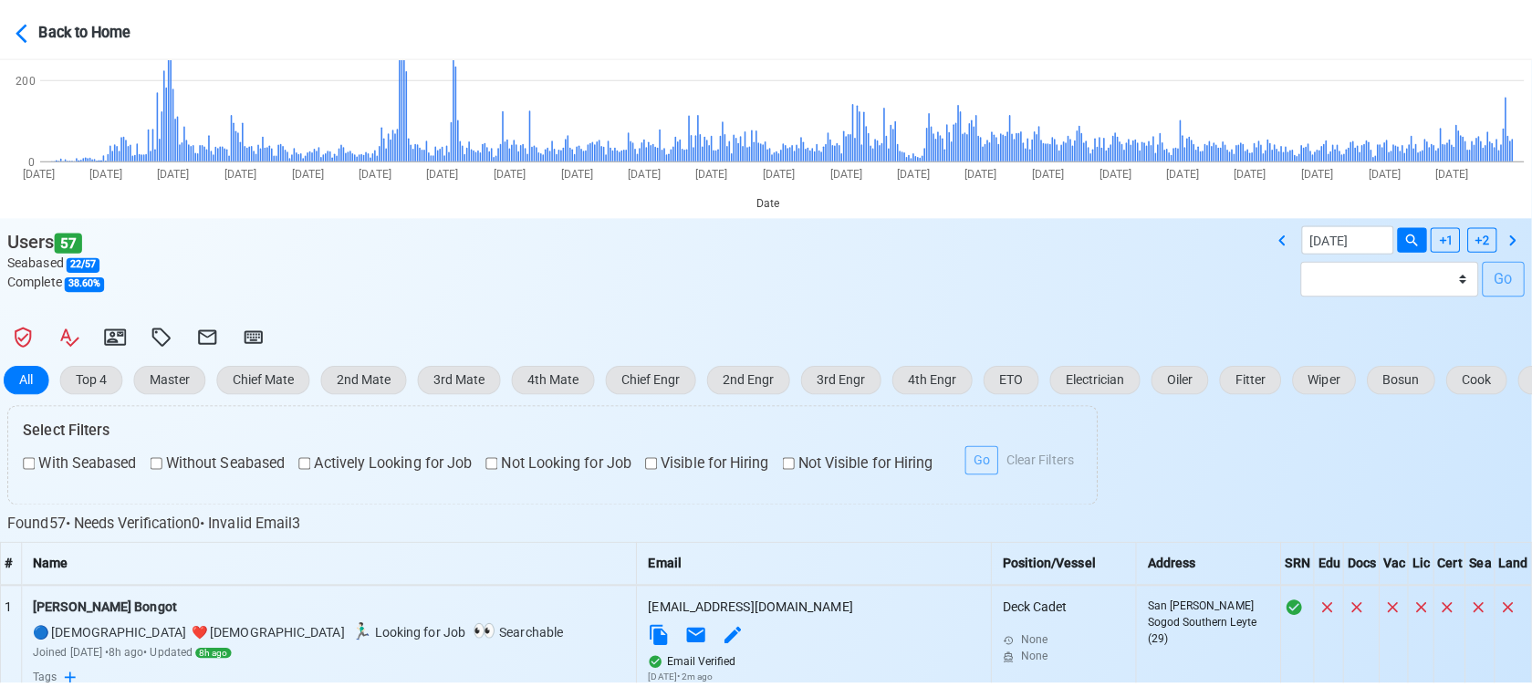
scroll to position [216, 0]
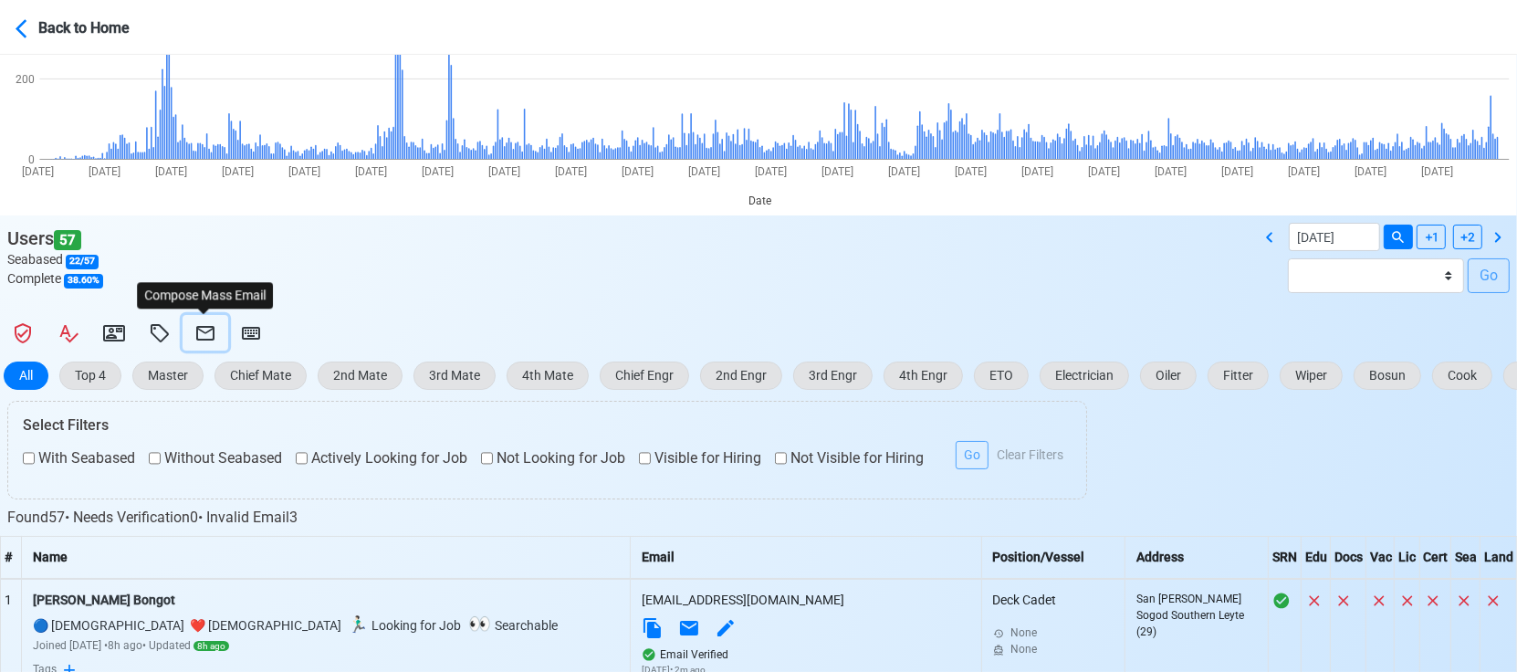
click at [208, 331] on icon at bounding box center [205, 333] width 22 height 22
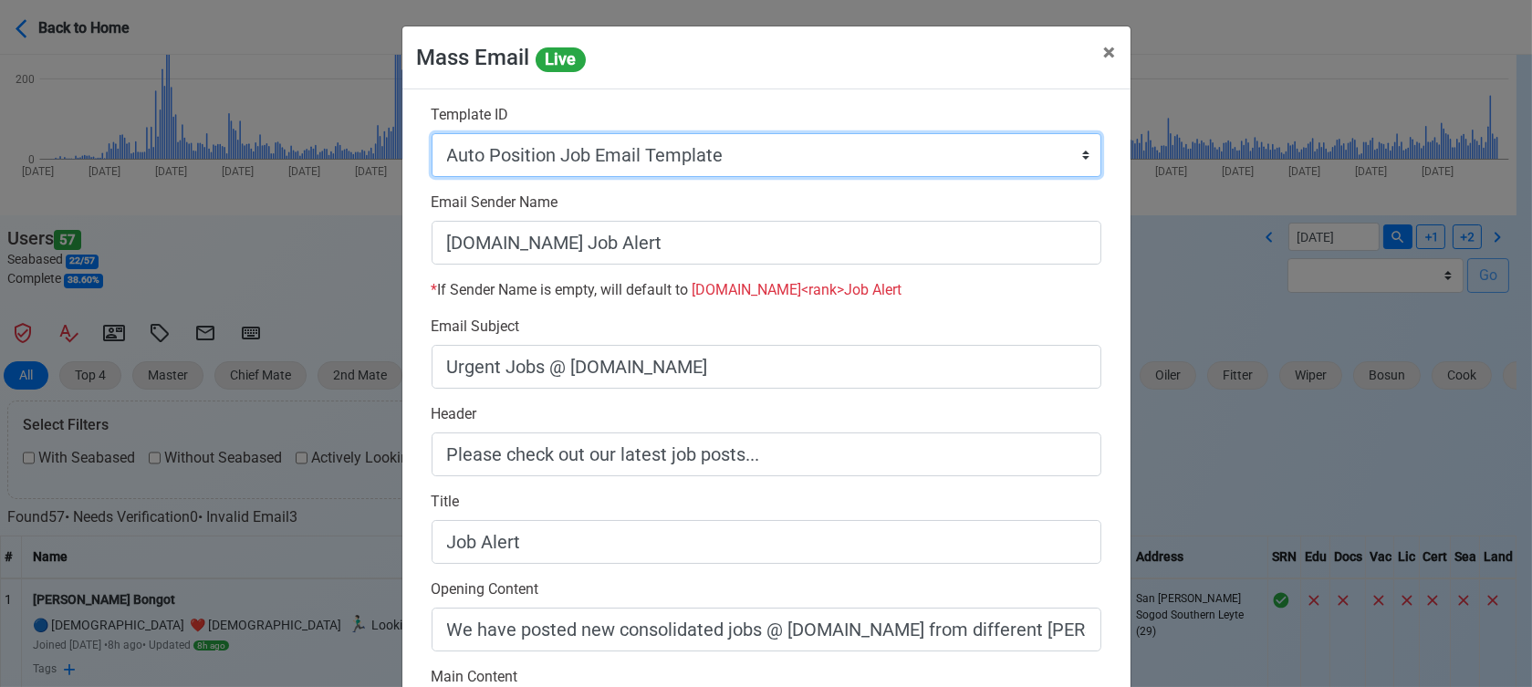
click at [797, 159] on select "Auto Position Job Email Template Incomplete CV Email Template ETO/ETR Job Email…" at bounding box center [767, 155] width 670 height 44
select select "d-0c193ece46b24c5dbce89cdb3e751472"
click at [432, 133] on select "Auto Position Job Email Template Incomplete CV Email Template ETO/ETR Job Email…" at bounding box center [767, 155] width 670 height 44
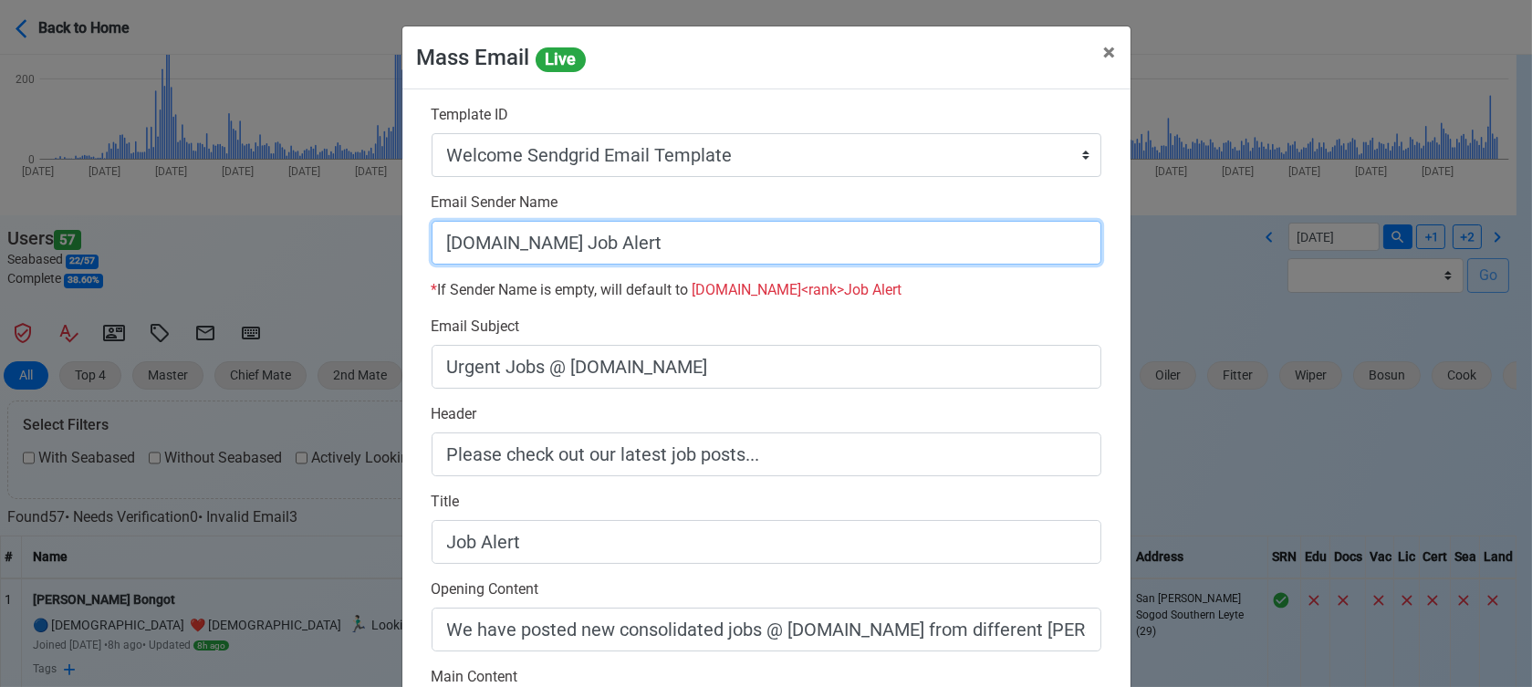
drag, startPoint x: 556, startPoint y: 238, endPoint x: 743, endPoint y: 249, distance: 187.4
click at [743, 249] on input "SeamanBio.PH Job Alert" at bounding box center [767, 243] width 670 height 44
click at [432, 237] on input "[DOMAIN_NAME]" at bounding box center [767, 243] width 670 height 44
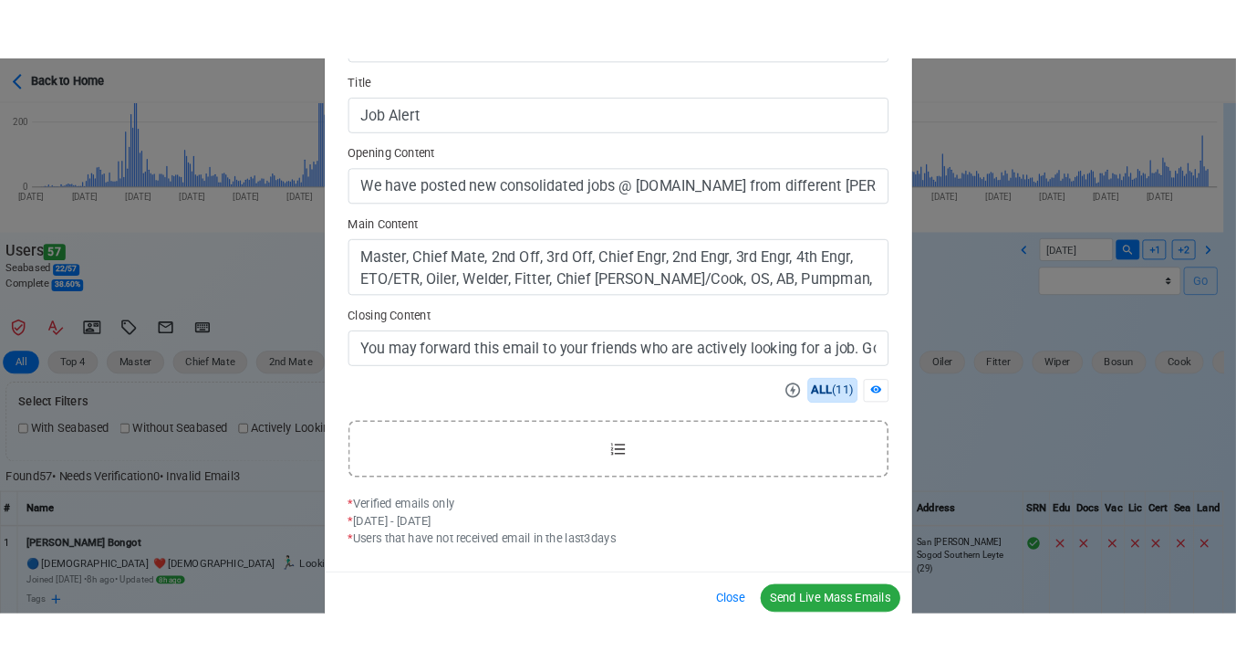
scroll to position [511, 0]
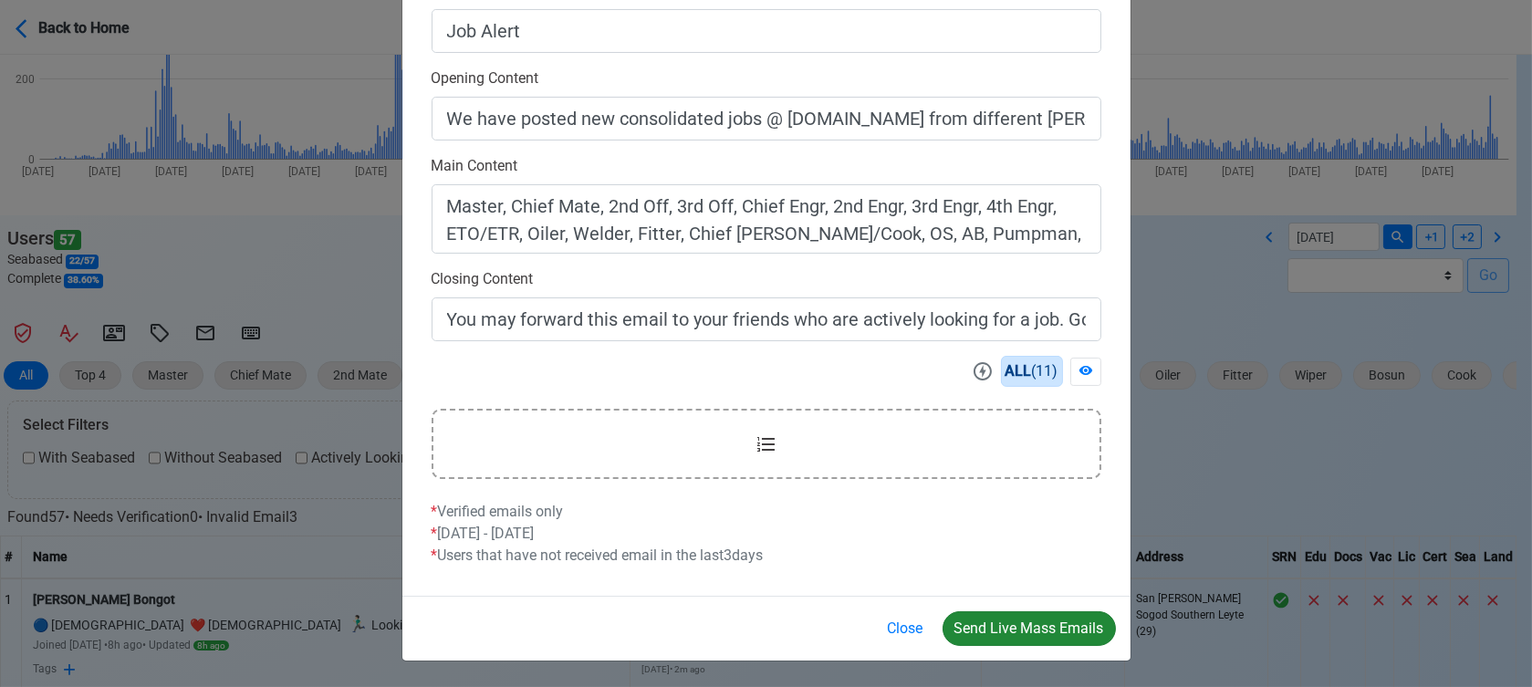
type input "Welcome to SeamanBio.PH"
click at [1046, 631] on button "Send Live Mass Emails" at bounding box center [1029, 628] width 173 height 35
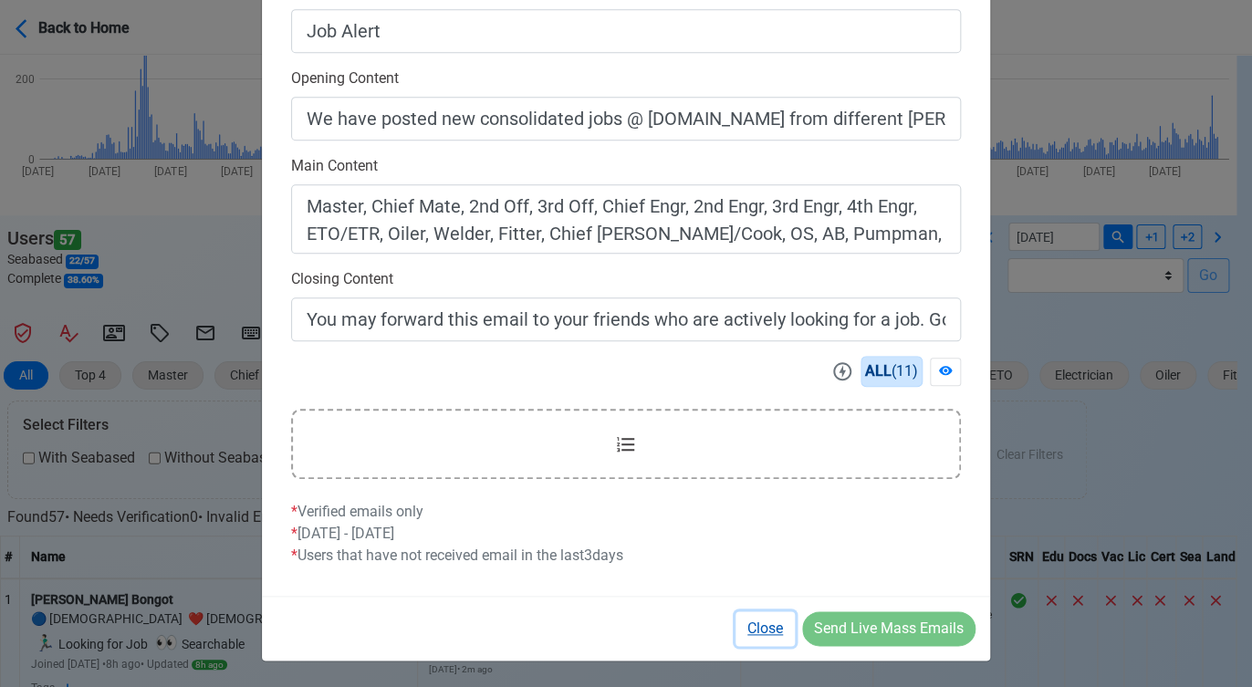
click at [767, 619] on button "Close" at bounding box center [764, 628] width 59 height 35
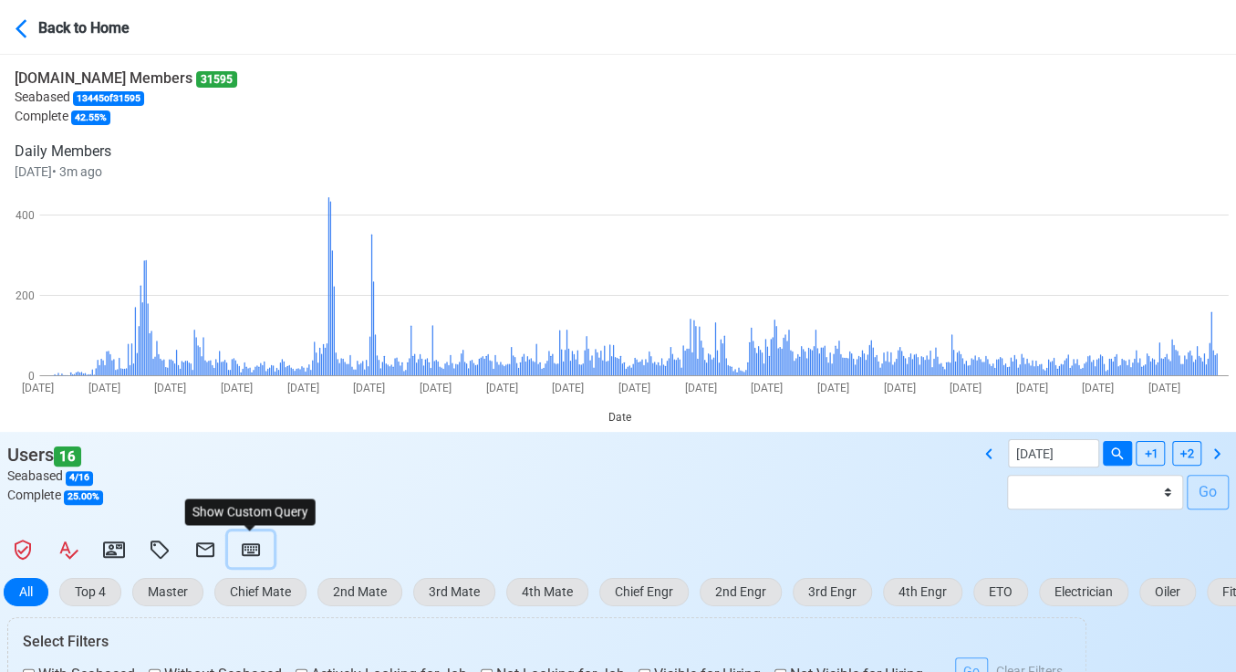
click at [250, 543] on icon at bounding box center [251, 549] width 18 height 13
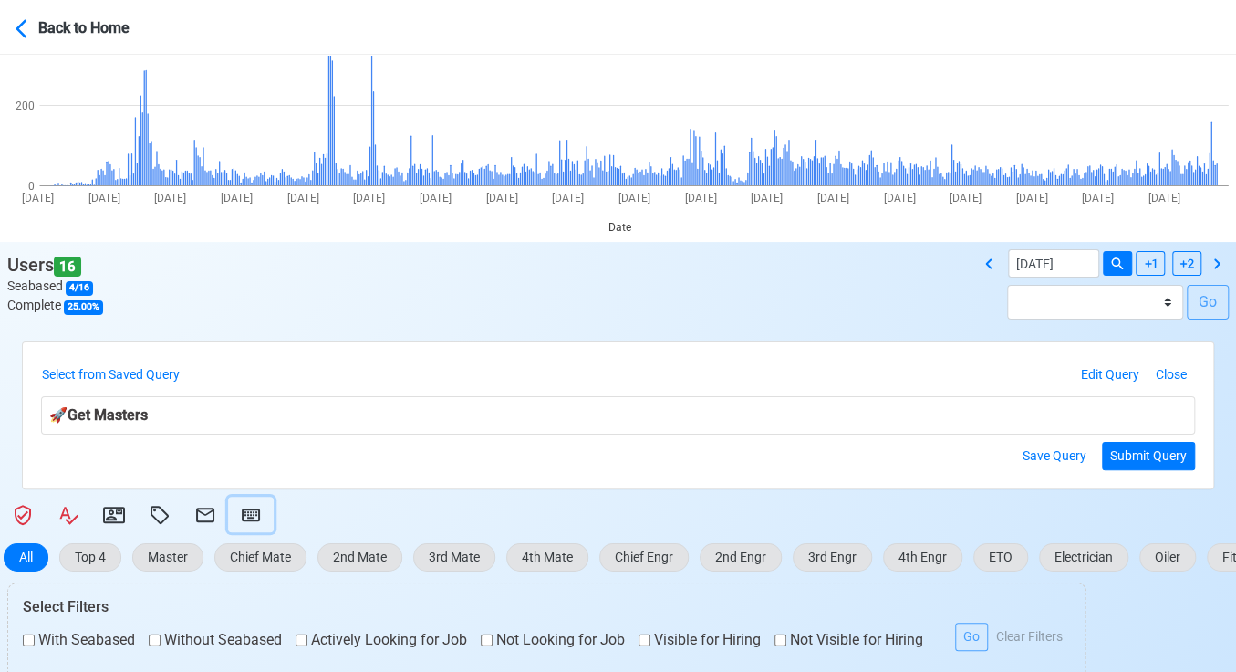
scroll to position [203, 0]
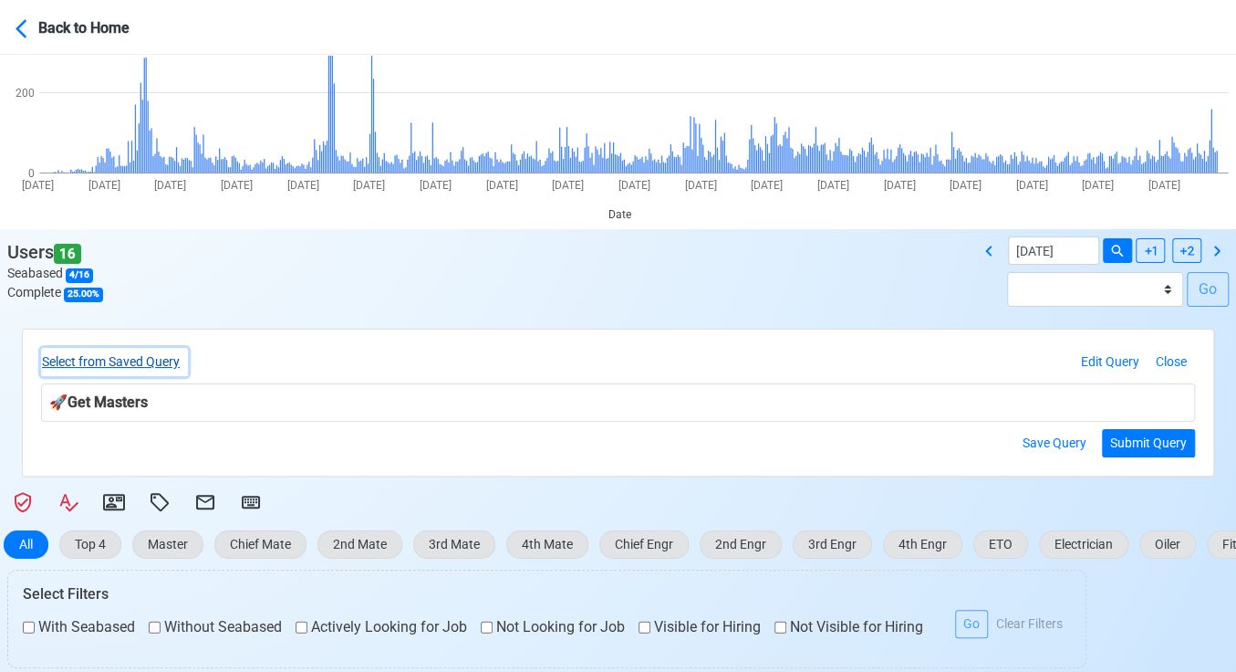
click at [164, 363] on button "Select from Saved Query" at bounding box center [114, 362] width 147 height 28
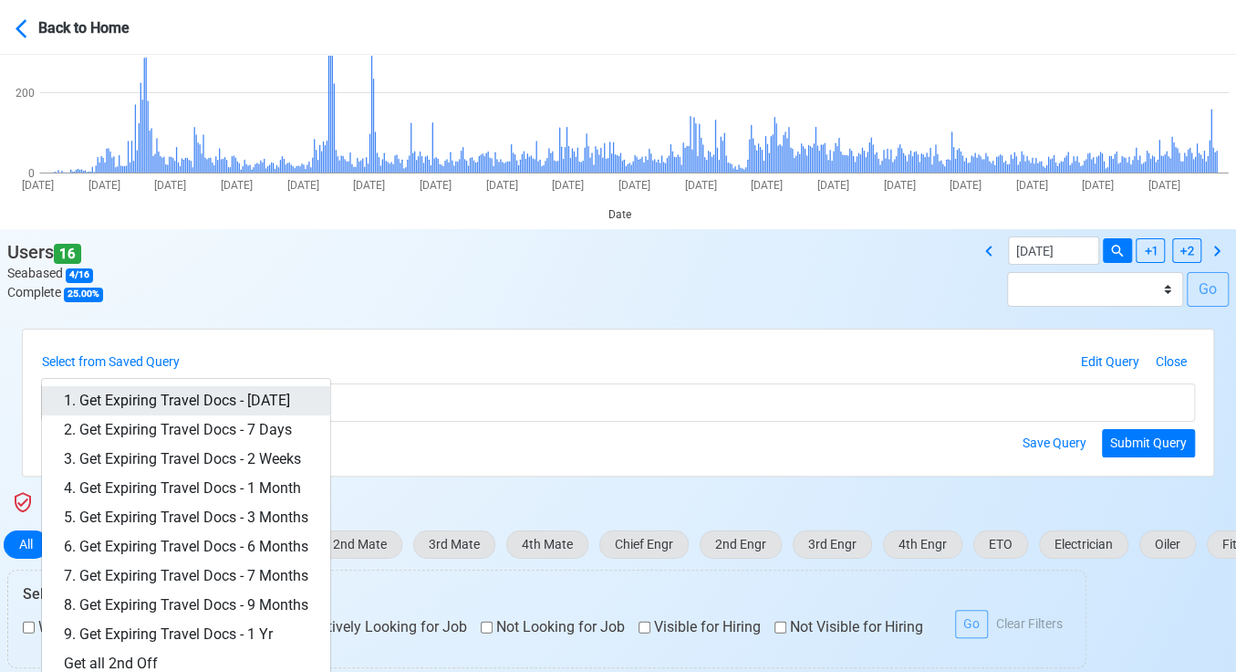
click at [241, 400] on link "1. Get Expiring Travel Docs - Today" at bounding box center [186, 400] width 288 height 29
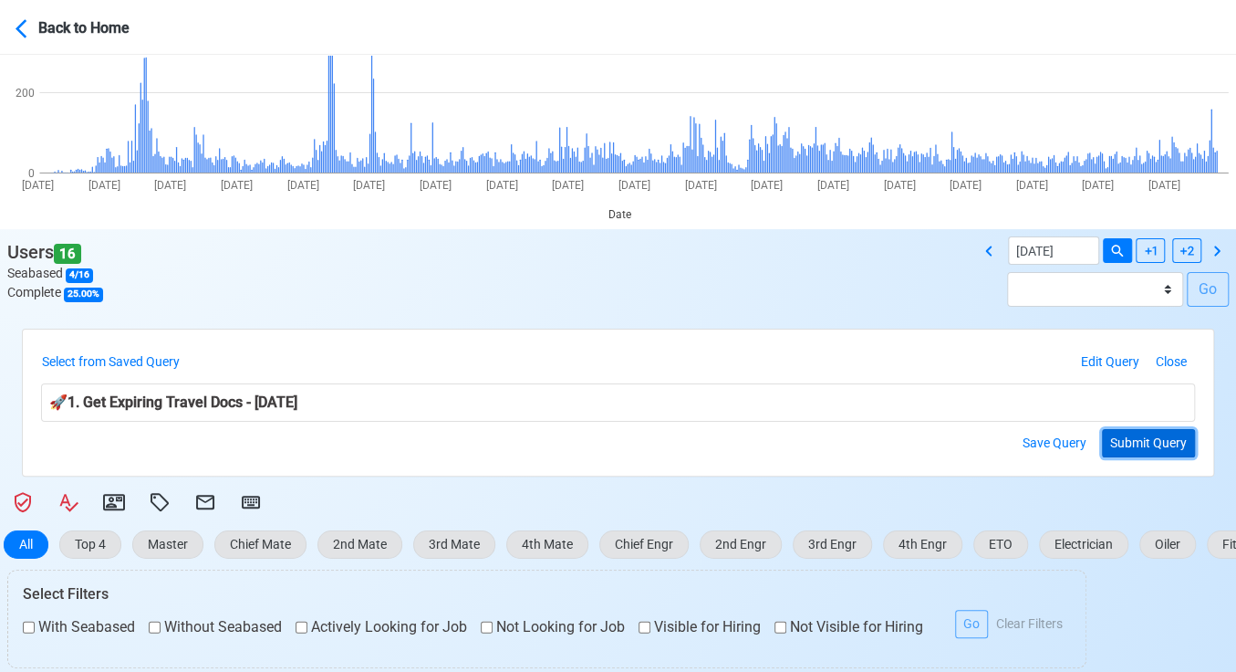
click at [1143, 438] on button "Submit Query" at bounding box center [1148, 443] width 93 height 28
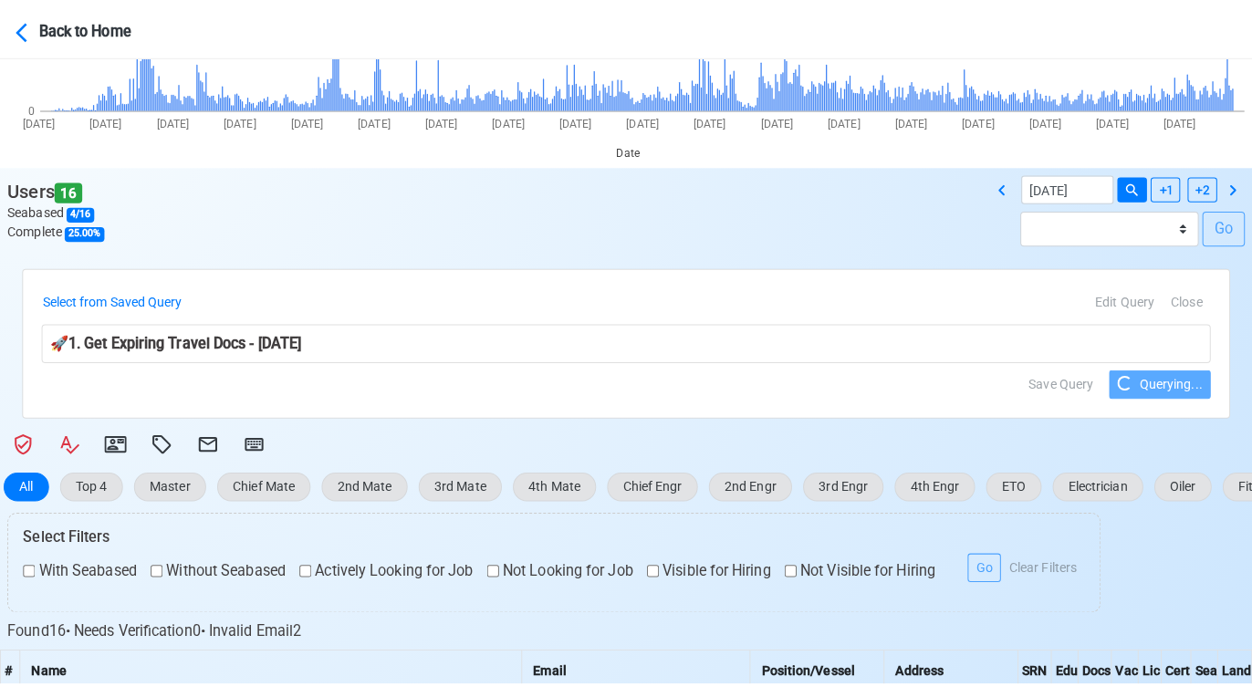
scroll to position [304, 0]
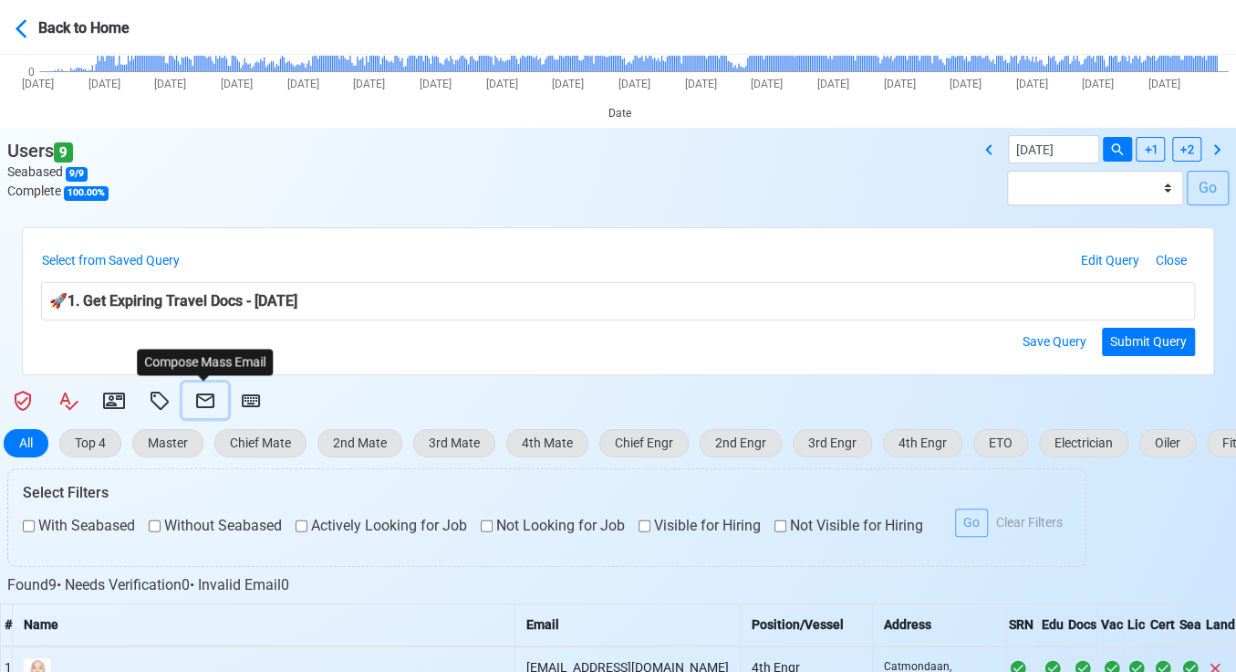
click at [204, 393] on icon at bounding box center [205, 400] width 18 height 15
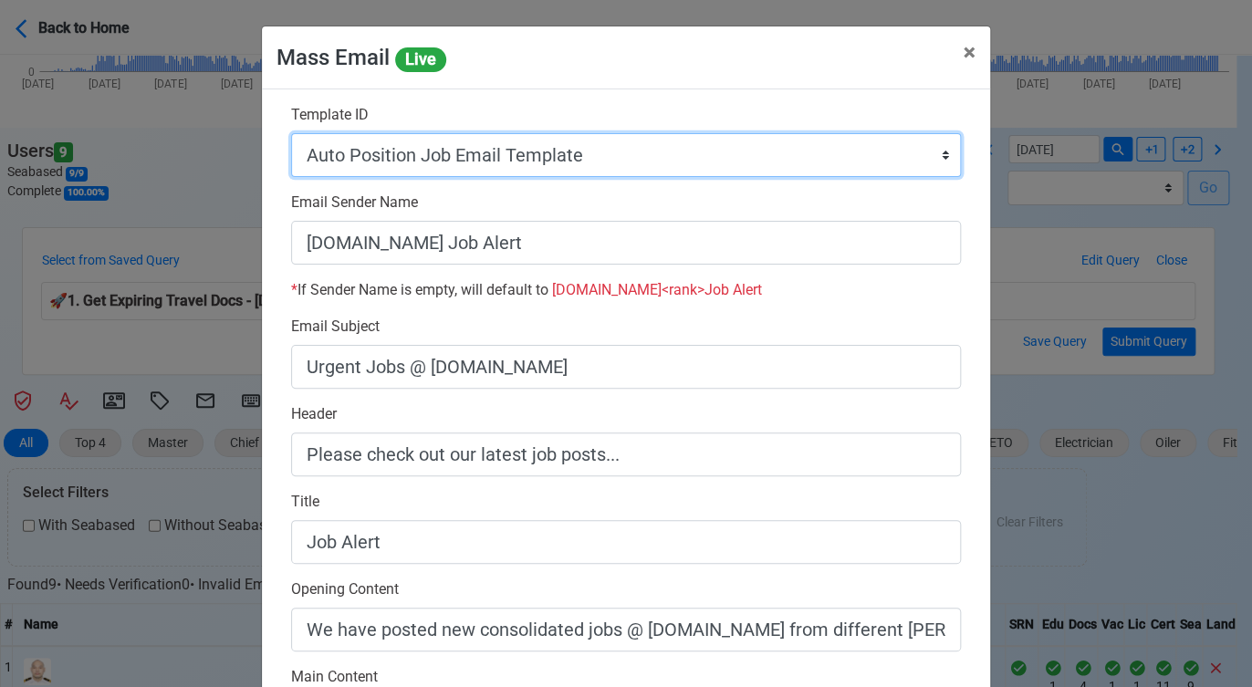
click at [797, 163] on select "Auto Position Job Email Template Incomplete CV Email Template ETO/ETR Job Email…" at bounding box center [626, 155] width 670 height 44
select select "d-3e71907ffd064a39999872a824aaf79a"
click at [291, 133] on select "Auto Position Job Email Template Incomplete CV Email Template ETO/ETR Job Email…" at bounding box center [626, 155] width 670 height 44
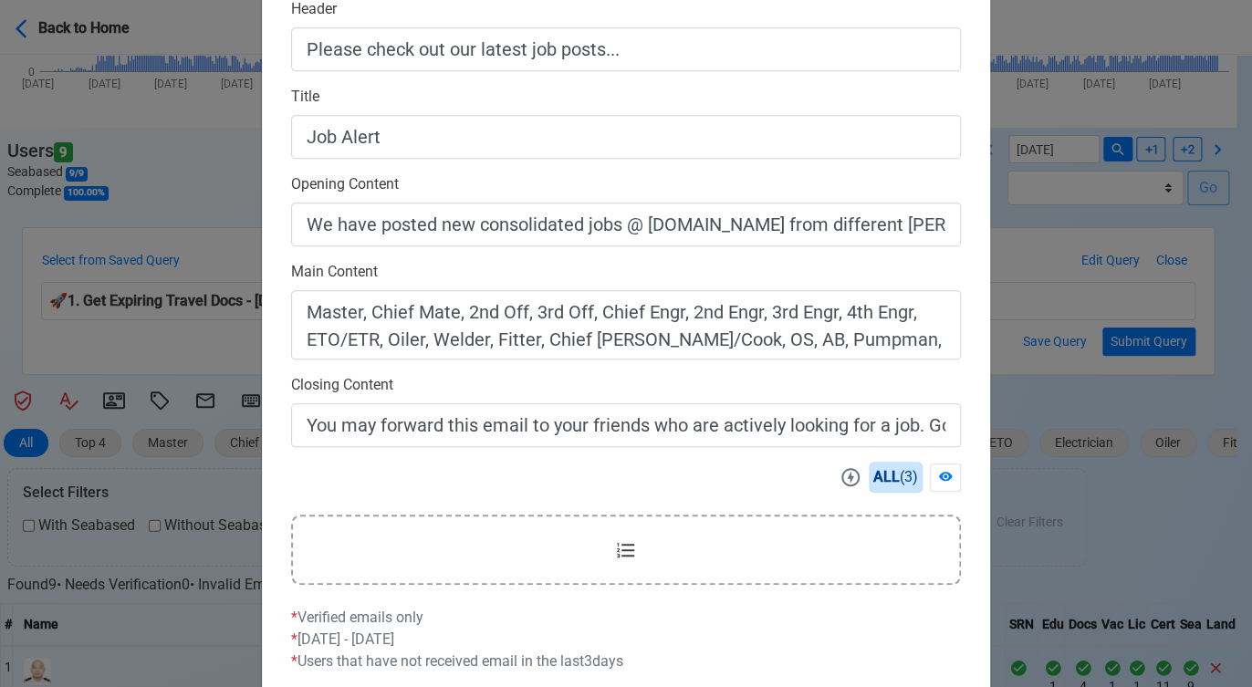
scroll to position [511, 0]
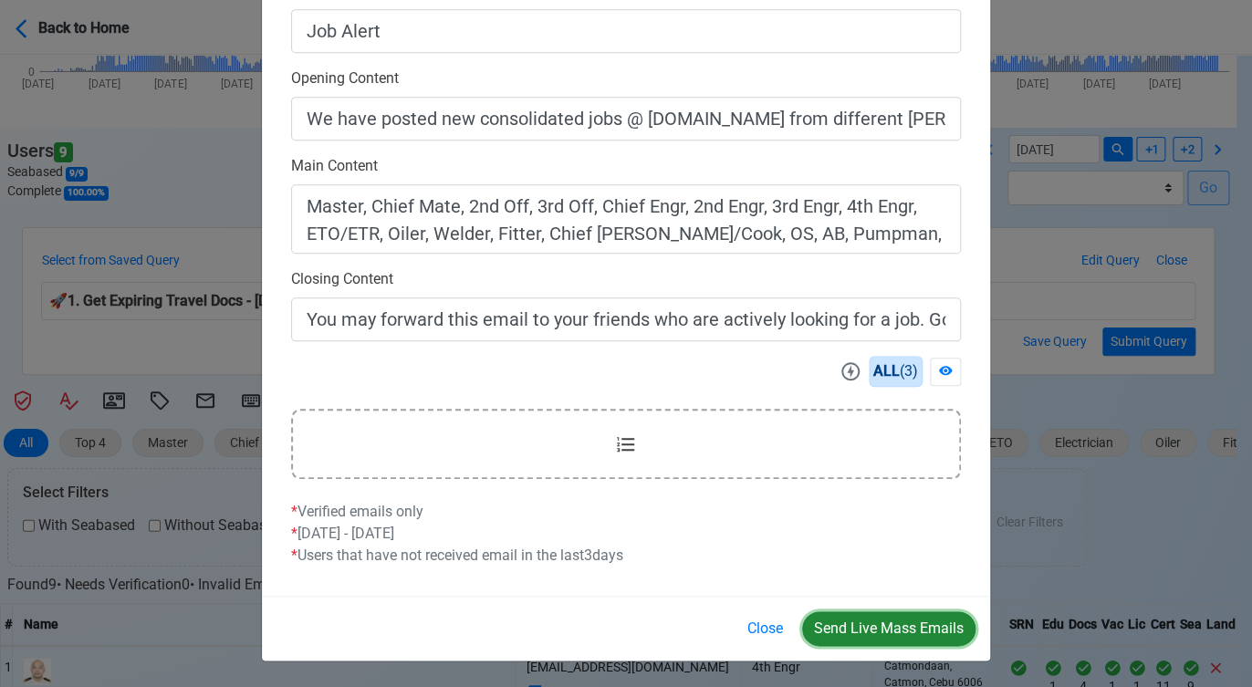
click at [876, 633] on button "Send Live Mass Emails" at bounding box center [888, 628] width 173 height 35
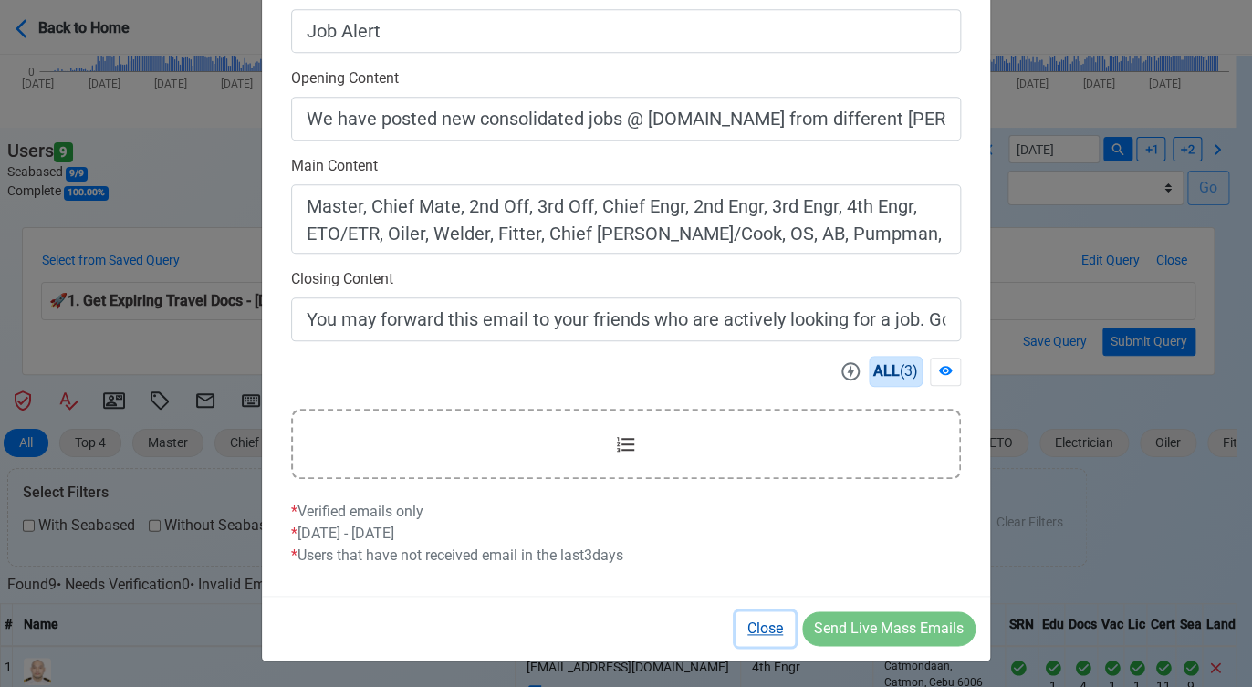
click at [765, 628] on button "Close" at bounding box center [764, 628] width 59 height 35
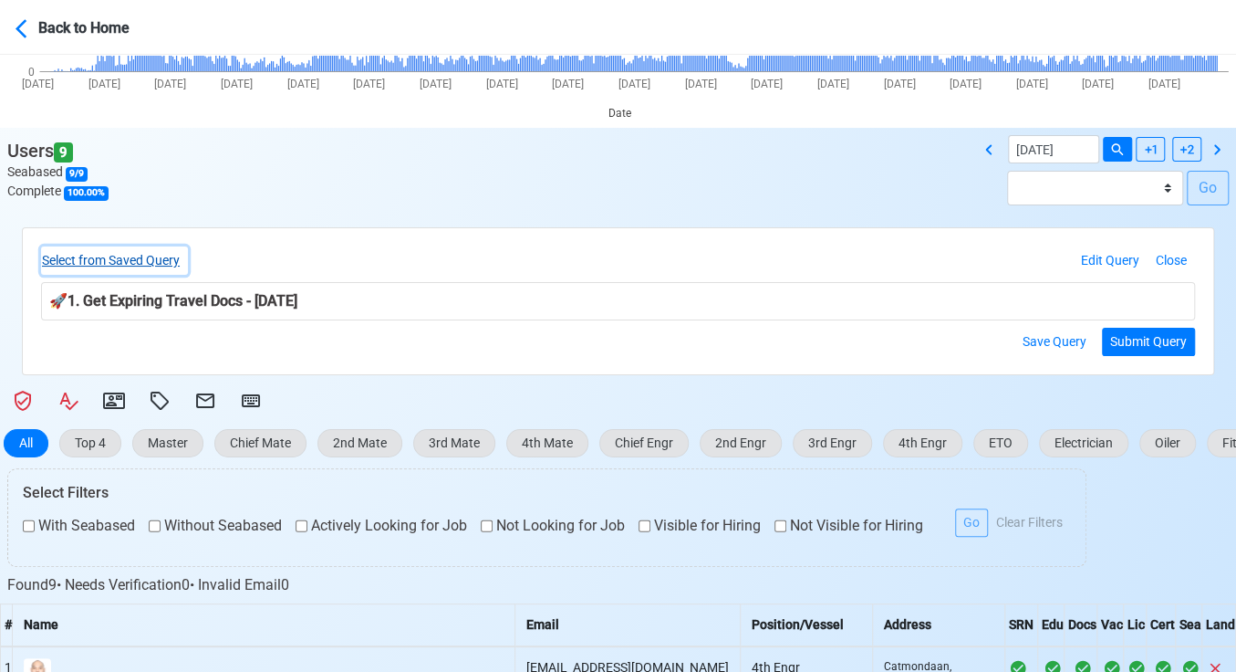
click at [104, 254] on button "Select from Saved Query" at bounding box center [114, 260] width 147 height 28
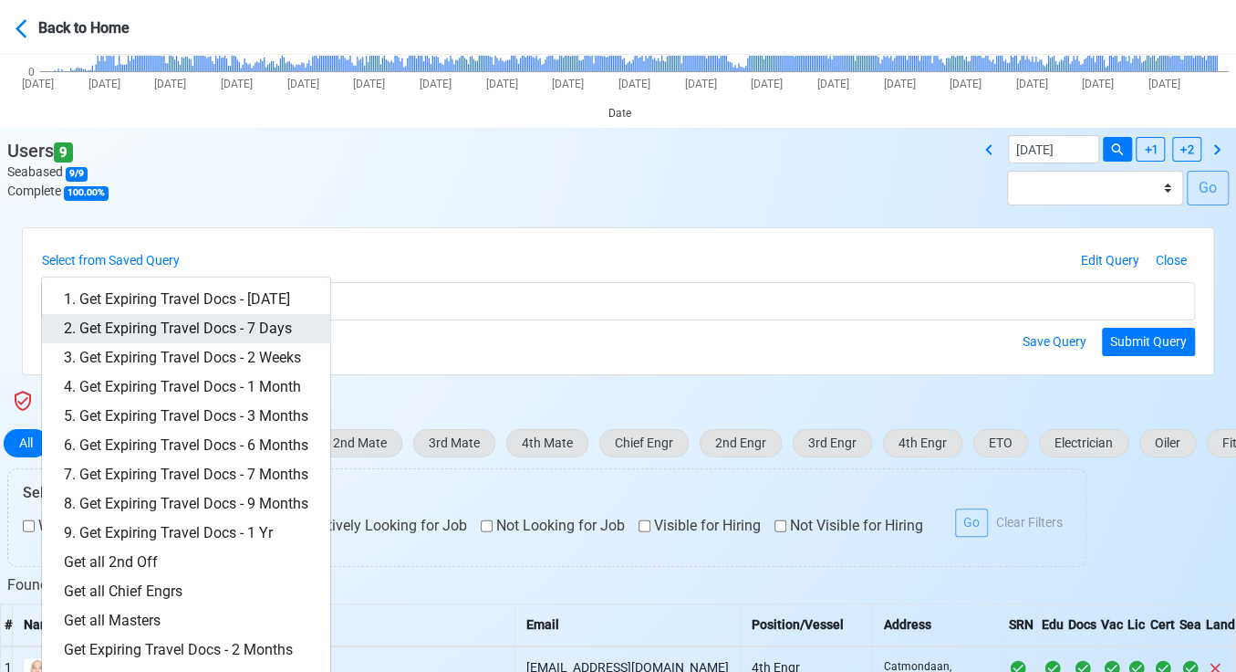
click at [224, 321] on link "2. Get Expiring Travel Docs - 7 Days" at bounding box center [186, 328] width 288 height 29
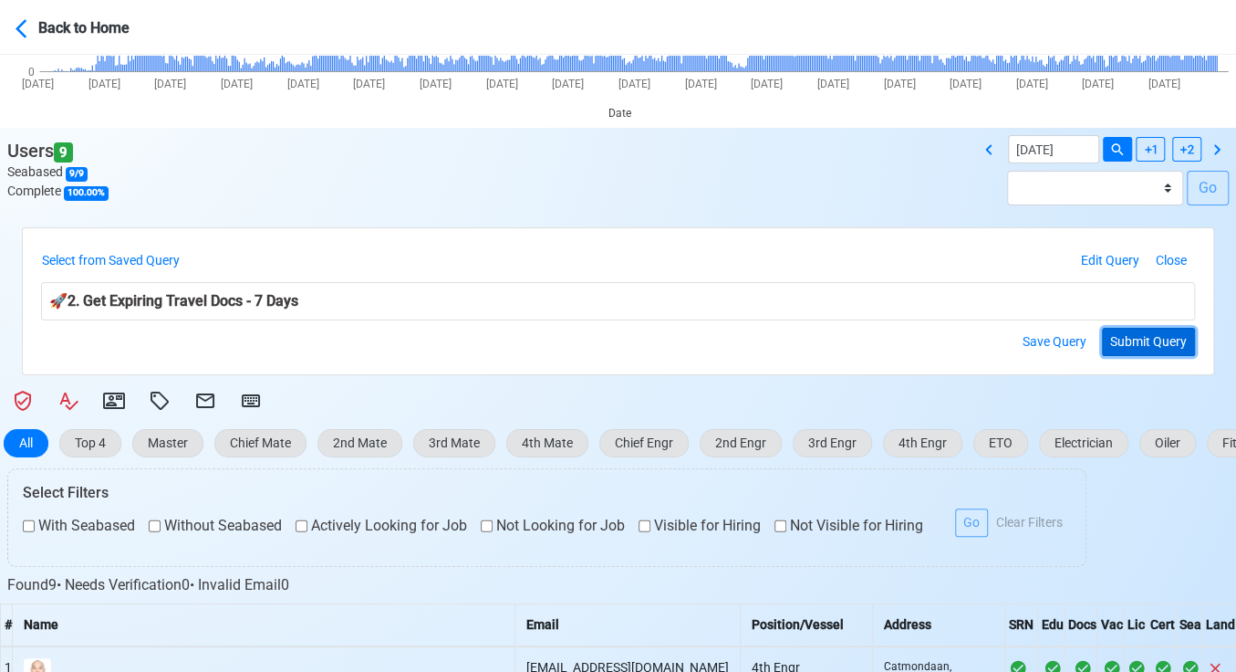
click at [1127, 341] on button "Submit Query" at bounding box center [1148, 342] width 93 height 28
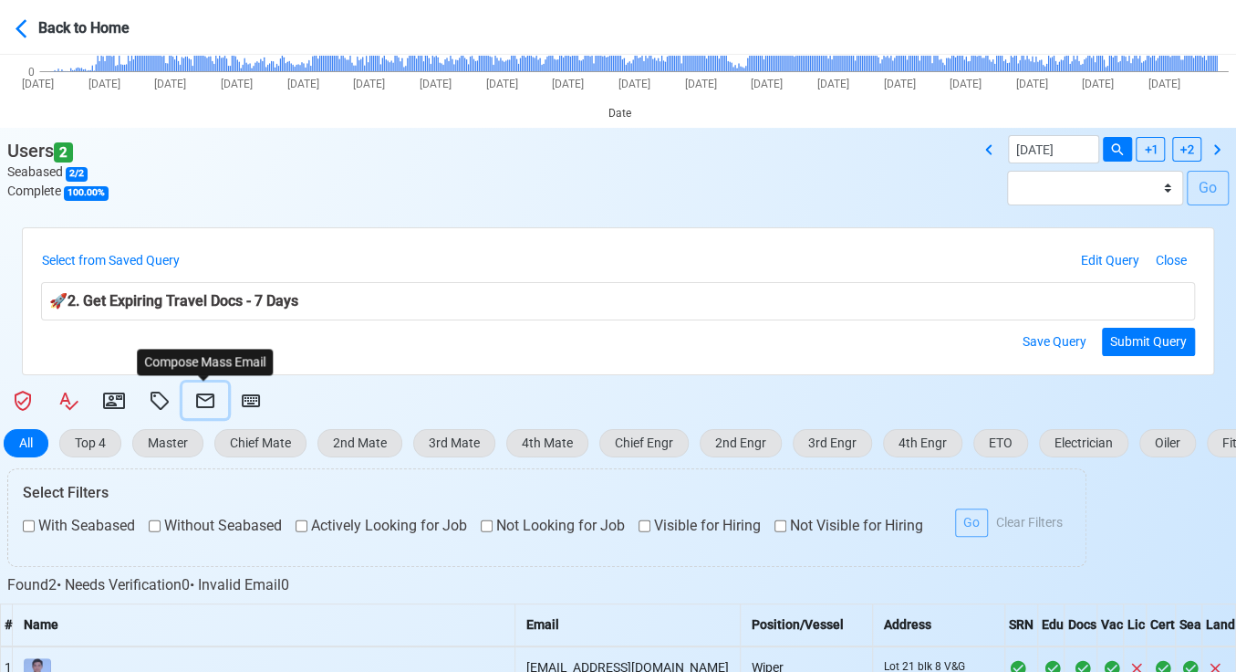
click at [203, 396] on icon at bounding box center [205, 401] width 22 height 22
select select "d-3e71907ffd064a39999872a824aaf79a"
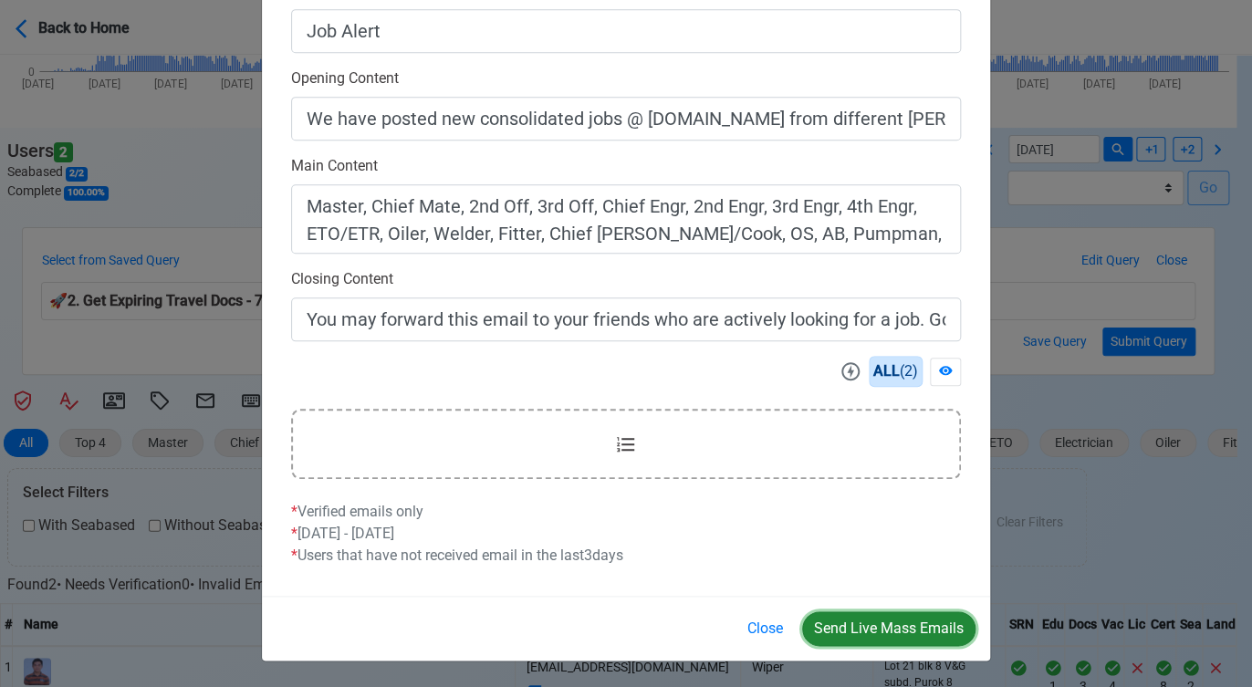
click at [904, 631] on button "Send Live Mass Emails" at bounding box center [888, 628] width 173 height 35
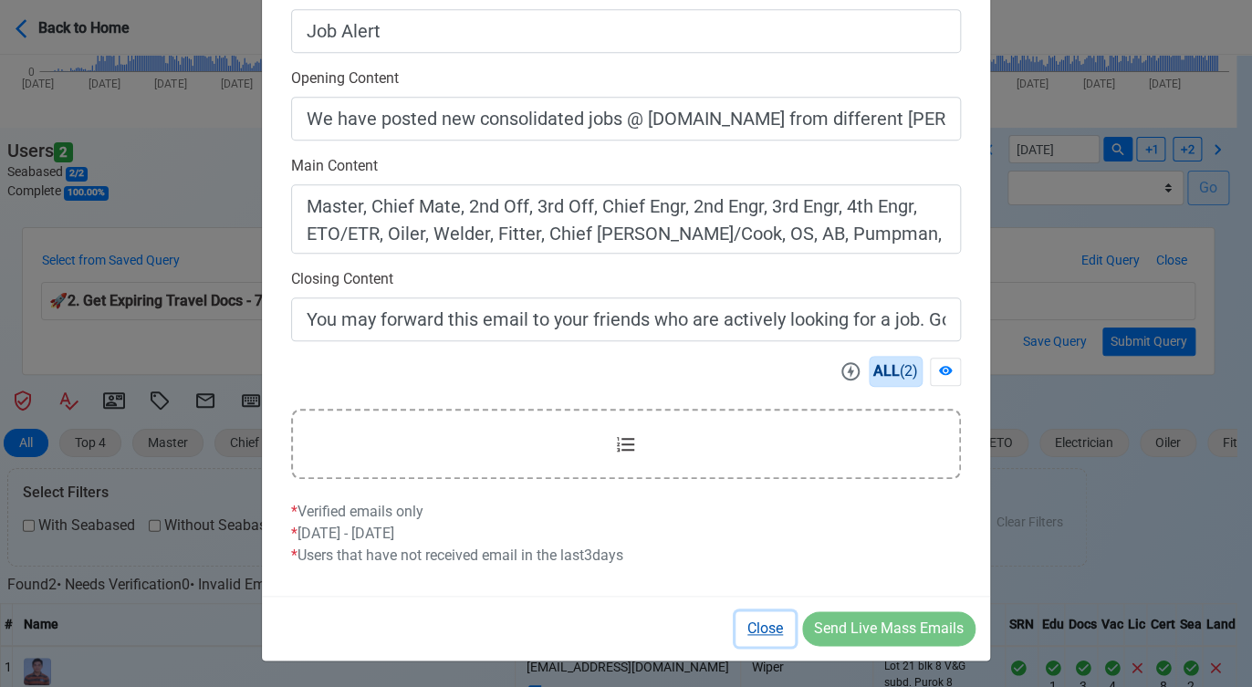
click at [765, 629] on button "Close" at bounding box center [764, 628] width 59 height 35
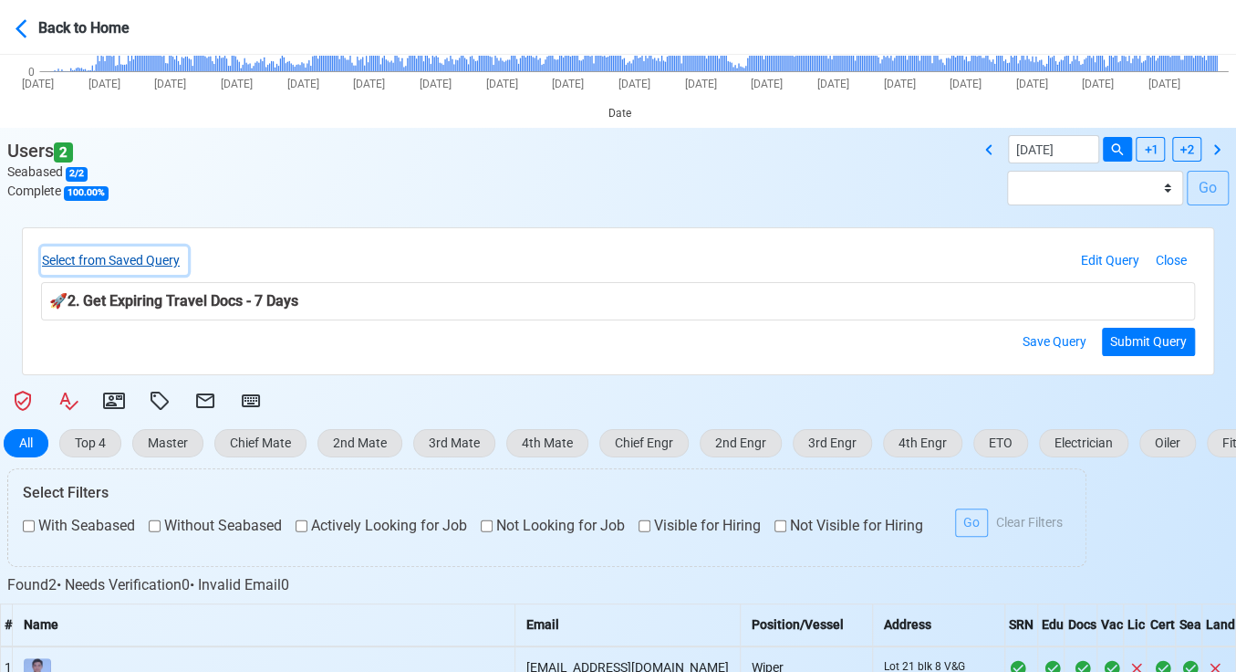
click at [154, 258] on button "Select from Saved Query" at bounding box center [114, 260] width 147 height 28
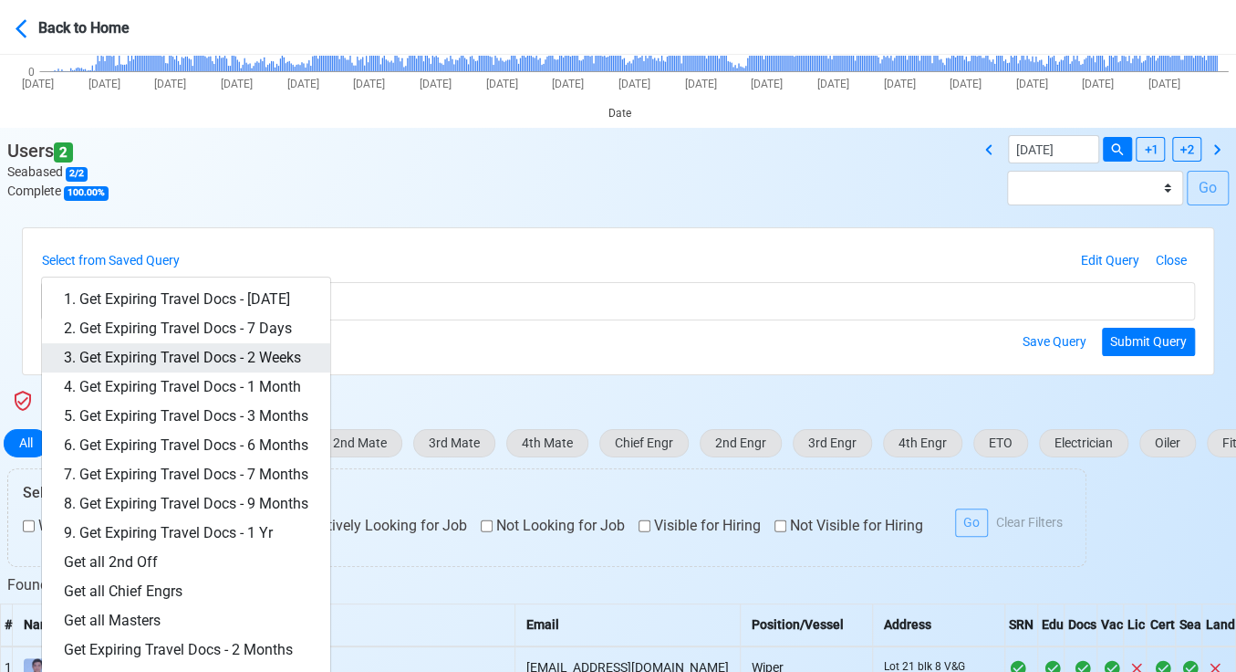
click at [248, 349] on link "3. Get Expiring Travel Docs - 2 Weeks" at bounding box center [186, 357] width 288 height 29
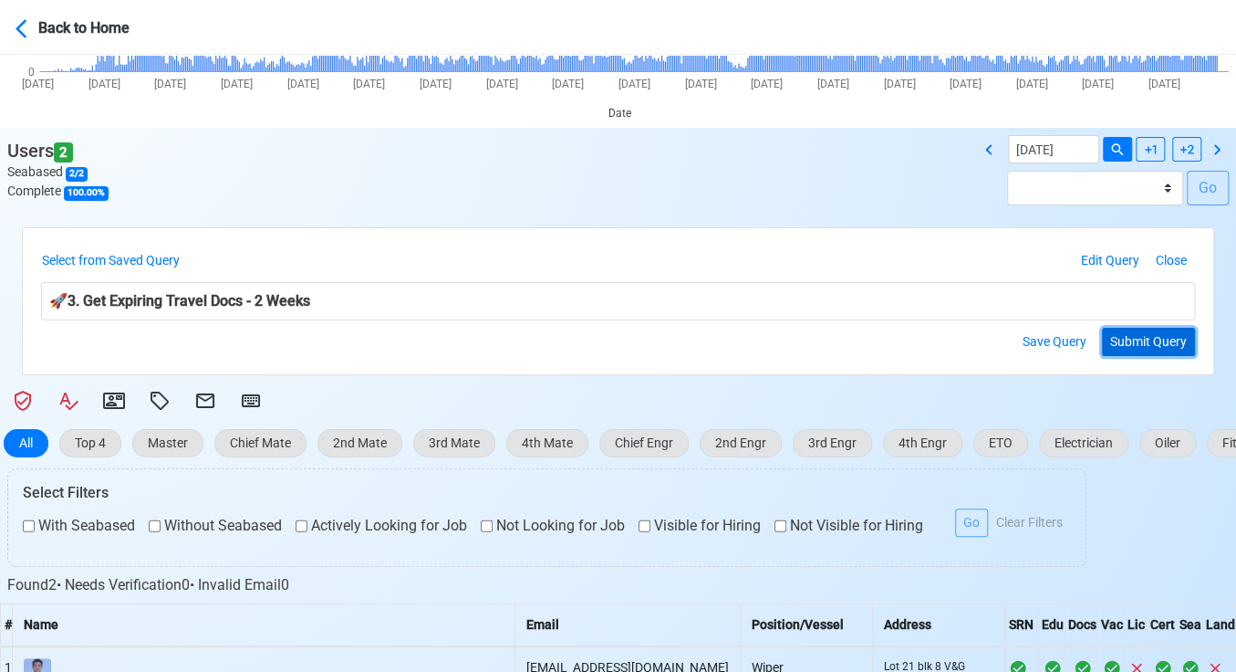
click at [1139, 339] on button "Submit Query" at bounding box center [1148, 342] width 93 height 28
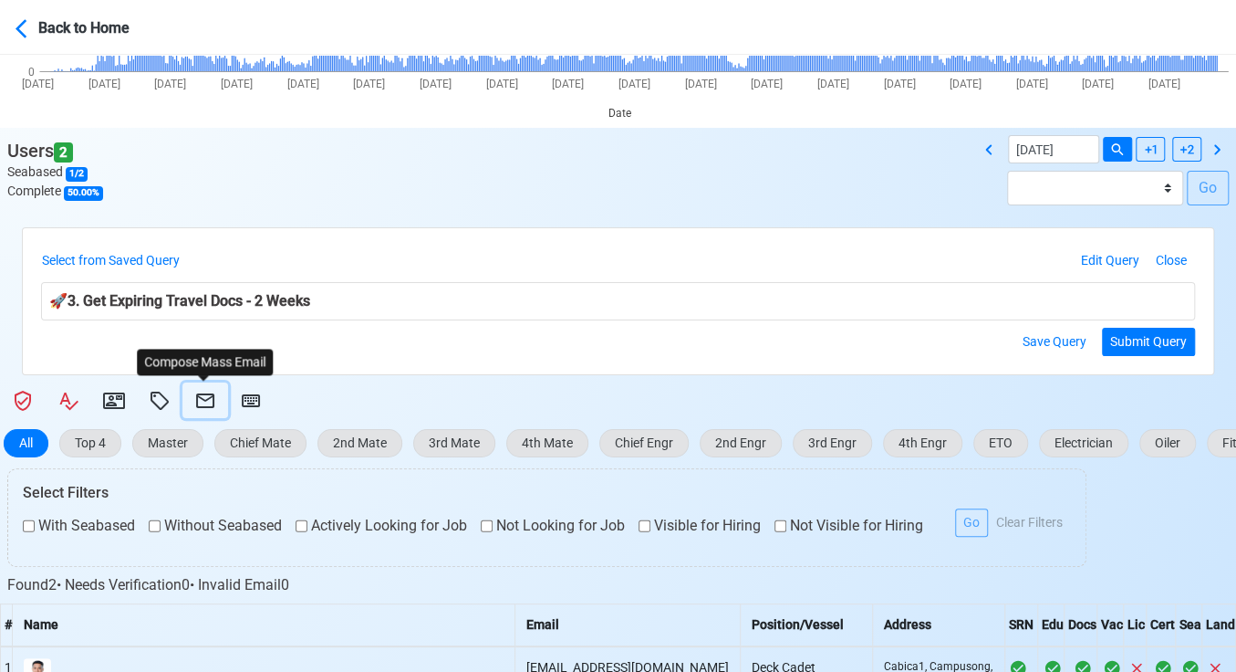
click at [212, 394] on icon at bounding box center [205, 400] width 18 height 15
select select "d-3e71907ffd064a39999872a824aaf79a"
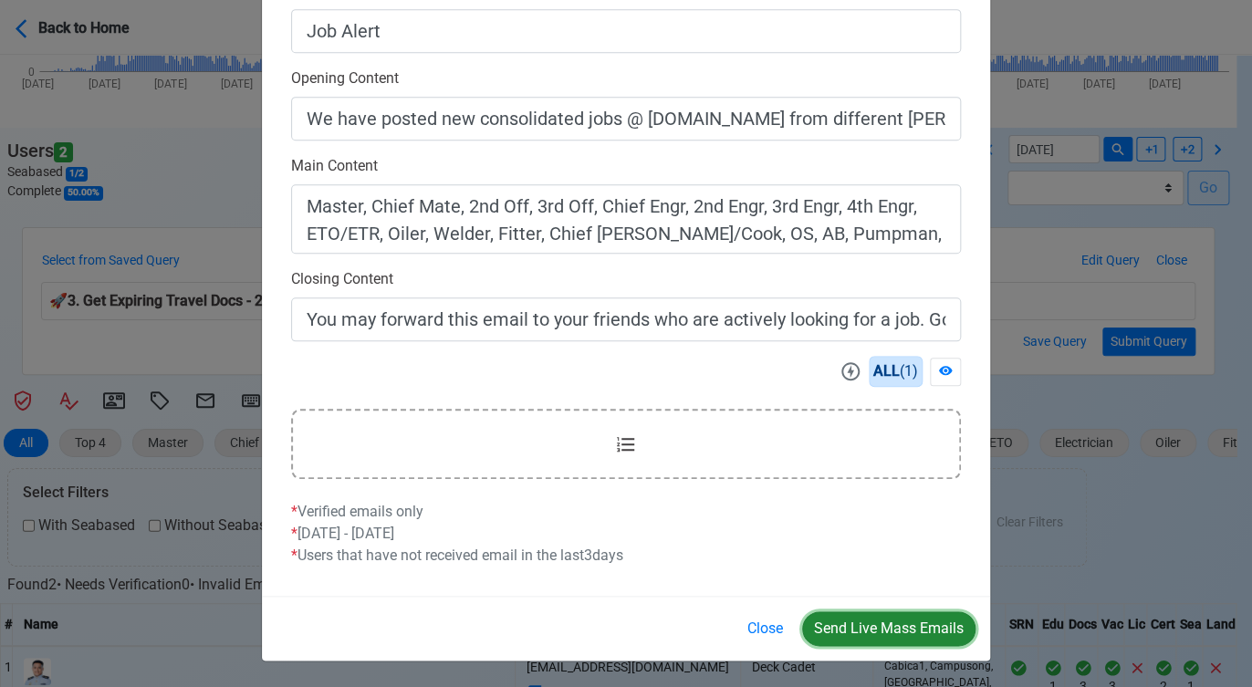
click at [891, 626] on button "Send Live Mass Emails" at bounding box center [888, 628] width 173 height 35
drag, startPoint x: 756, startPoint y: 628, endPoint x: 716, endPoint y: 619, distance: 40.3
click at [754, 628] on button "Close" at bounding box center [764, 628] width 59 height 35
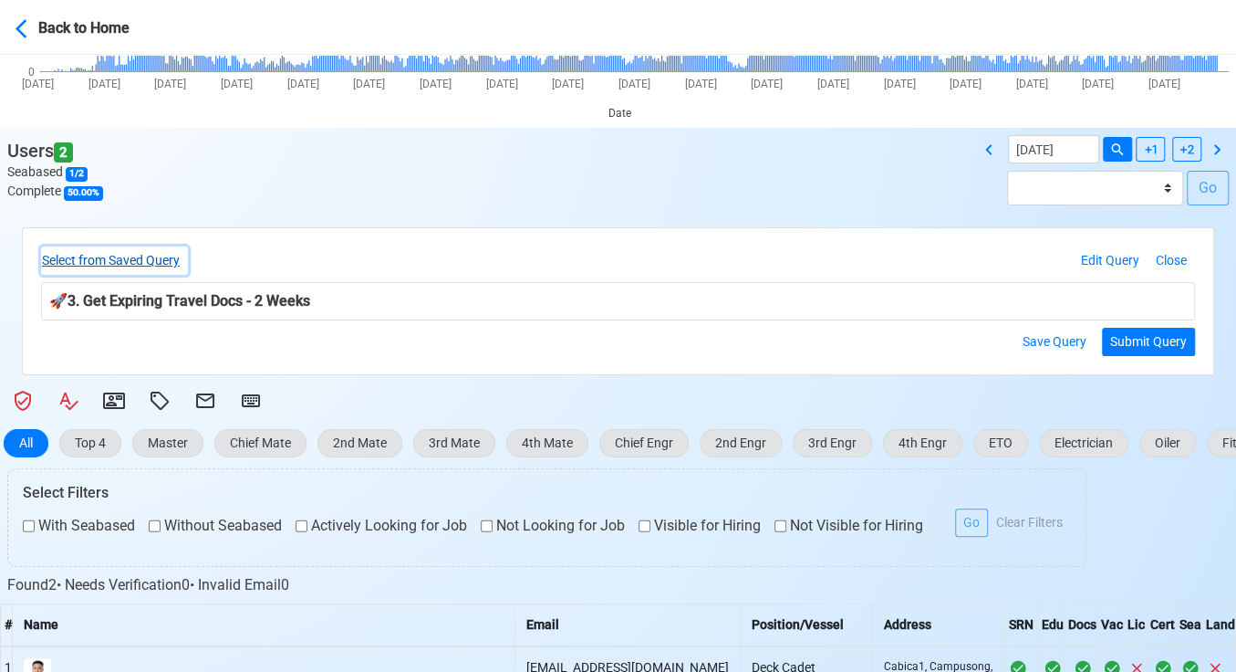
click at [159, 258] on button "Select from Saved Query" at bounding box center [114, 260] width 147 height 28
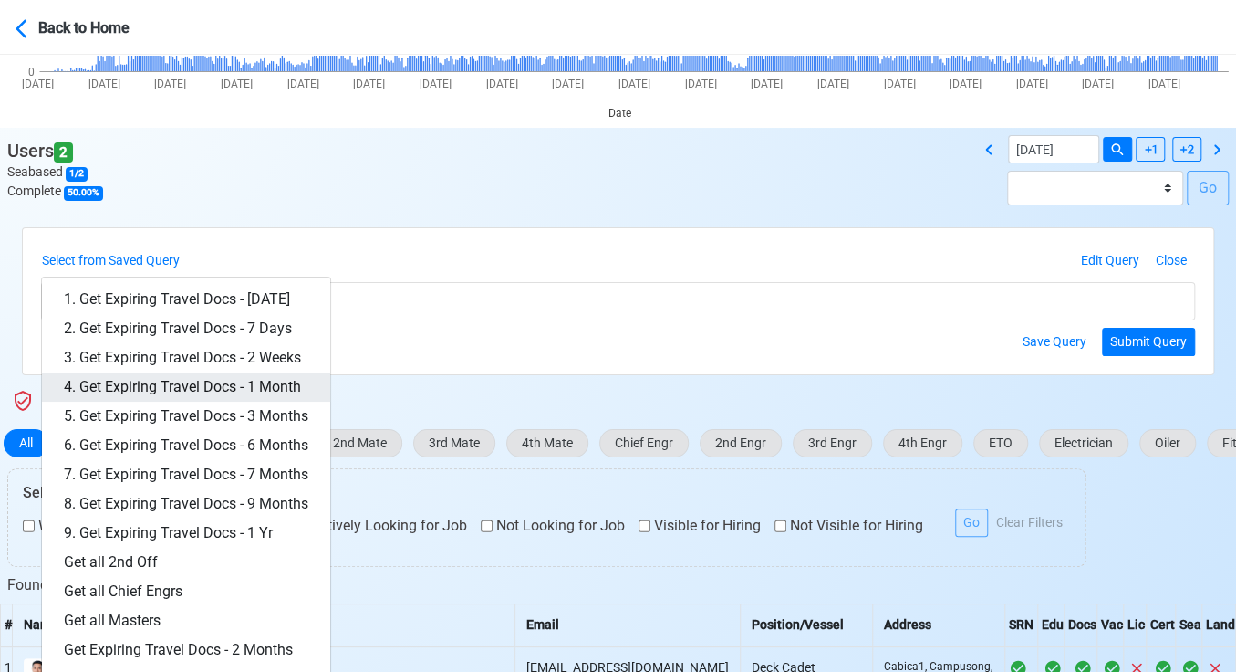
click at [266, 388] on link "4. Get Expiring Travel Docs - 1 Month" at bounding box center [186, 386] width 288 height 29
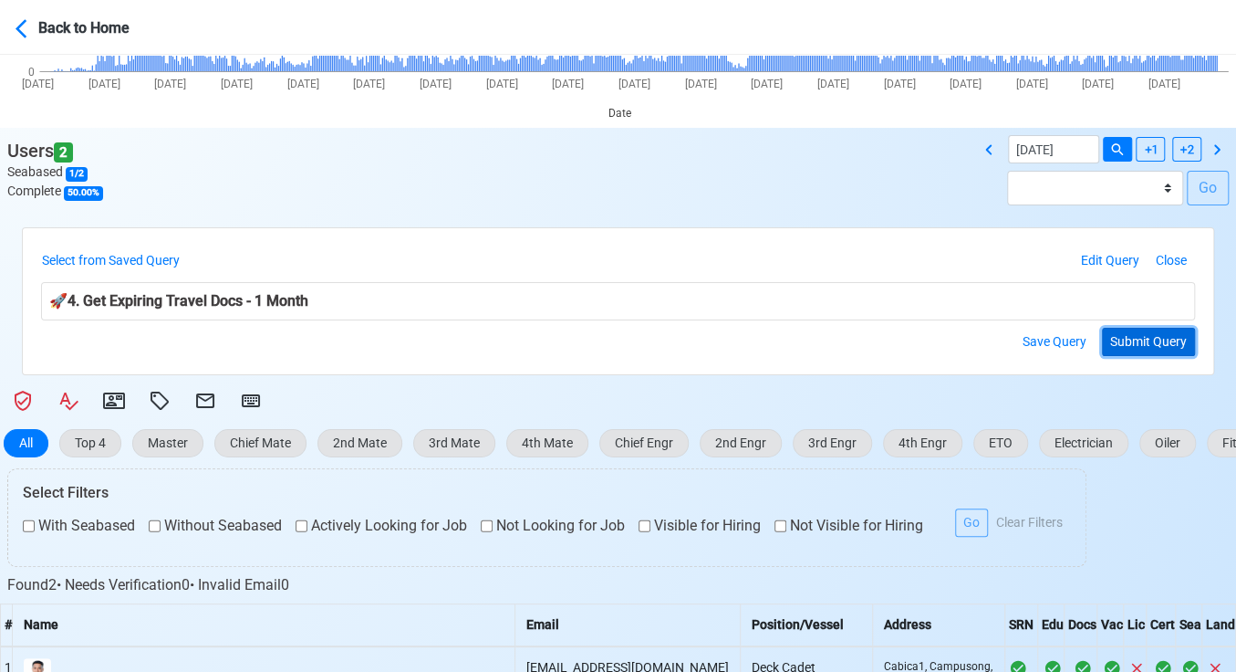
click at [1139, 343] on button "Submit Query" at bounding box center [1148, 342] width 93 height 28
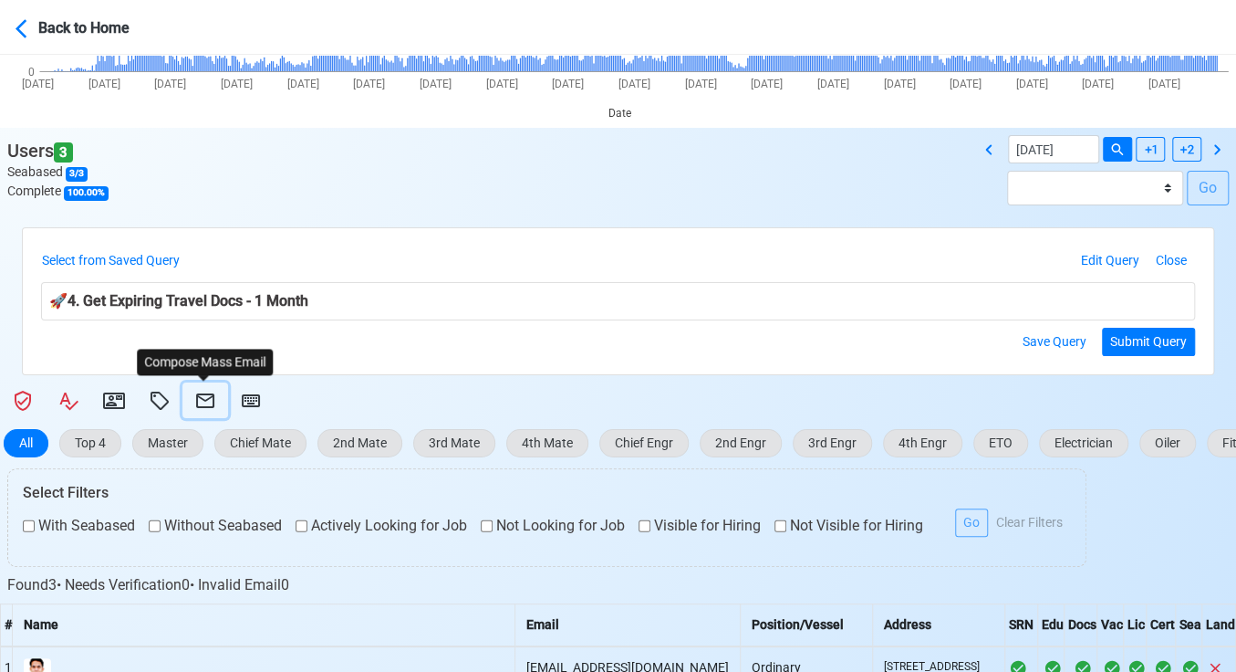
click at [211, 398] on icon at bounding box center [205, 401] width 22 height 22
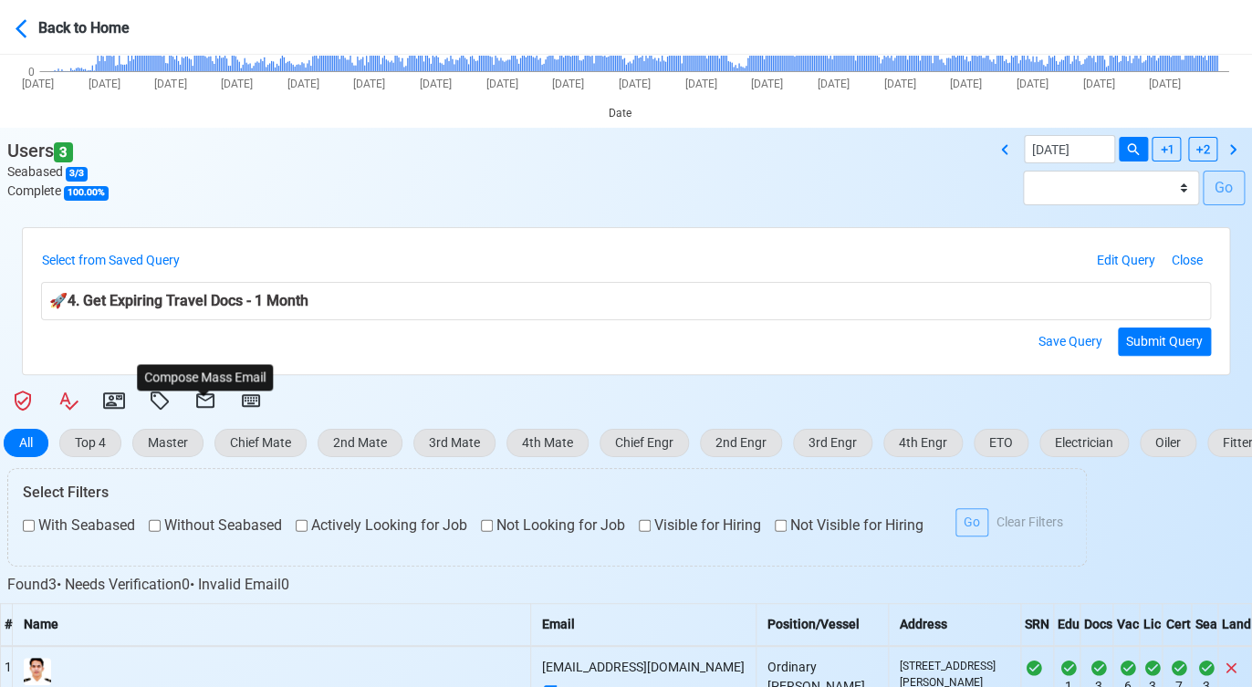
select select "d-3e71907ffd064a39999872a824aaf79a"
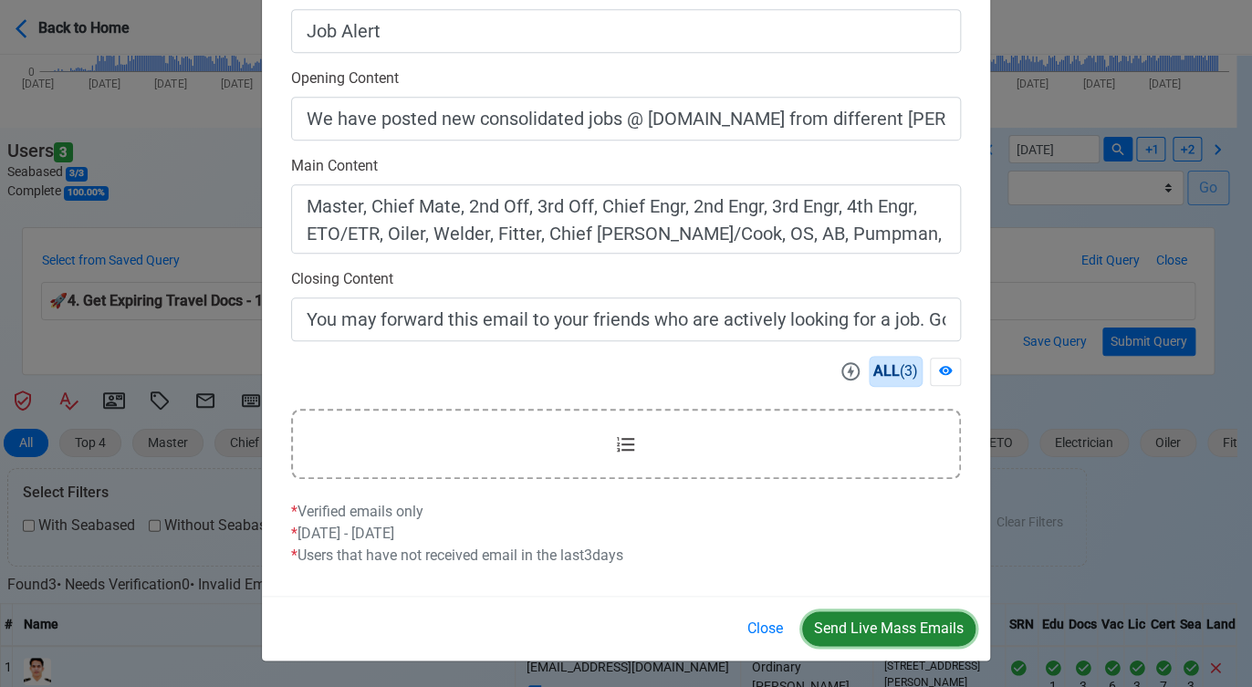
click at [869, 628] on button "Send Live Mass Emails" at bounding box center [888, 628] width 173 height 35
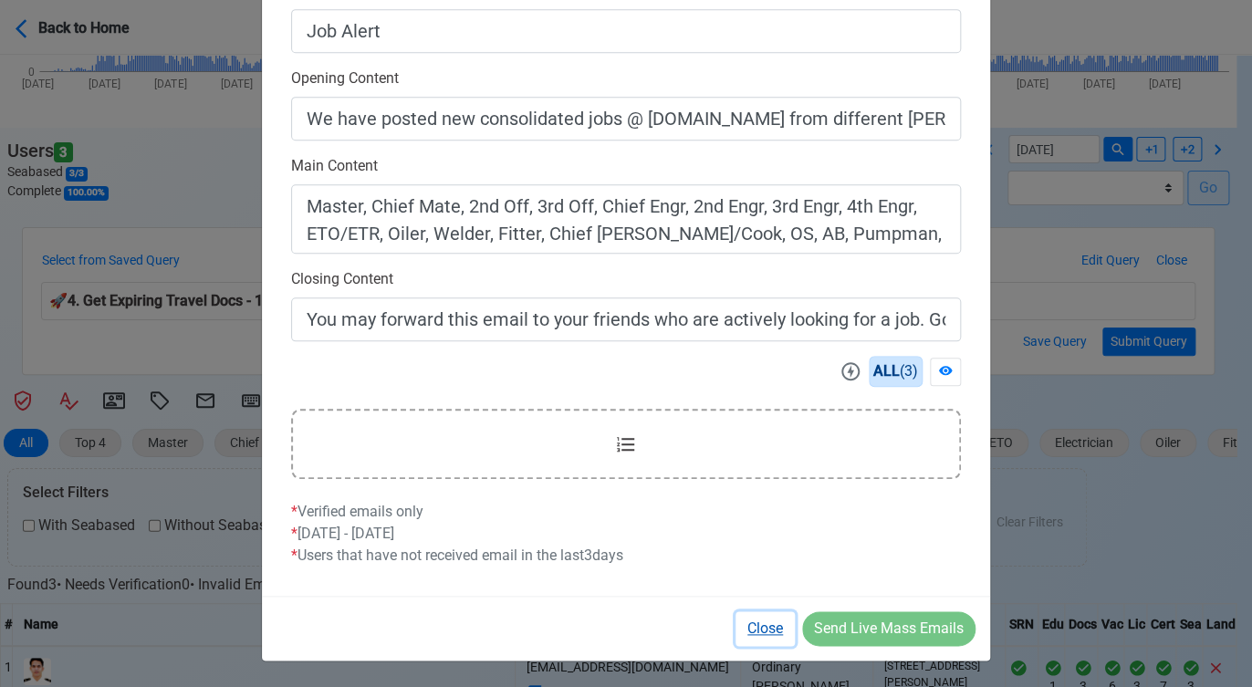
click at [762, 626] on button "Close" at bounding box center [764, 628] width 59 height 35
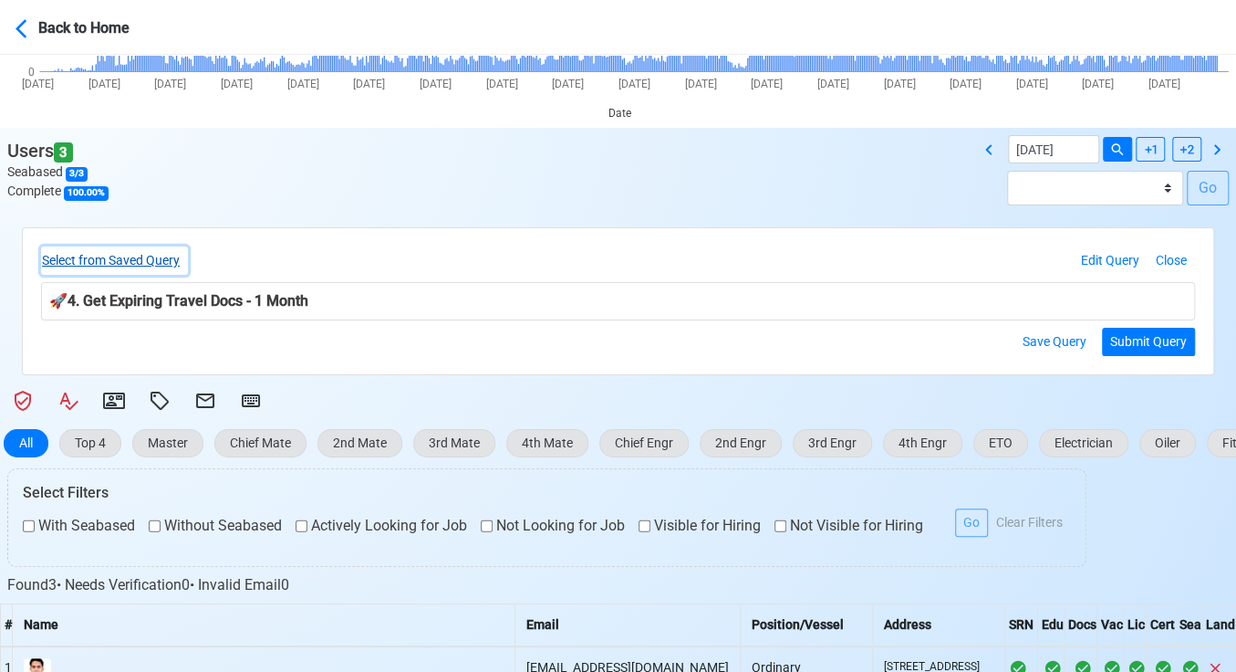
click at [135, 255] on button "Select from Saved Query" at bounding box center [114, 260] width 147 height 28
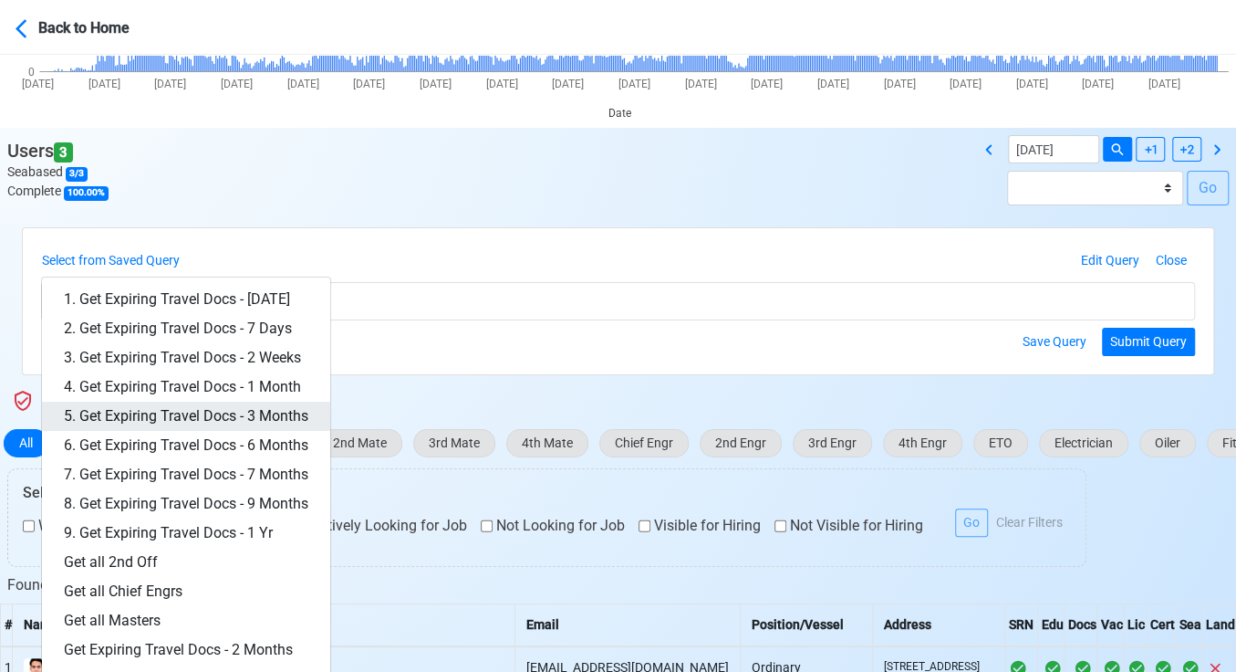
click at [285, 407] on link "5. Get Expiring Travel Docs - 3 Months" at bounding box center [186, 415] width 288 height 29
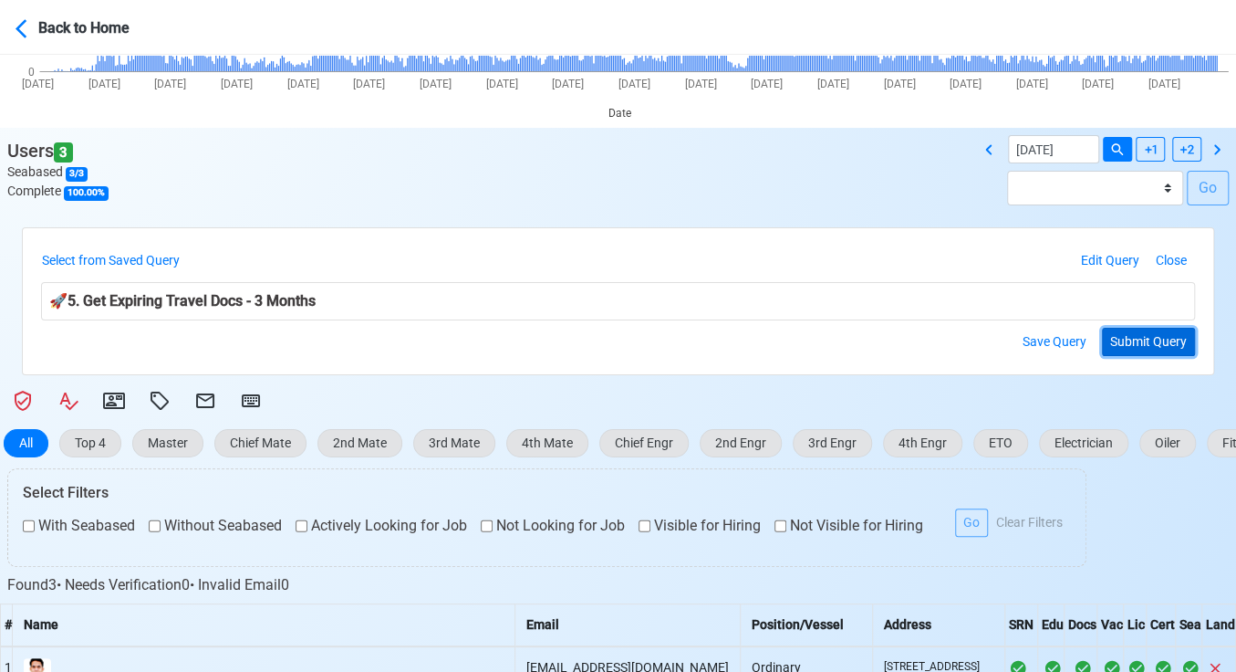
click at [1169, 342] on button "Submit Query" at bounding box center [1148, 342] width 93 height 28
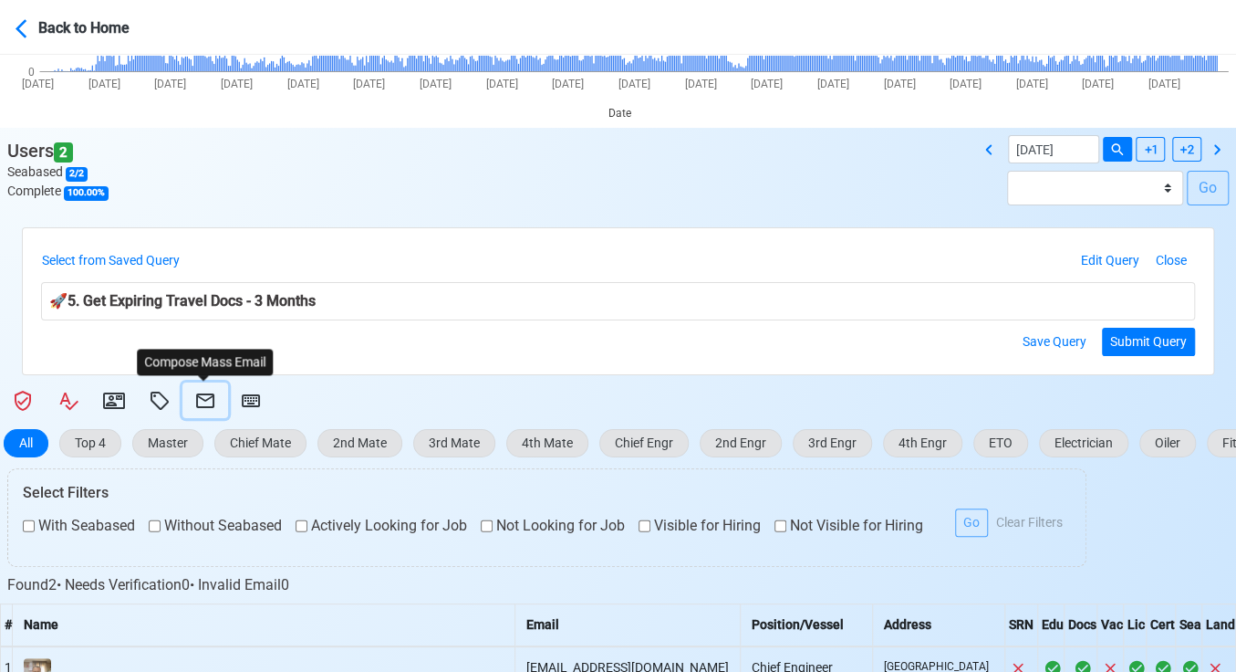
click at [200, 393] on icon at bounding box center [205, 400] width 18 height 15
select select "d-3e71907ffd064a39999872a824aaf79a"
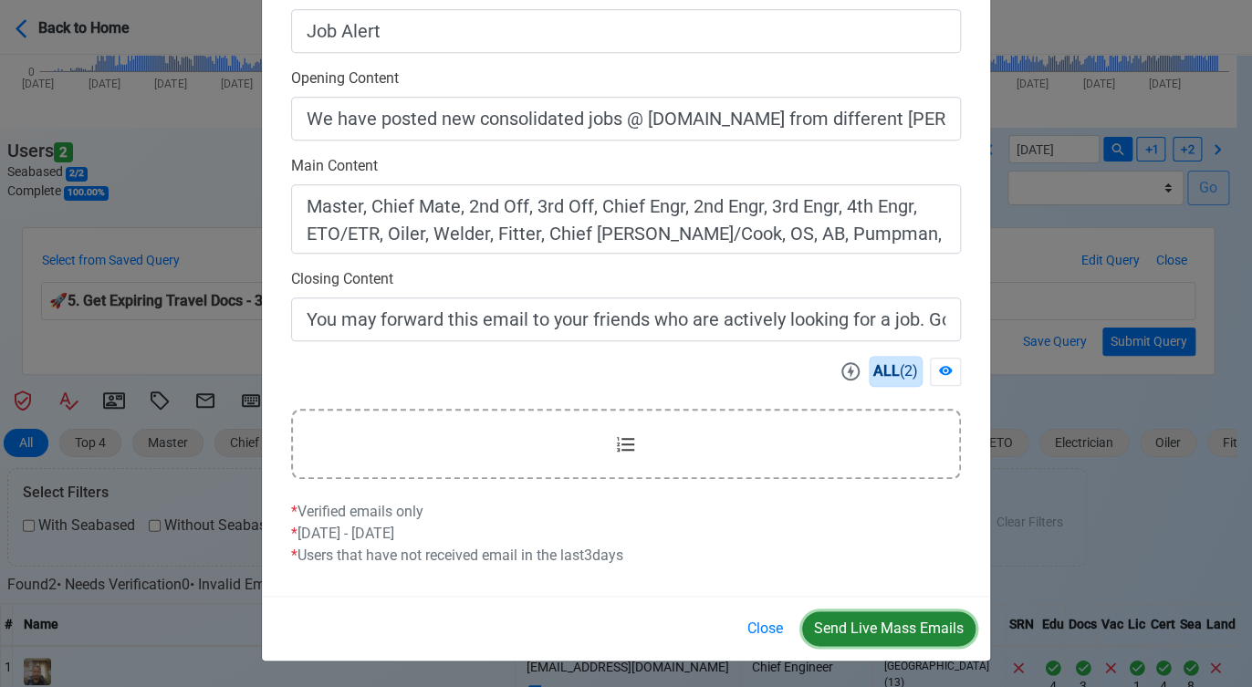
click at [882, 622] on button "Send Live Mass Emails" at bounding box center [888, 628] width 173 height 35
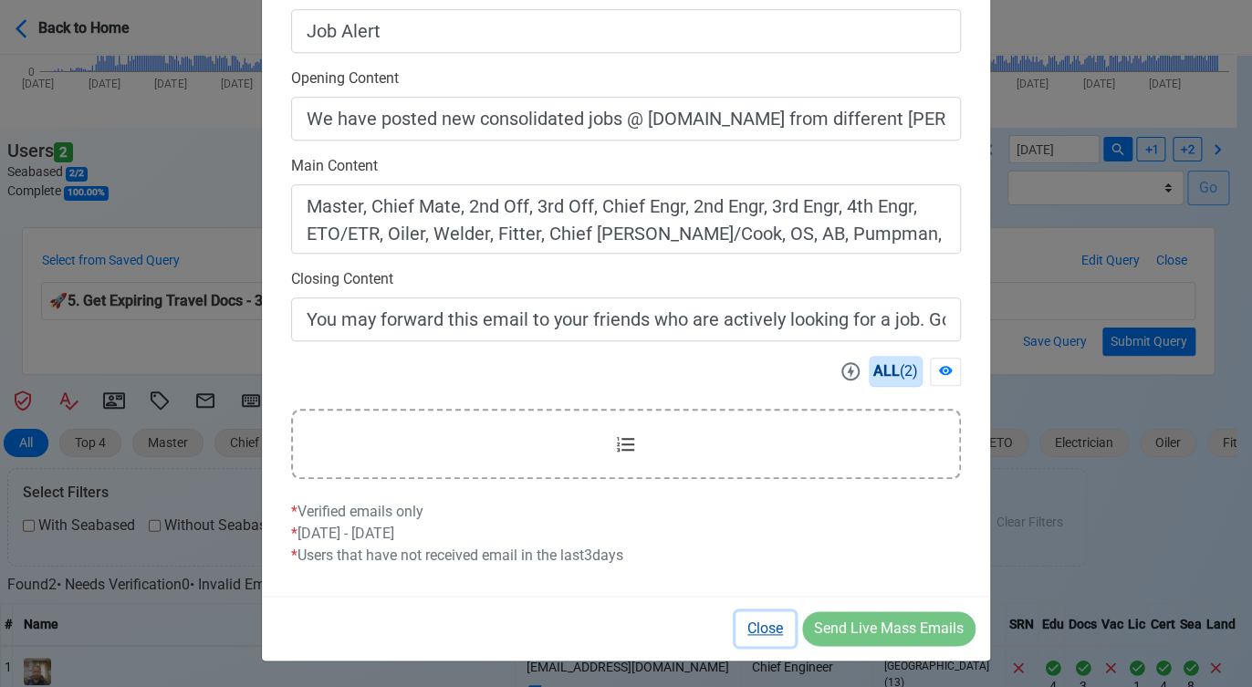
click at [763, 625] on button "Close" at bounding box center [764, 628] width 59 height 35
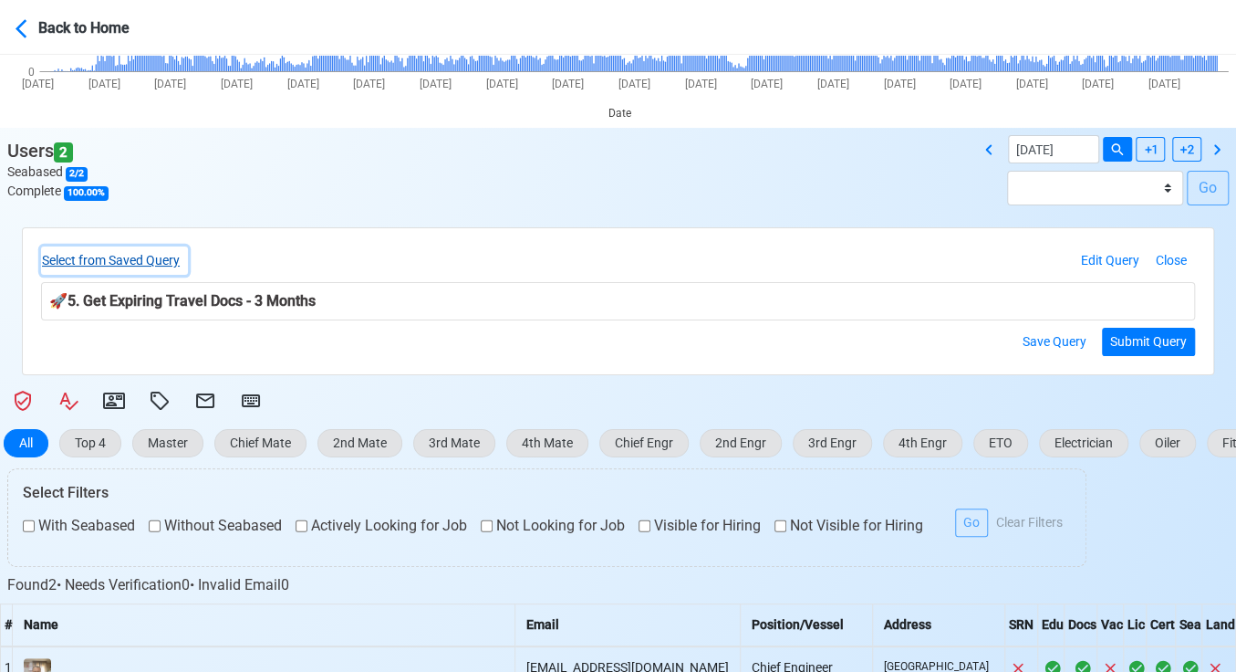
click at [157, 257] on button "Select from Saved Query" at bounding box center [114, 260] width 147 height 28
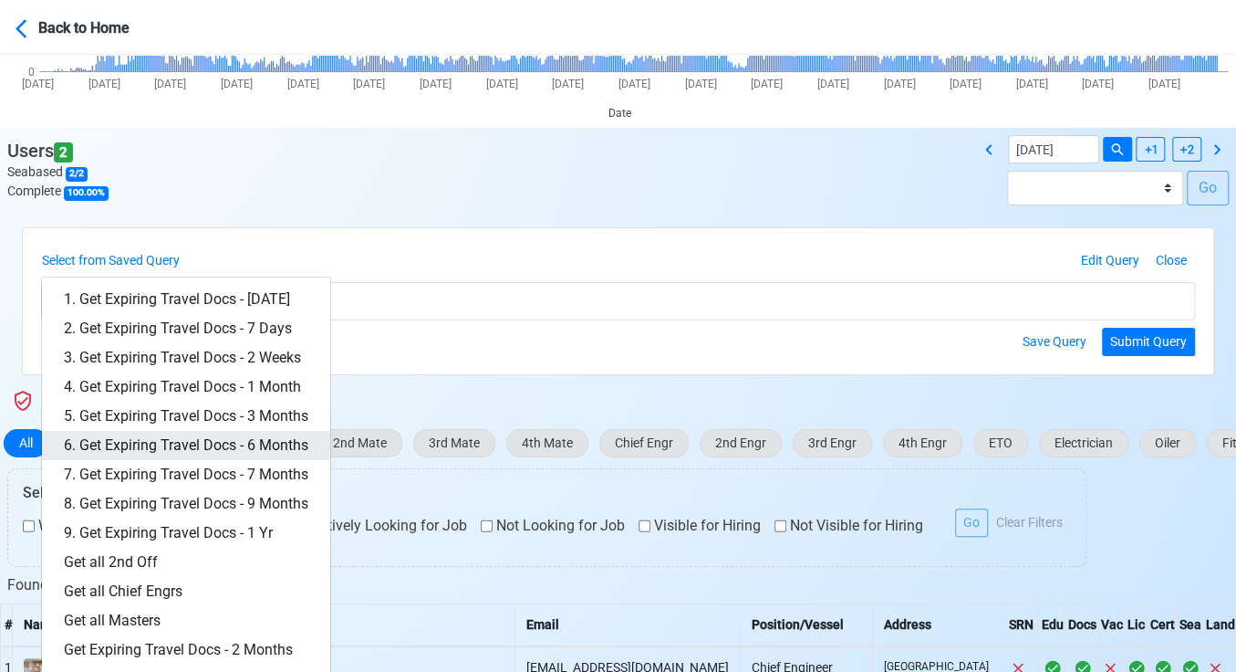
click at [256, 443] on link "6. Get Expiring Travel Docs - 6 Months" at bounding box center [186, 445] width 288 height 29
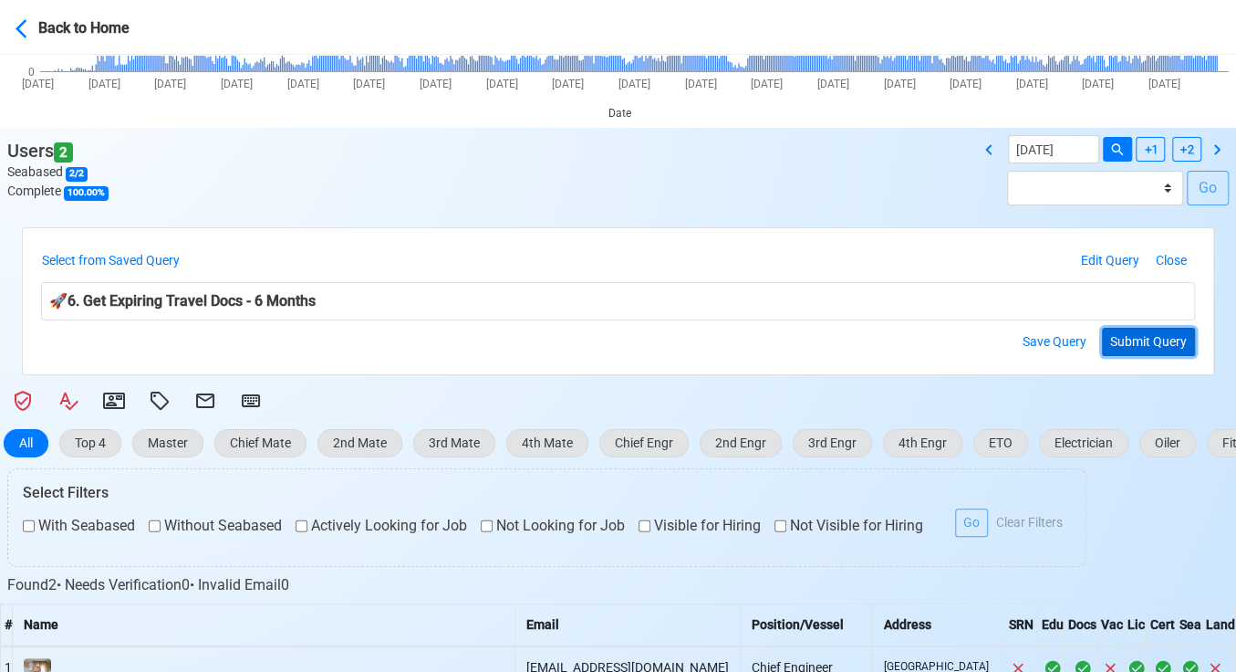
click at [1158, 332] on button "Submit Query" at bounding box center [1148, 342] width 93 height 28
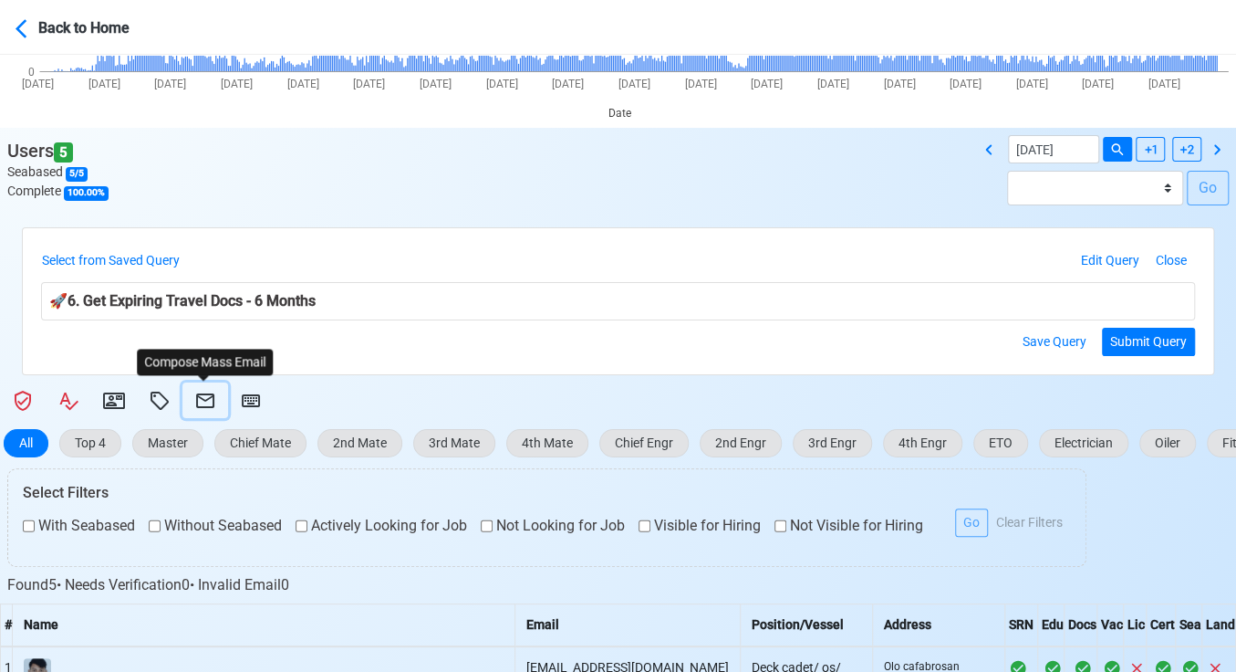
click at [199, 391] on icon at bounding box center [205, 401] width 22 height 22
select select "d-3e71907ffd064a39999872a824aaf79a"
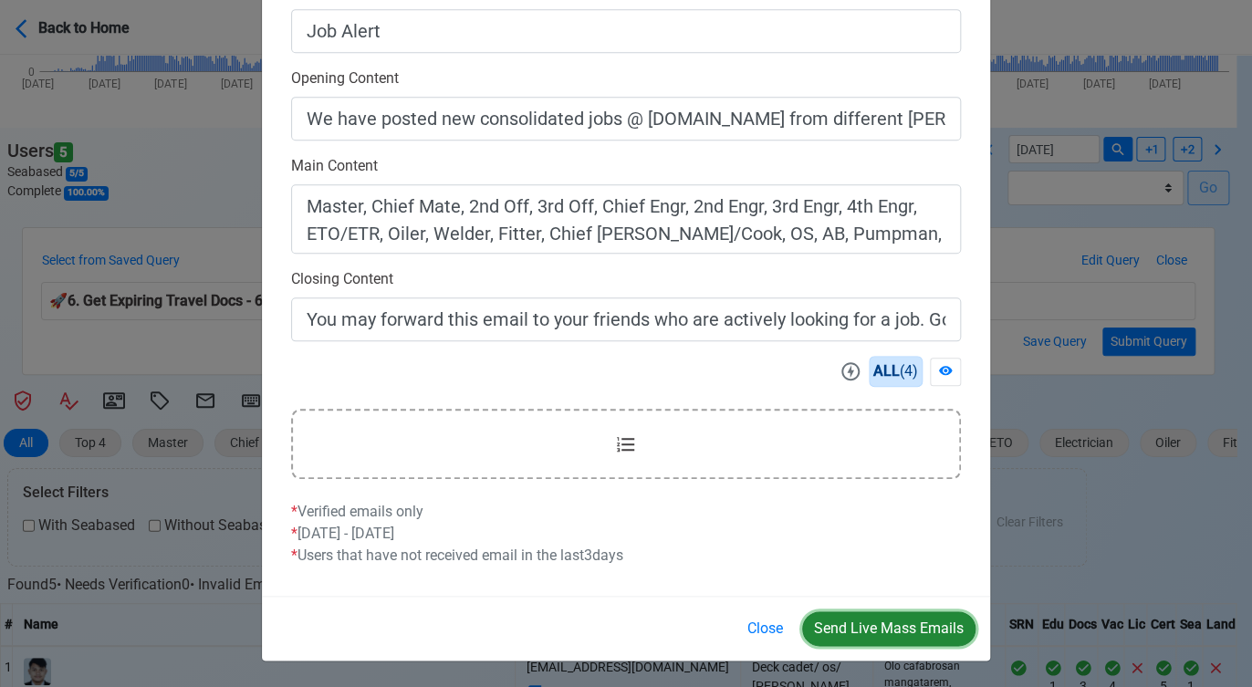
click at [895, 619] on button "Send Live Mass Emails" at bounding box center [888, 628] width 173 height 35
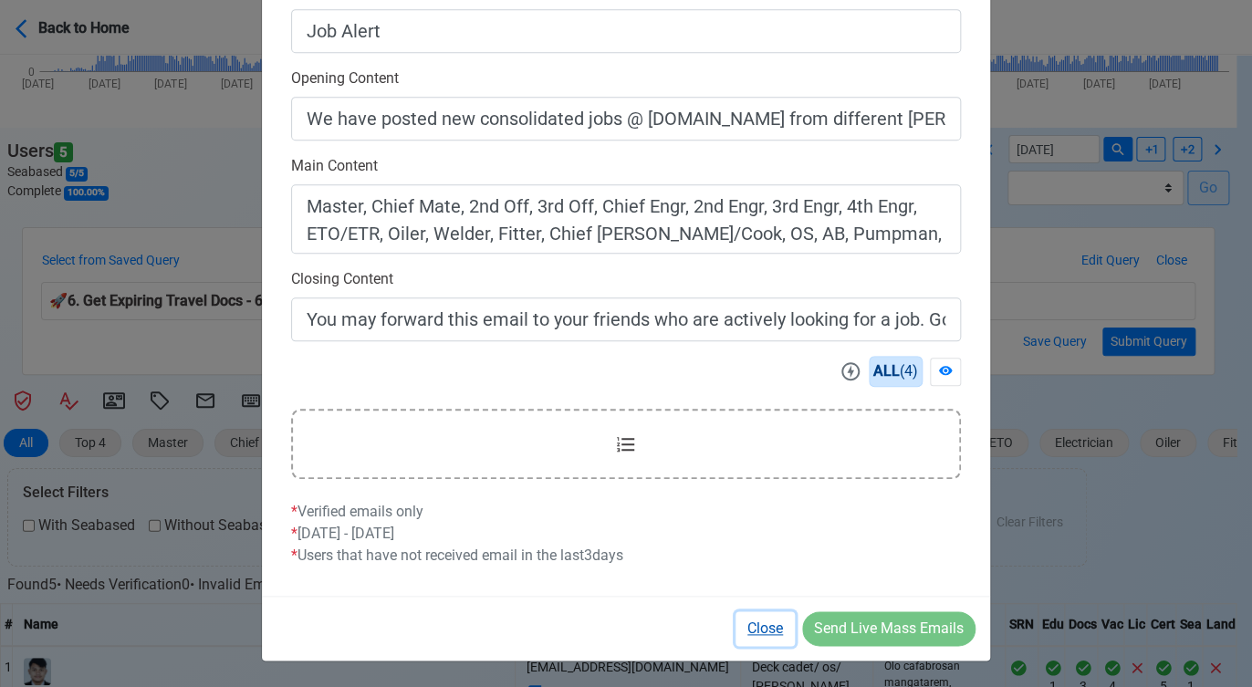
click at [758, 624] on button "Close" at bounding box center [764, 628] width 59 height 35
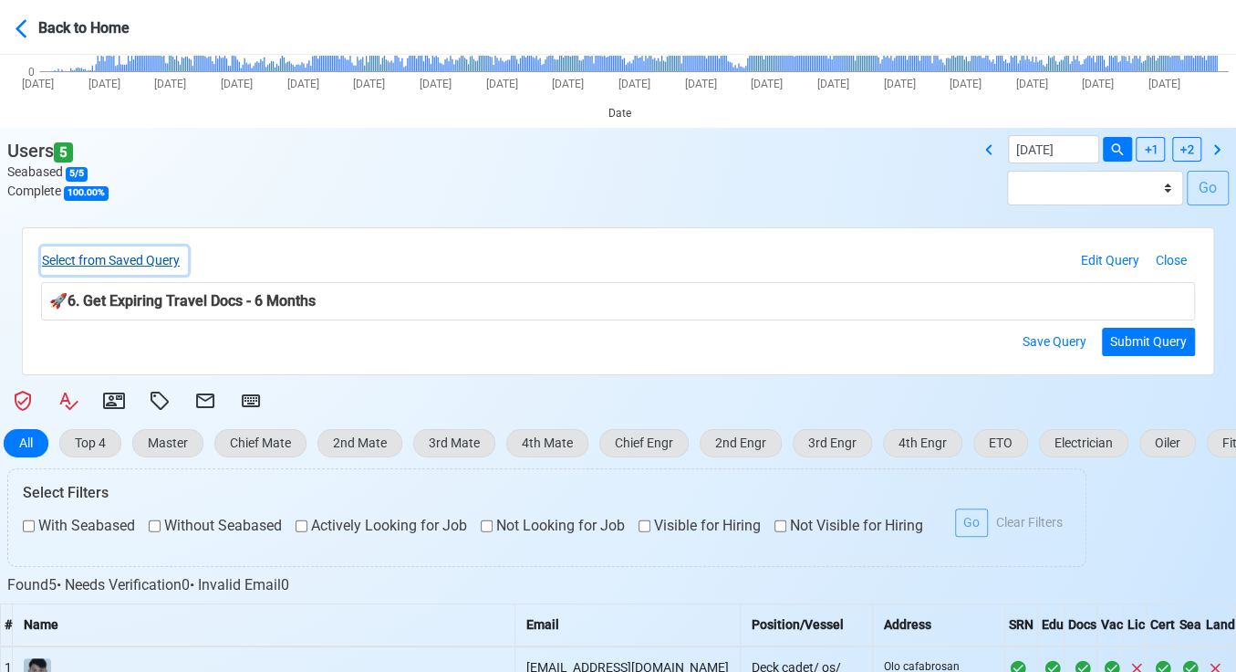
click at [160, 252] on button "Select from Saved Query" at bounding box center [114, 260] width 147 height 28
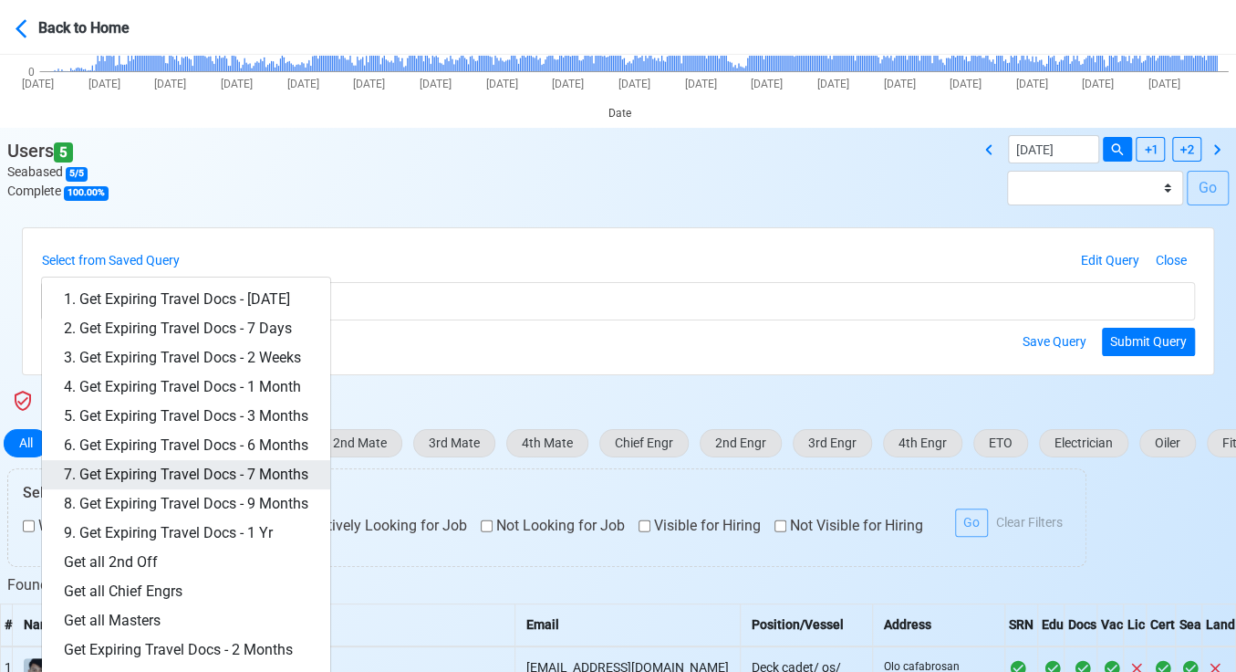
click at [272, 473] on link "7. Get Expiring Travel Docs - 7 Months" at bounding box center [186, 474] width 288 height 29
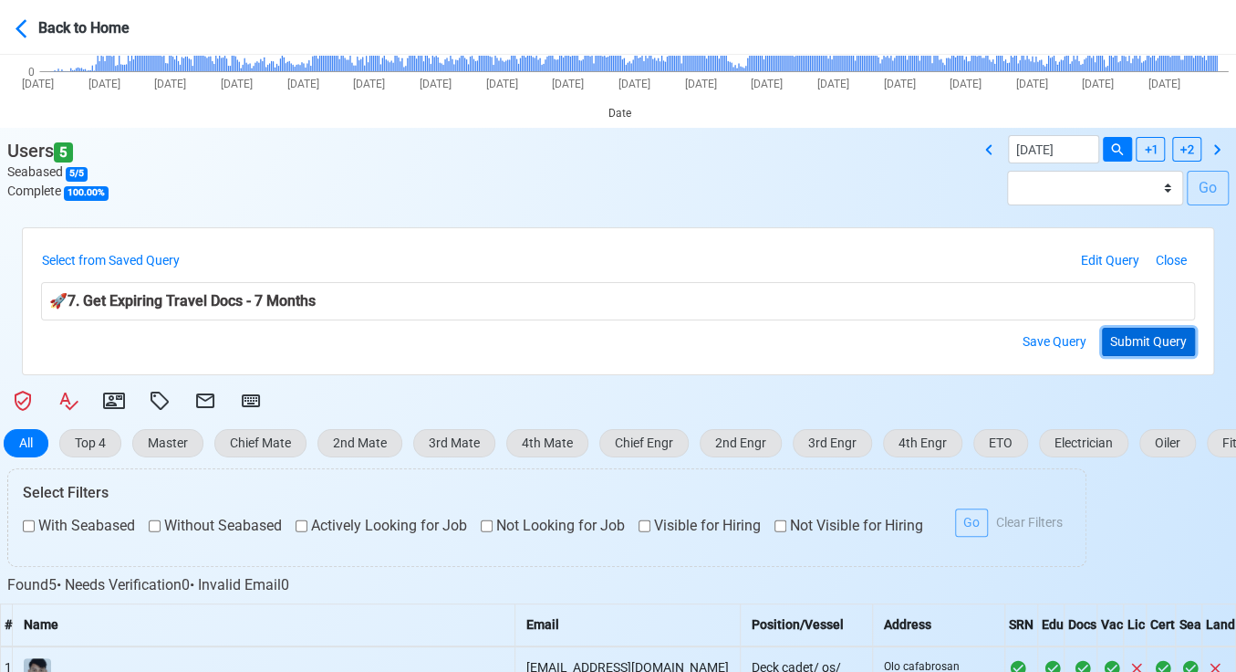
click at [1146, 341] on button "Submit Query" at bounding box center [1148, 342] width 93 height 28
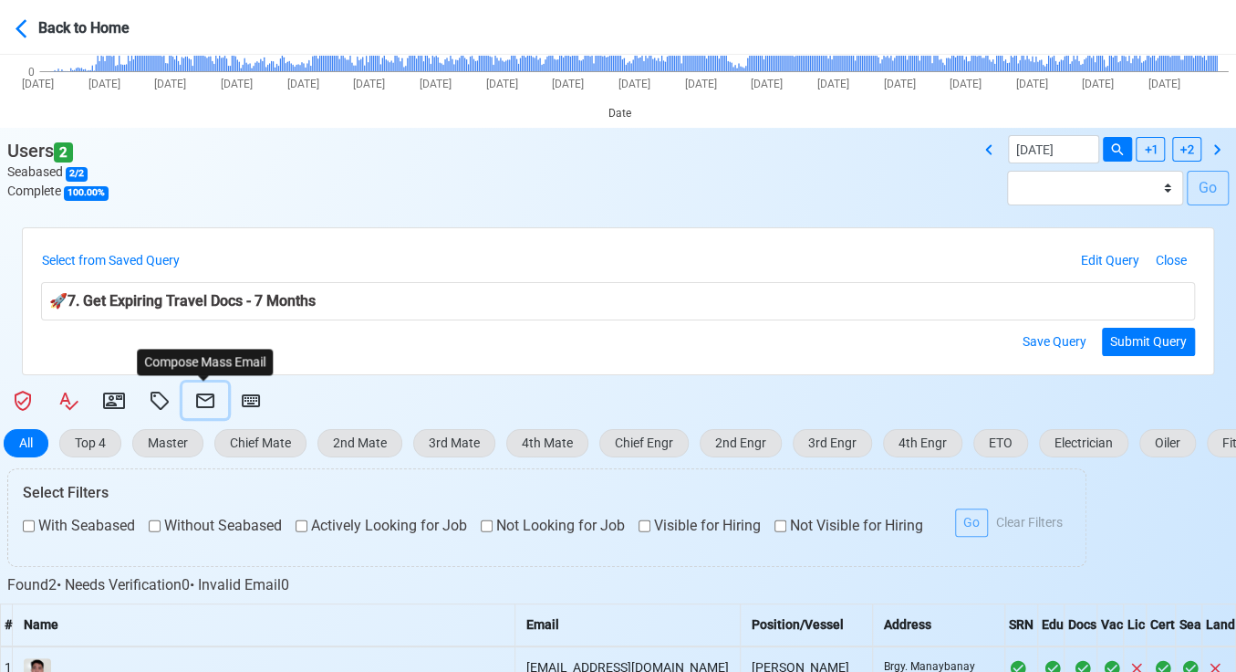
click at [199, 396] on icon at bounding box center [205, 400] width 18 height 15
select select "d-3e71907ffd064a39999872a824aaf79a"
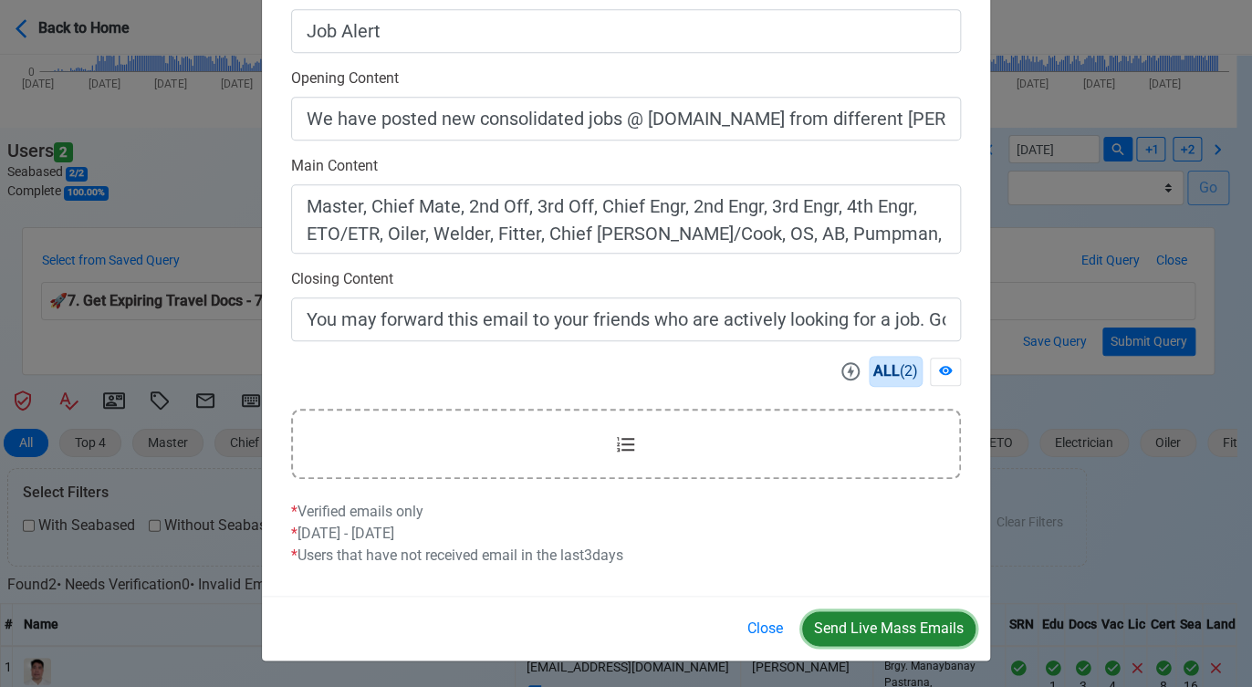
click at [900, 613] on button "Send Live Mass Emails" at bounding box center [888, 628] width 173 height 35
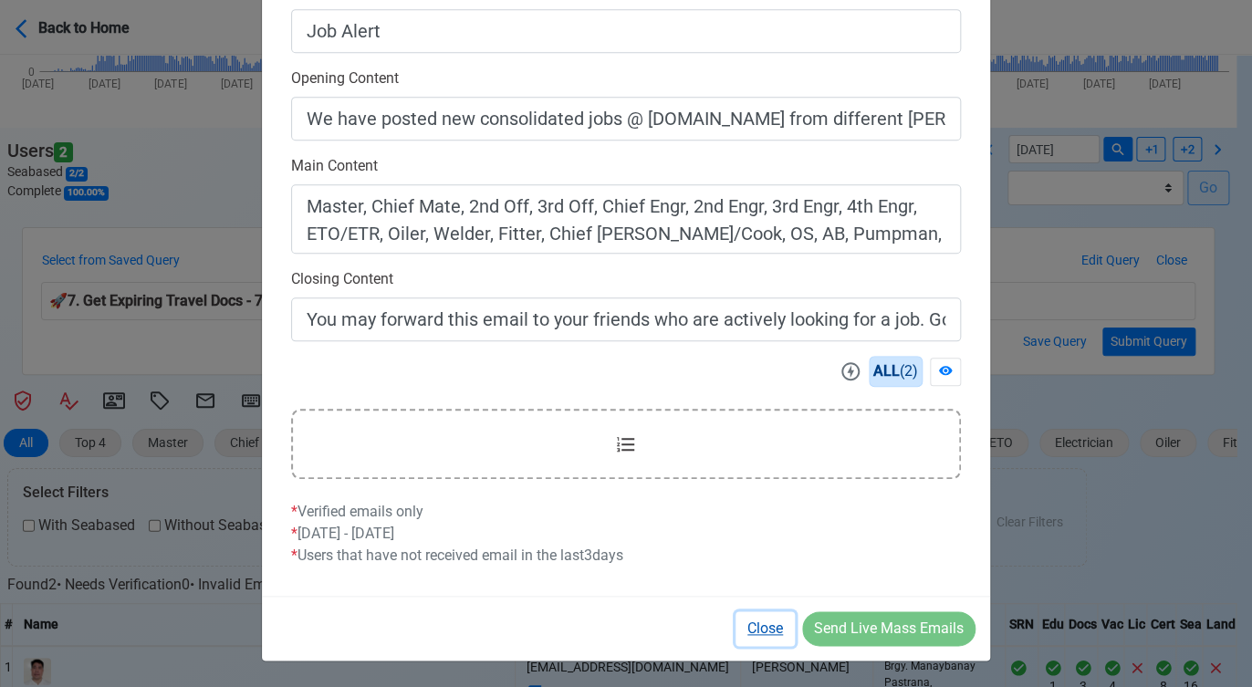
click at [762, 626] on button "Close" at bounding box center [764, 628] width 59 height 35
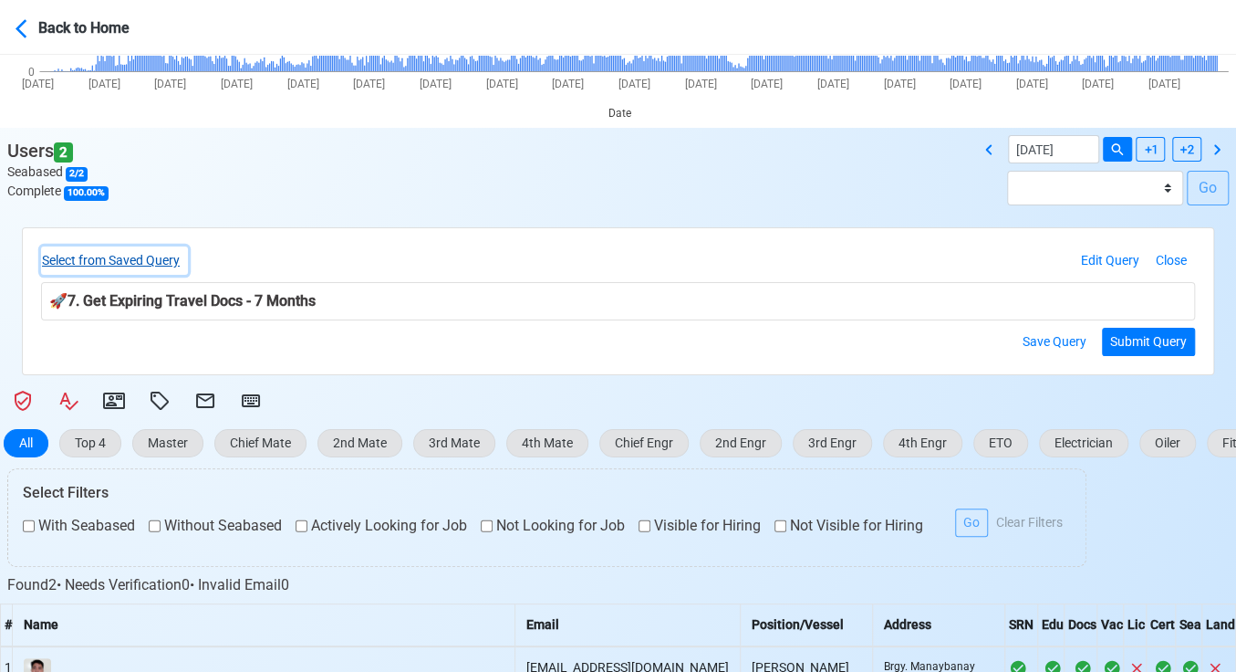
click at [135, 258] on button "Select from Saved Query" at bounding box center [114, 260] width 147 height 28
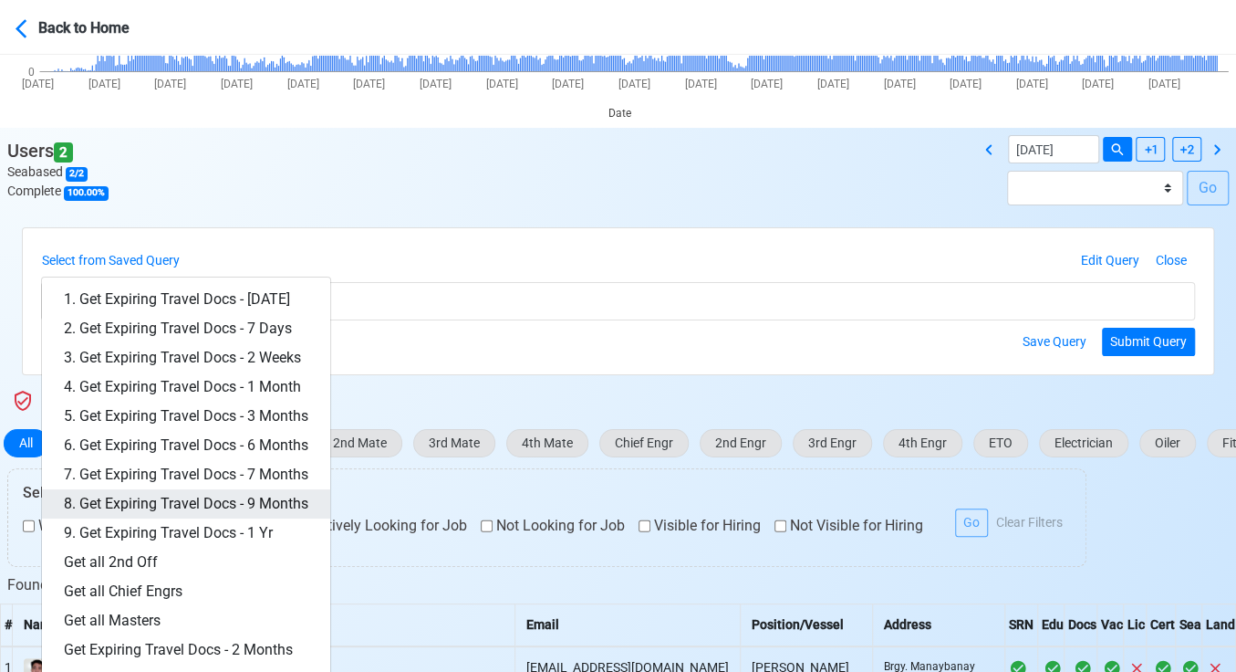
click at [270, 500] on link "8. Get Expiring Travel Docs - 9 Months" at bounding box center [186, 503] width 288 height 29
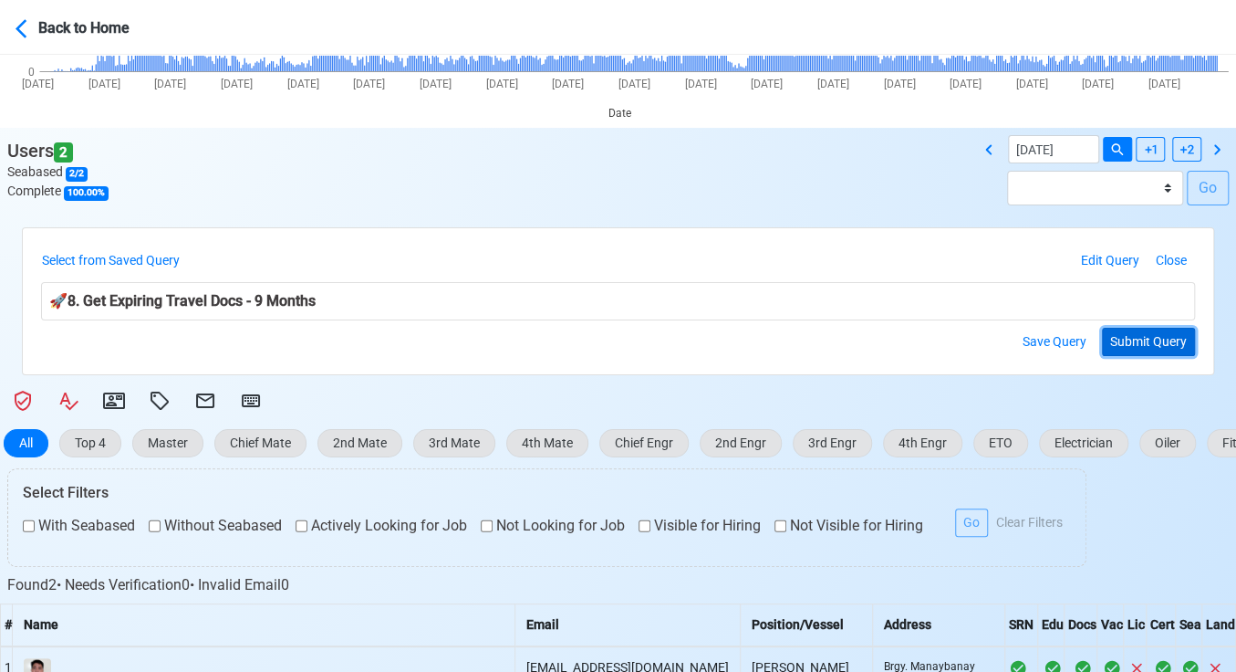
click at [1157, 336] on button "Submit Query" at bounding box center [1148, 342] width 93 height 28
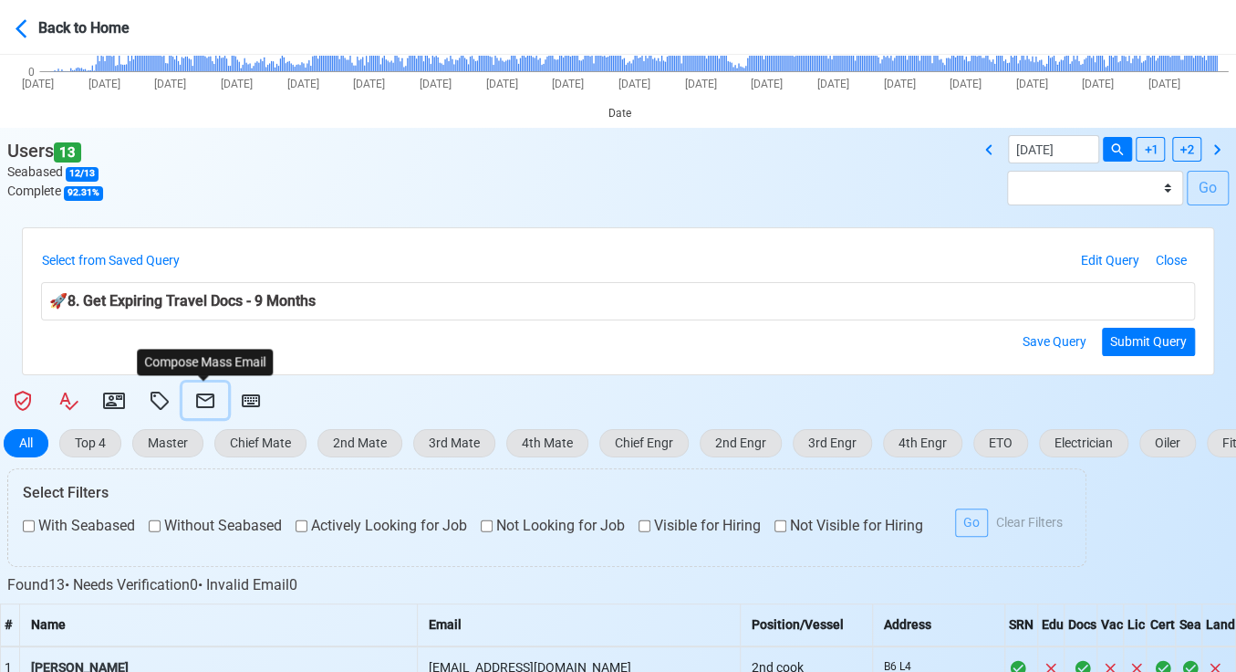
click at [201, 400] on icon at bounding box center [205, 401] width 22 height 22
select select "d-3e71907ffd064a39999872a824aaf79a"
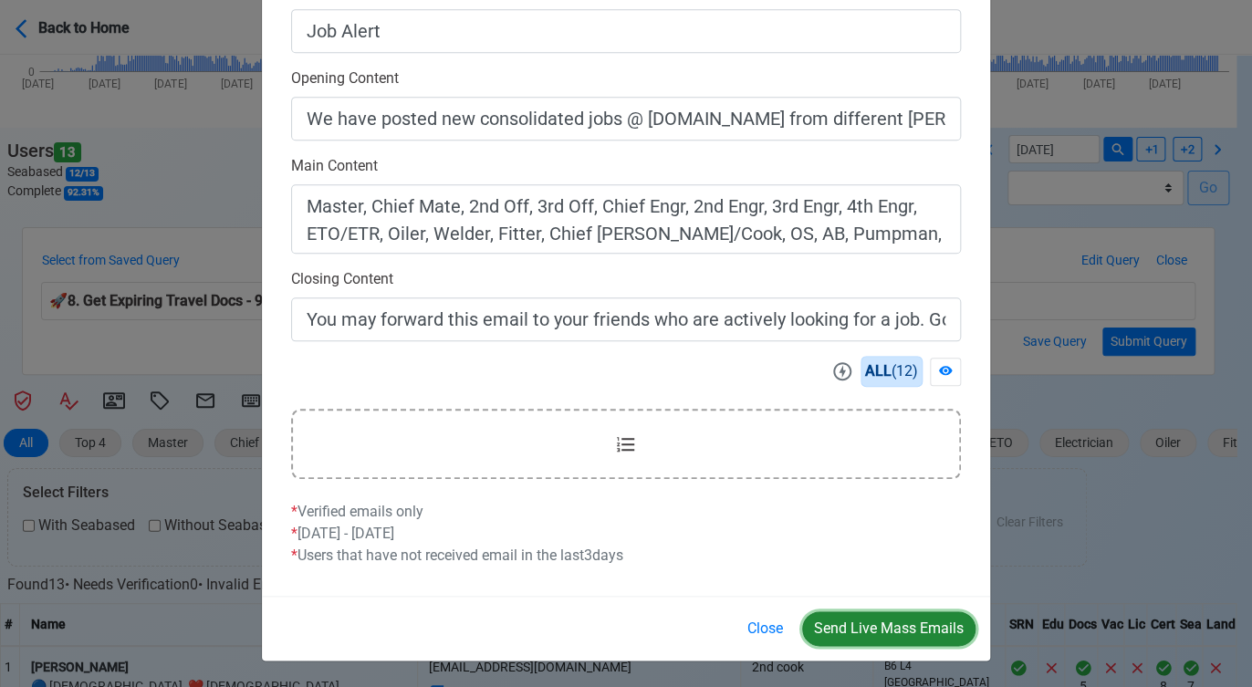
click at [895, 626] on button "Send Live Mass Emails" at bounding box center [888, 628] width 173 height 35
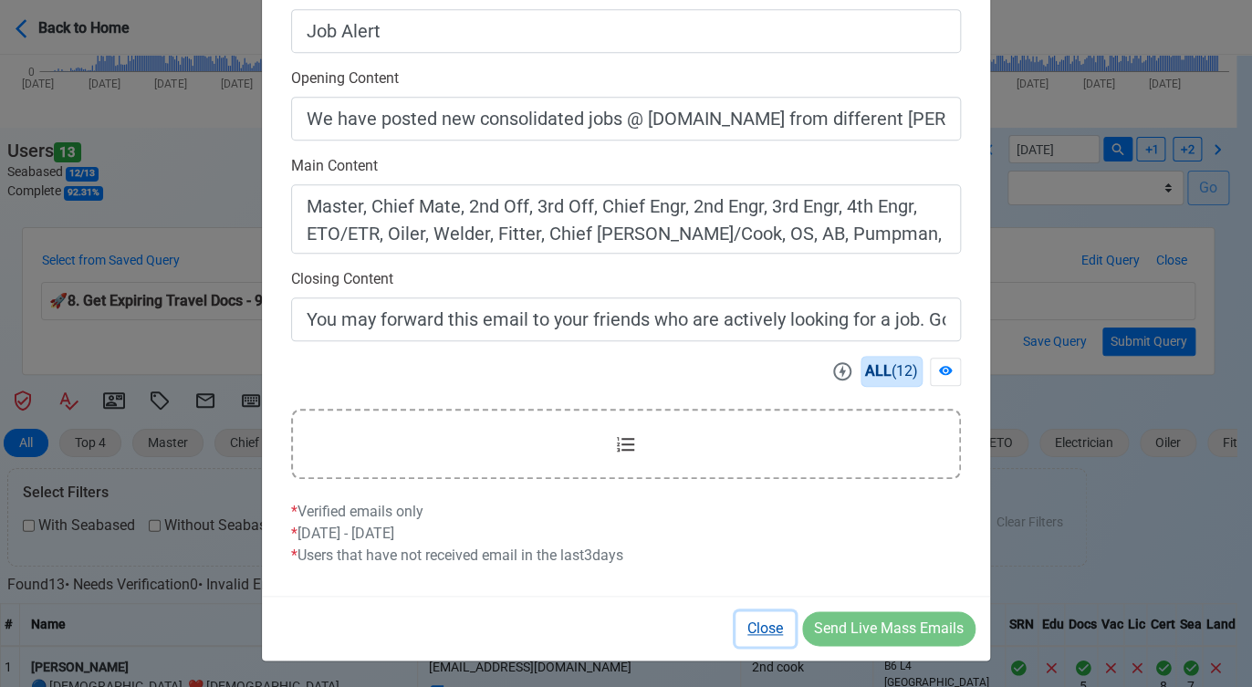
click at [757, 628] on button "Close" at bounding box center [764, 628] width 59 height 35
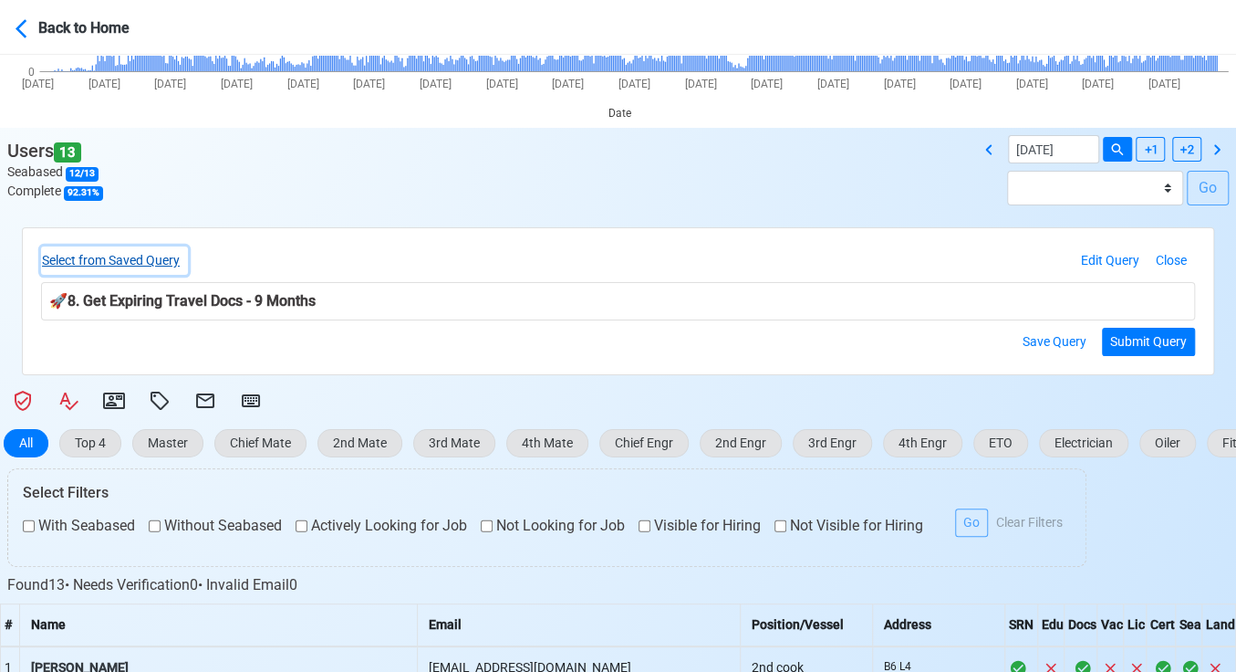
click at [138, 258] on button "Select from Saved Query" at bounding box center [114, 260] width 147 height 28
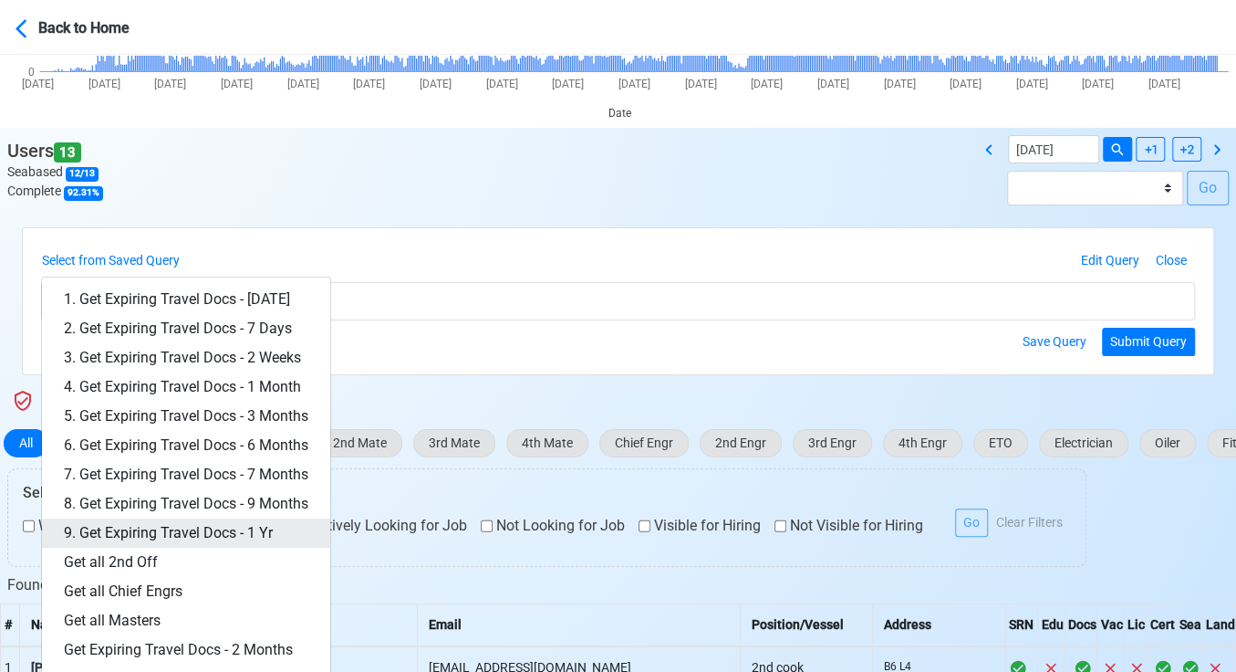
click at [230, 526] on link "9. Get Expiring Travel Docs - 1 Yr" at bounding box center [186, 532] width 288 height 29
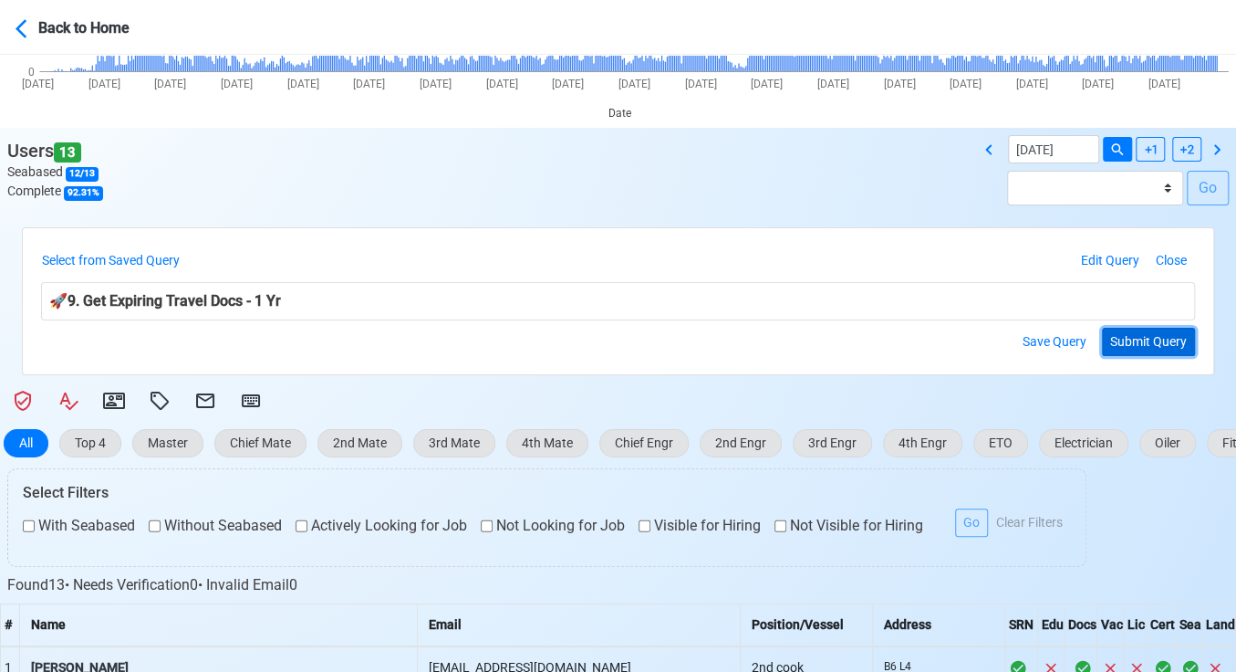
click at [1150, 338] on button "Submit Query" at bounding box center [1148, 342] width 93 height 28
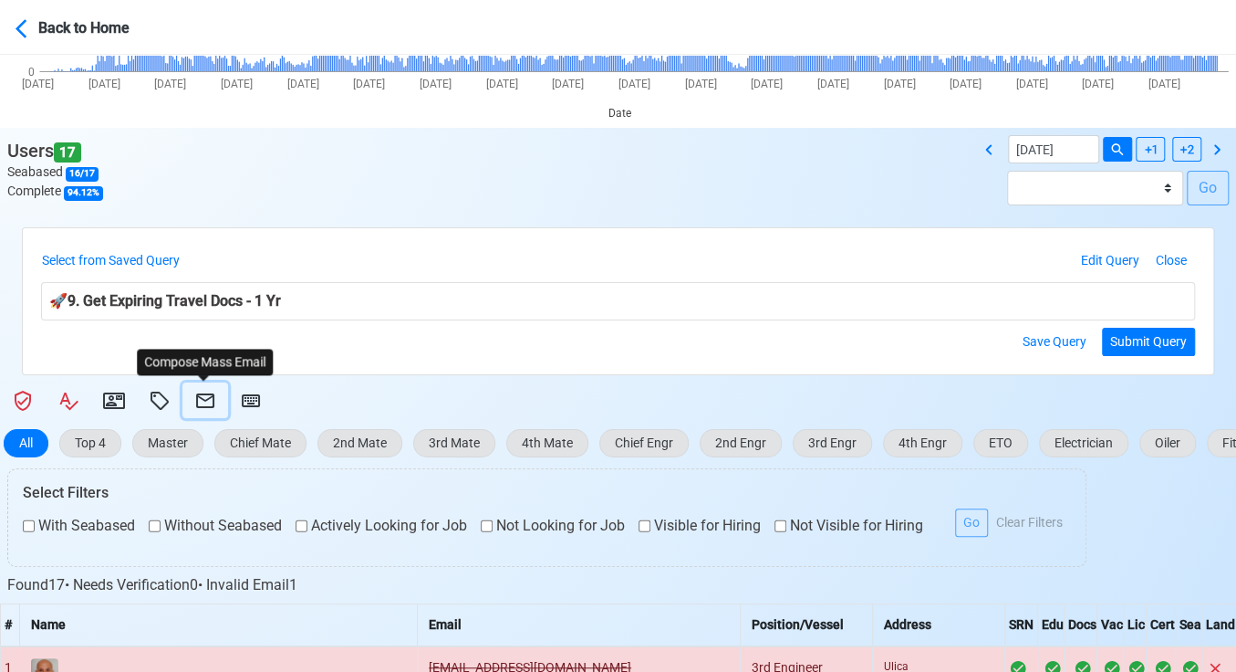
click at [210, 394] on icon at bounding box center [205, 401] width 22 height 22
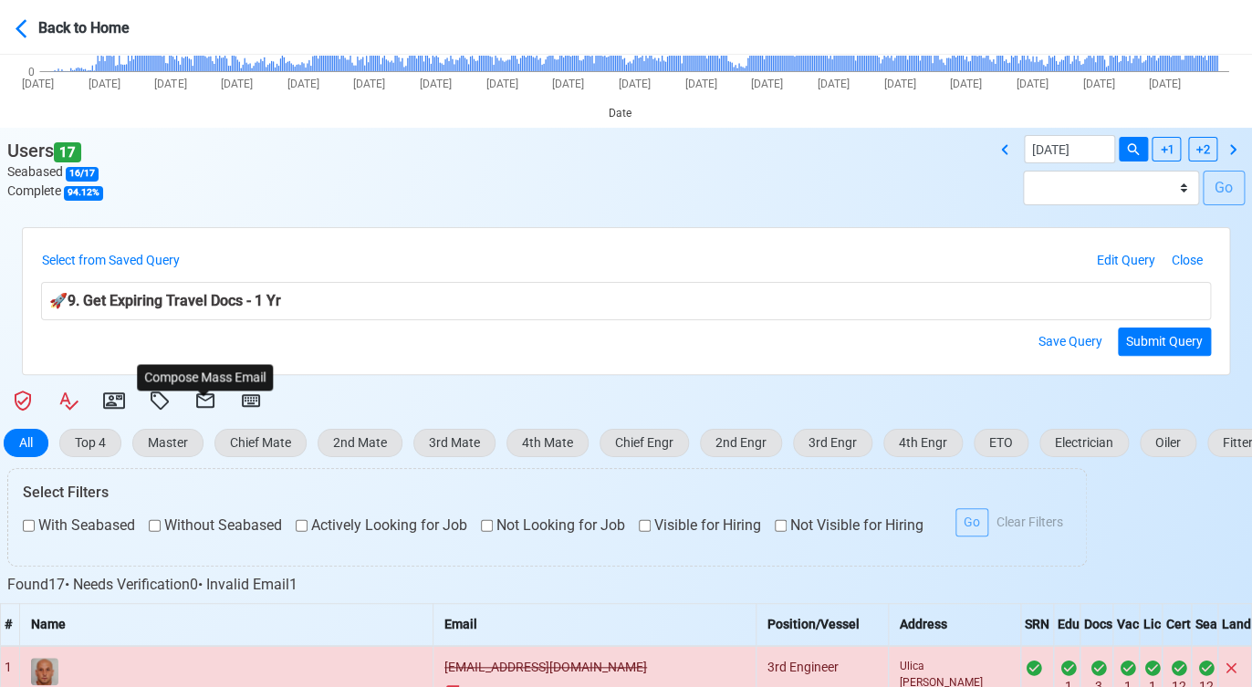
select select "d-3e71907ffd064a39999872a824aaf79a"
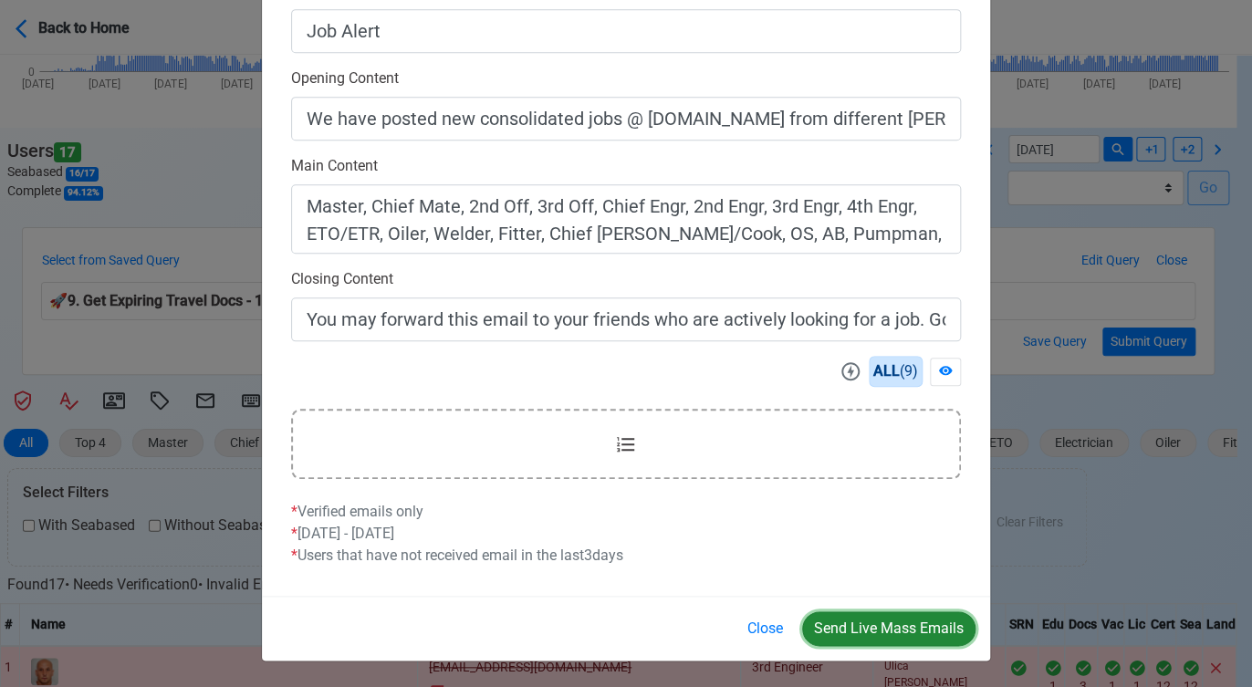
click at [891, 626] on button "Send Live Mass Emails" at bounding box center [888, 628] width 173 height 35
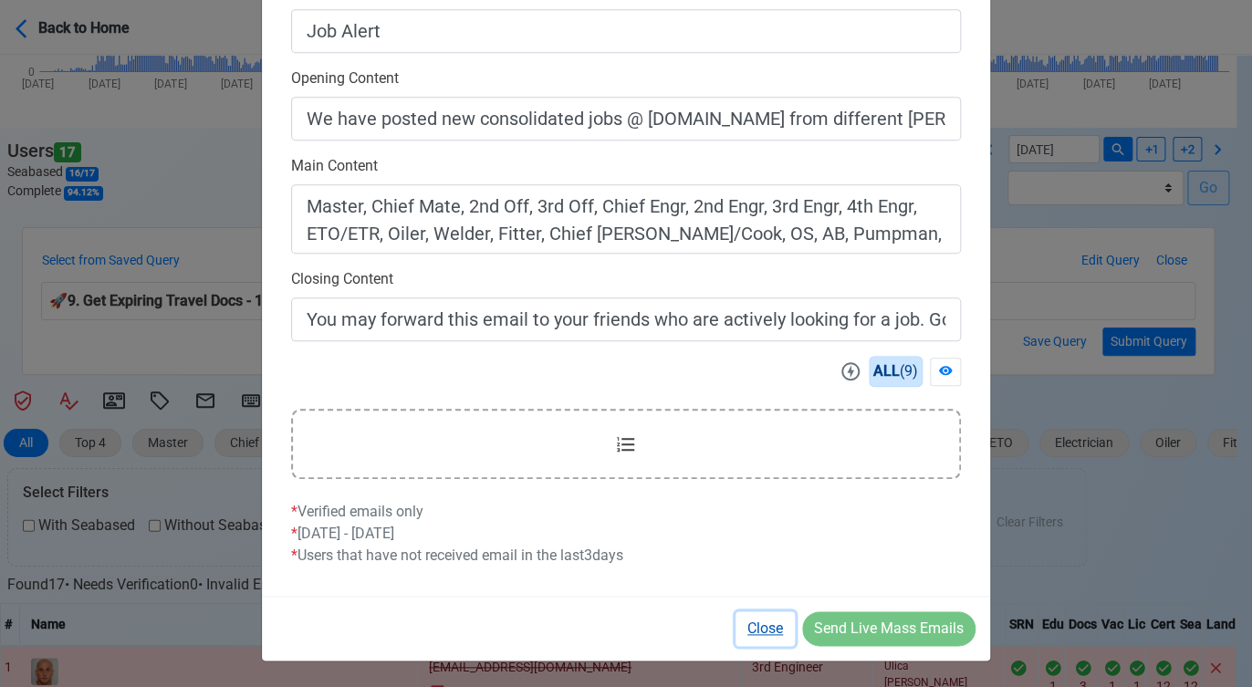
click at [752, 624] on button "Close" at bounding box center [764, 628] width 59 height 35
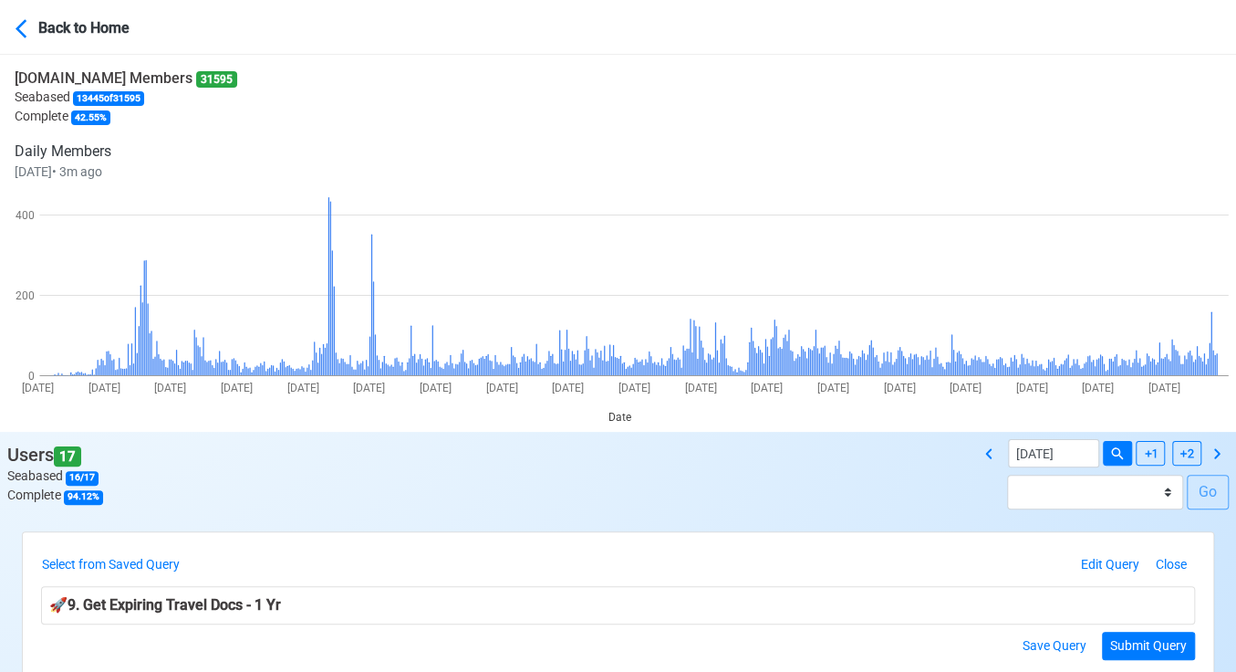
scroll to position [0, 0]
click at [165, 560] on button "Select from Saved Query" at bounding box center [114, 564] width 147 height 28
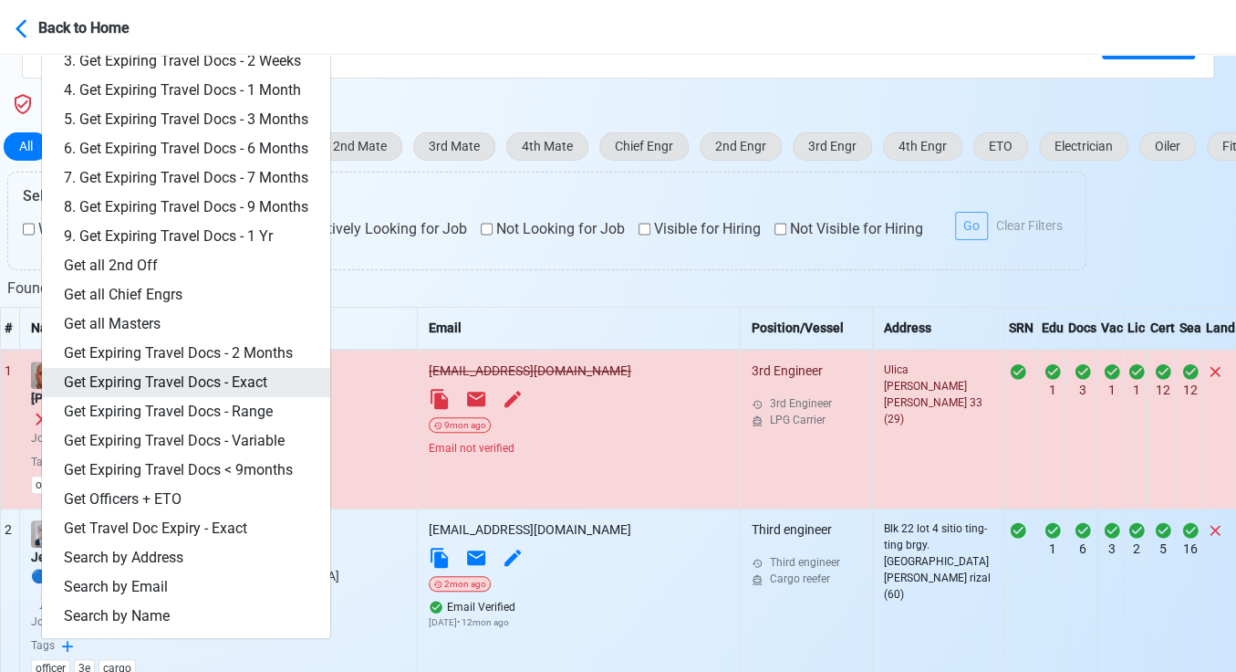
scroll to position [709, 0]
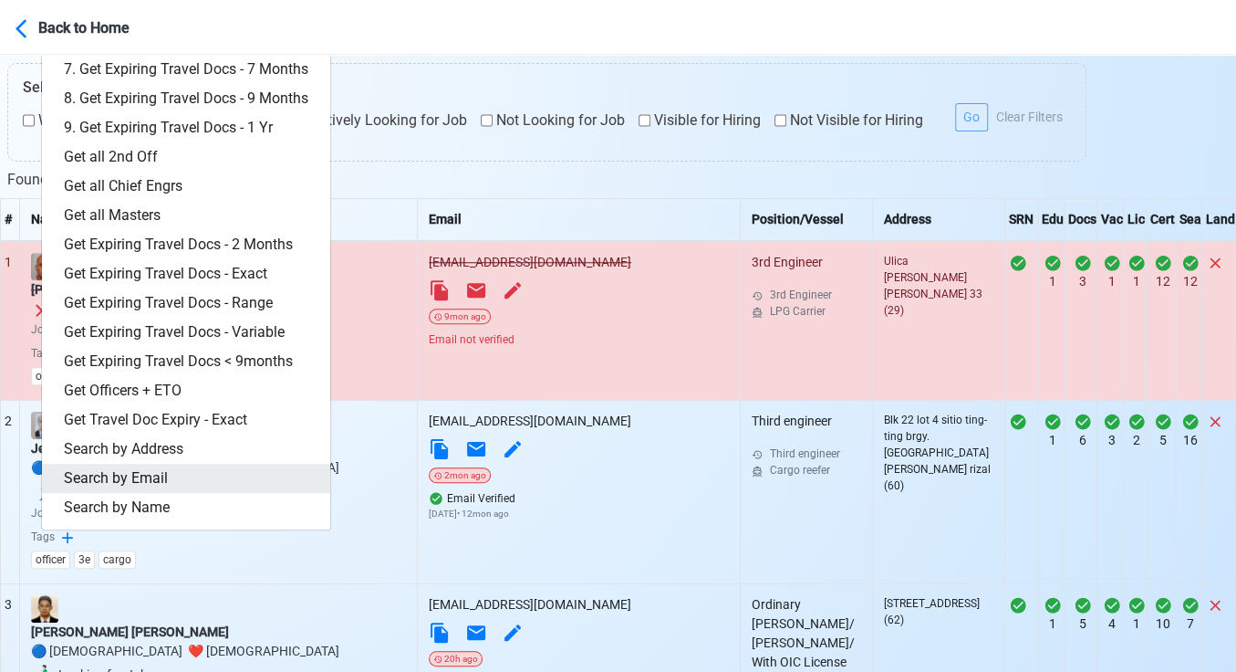
click at [182, 479] on link "Search by Email" at bounding box center [186, 478] width 288 height 29
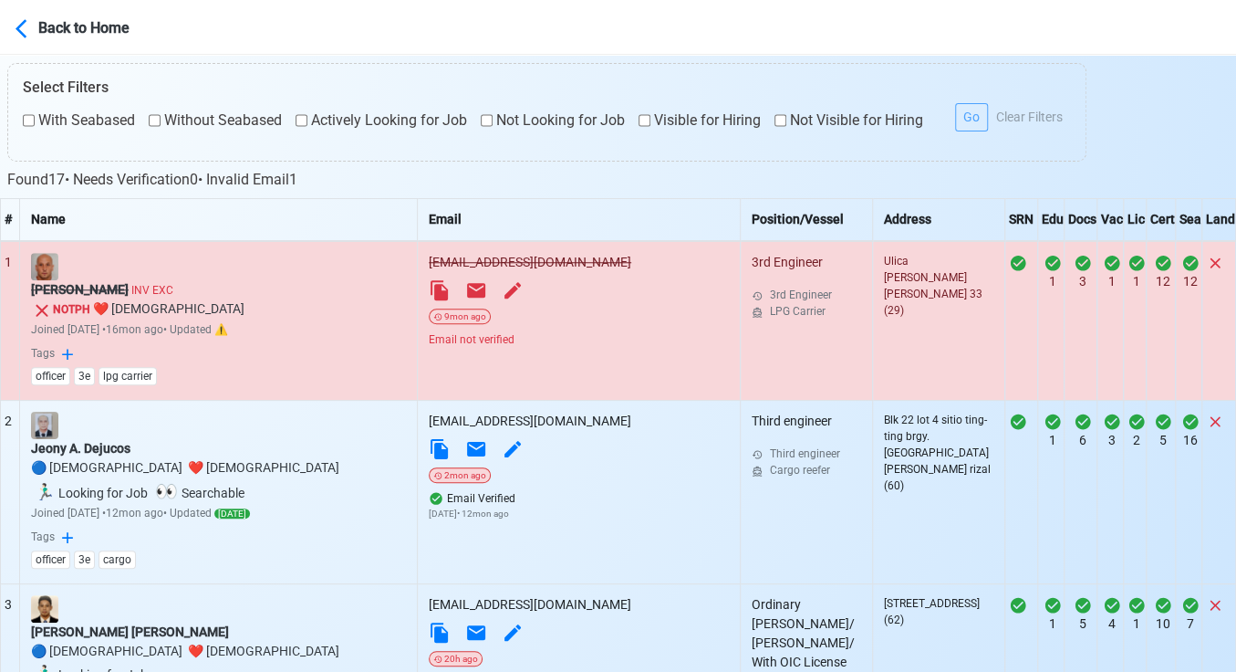
scroll to position [227, 0]
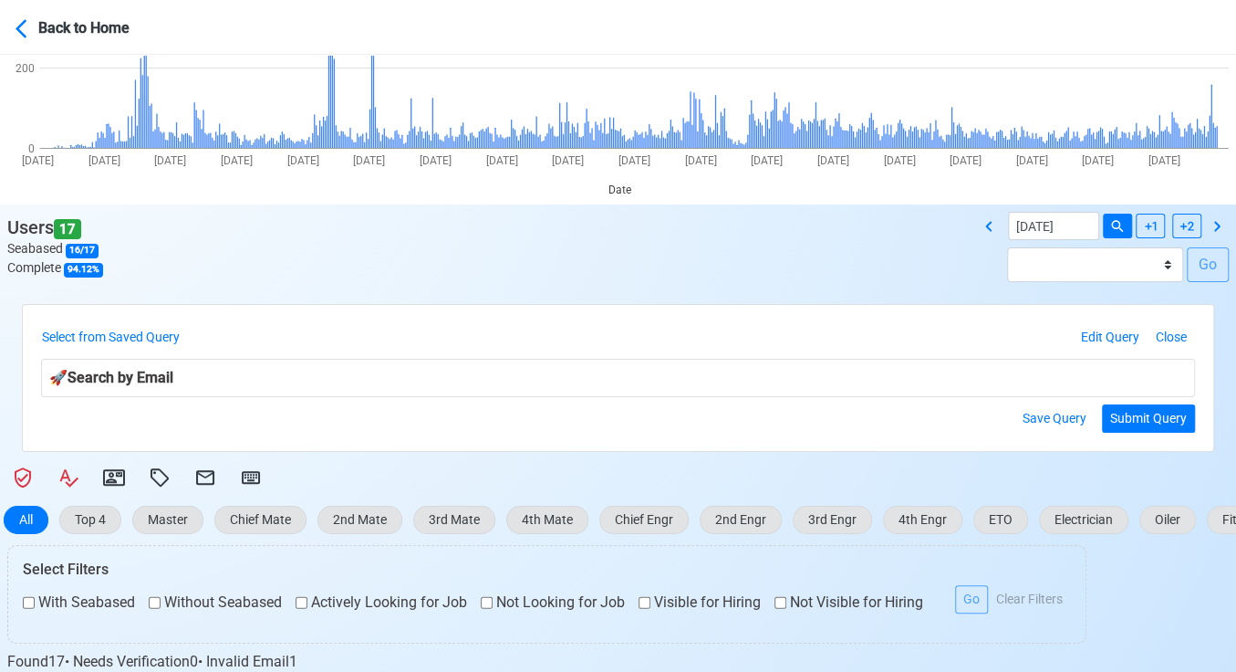
click at [963, 371] on div "🚀 Search by Email" at bounding box center [618, 378] width 1154 height 38
click at [1103, 339] on button "Edit Query" at bounding box center [1110, 337] width 75 height 28
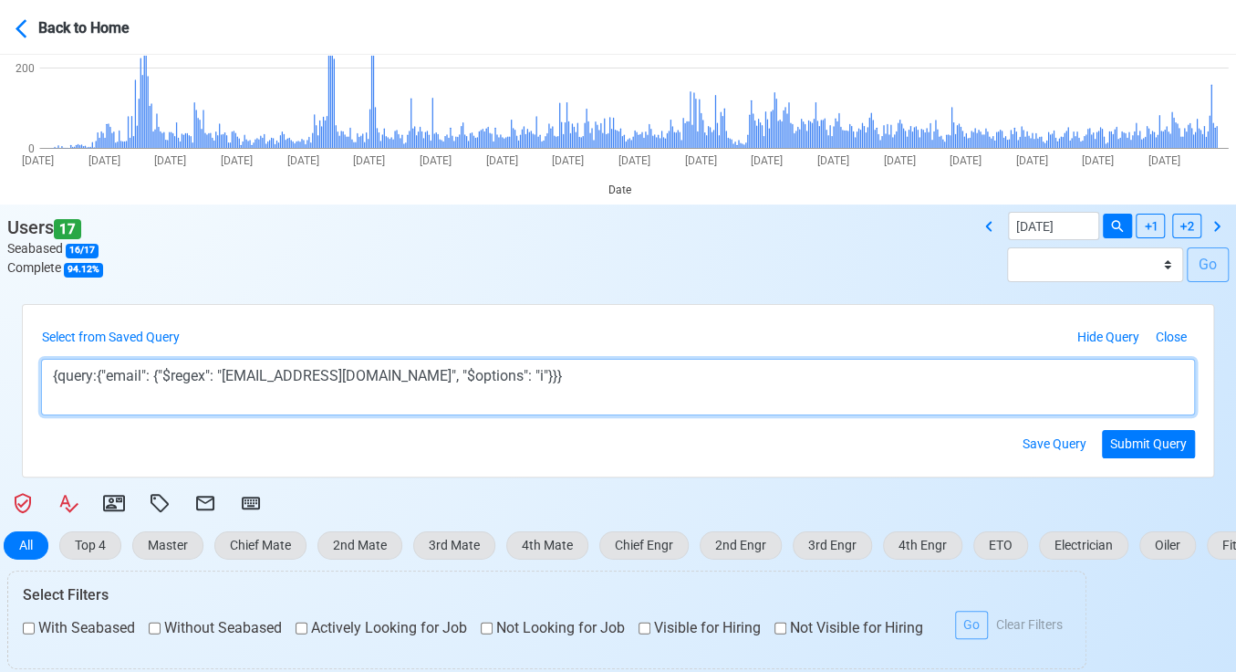
drag, startPoint x: 226, startPoint y: 374, endPoint x: 391, endPoint y: 370, distance: 164.3
click at [391, 370] on textarea "{query:{"email": {"$regex": "jeynergilcaga@gmail.com", "$options": "i"}}}" at bounding box center [618, 387] width 1154 height 57
paste textarea "casajoefhet"
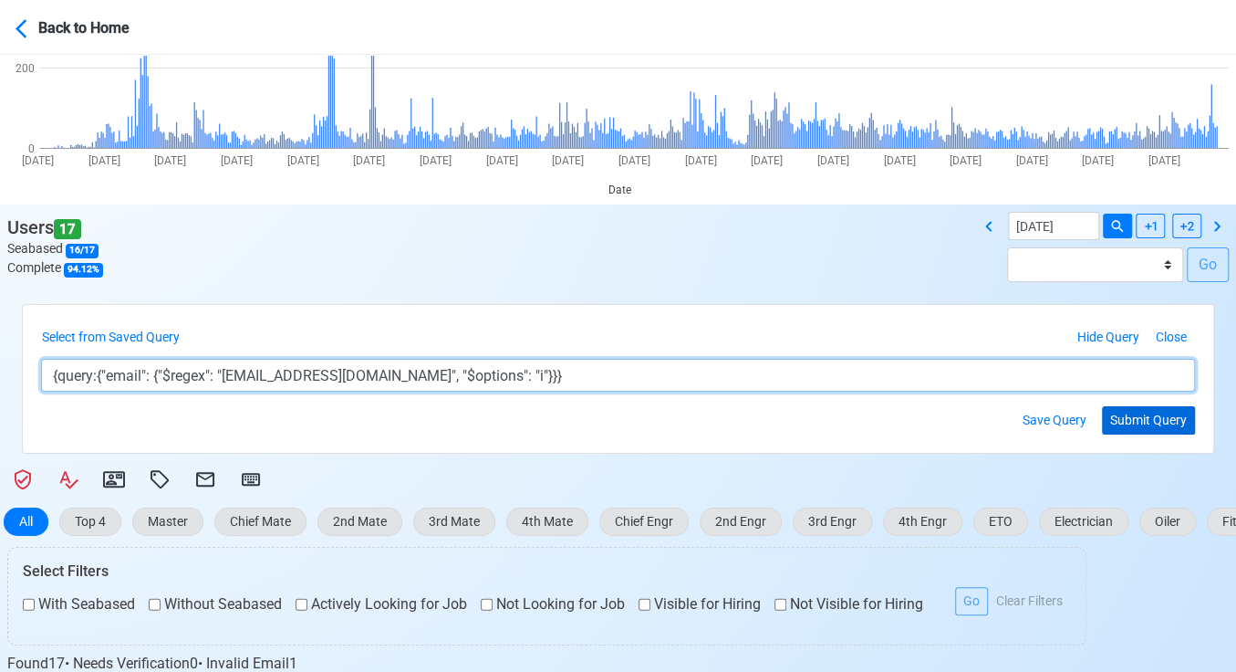
type textarea "{query:{"email": {"$regex": "casajoefhet@gmail.com", "$options": "i"}}}"
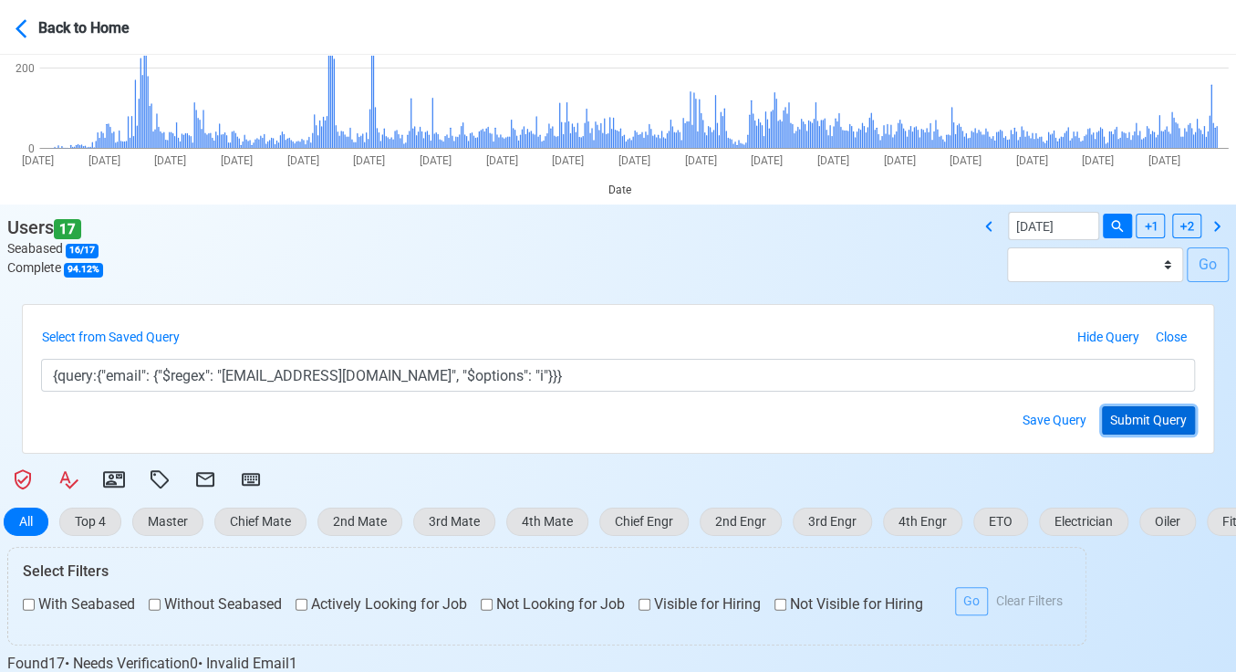
click at [1174, 407] on button "Submit Query" at bounding box center [1148, 420] width 93 height 28
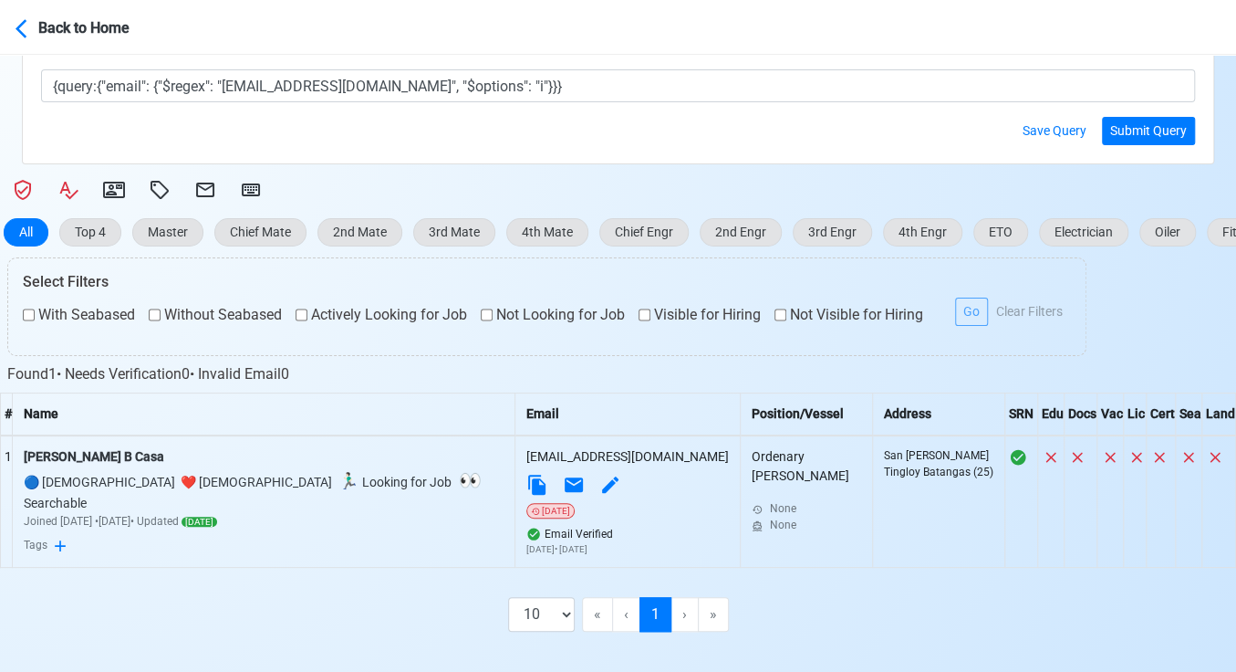
scroll to position [532, 0]
